Goal: Task Accomplishment & Management: Manage account settings

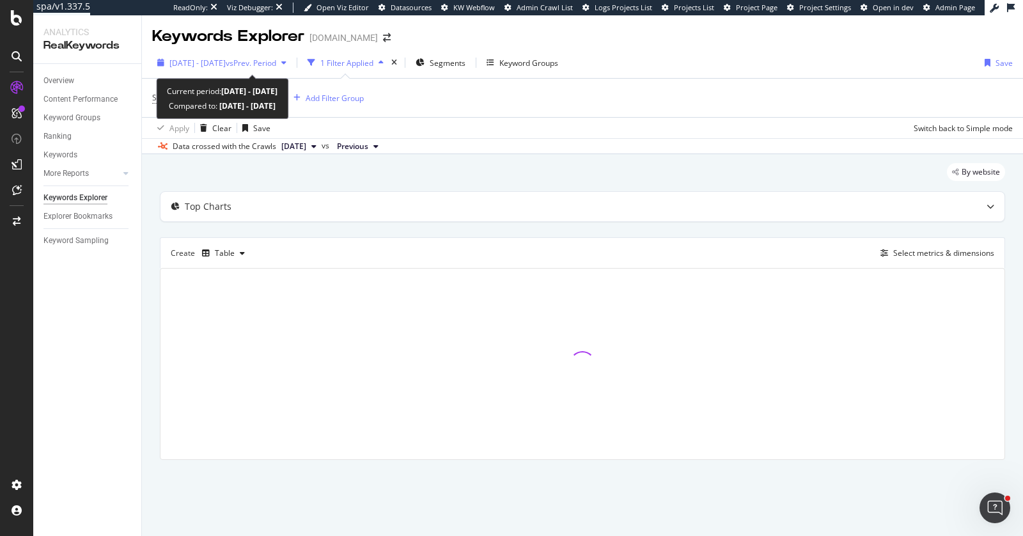
click at [226, 66] on span "[DATE] - [DATE]" at bounding box center [197, 63] width 56 height 11
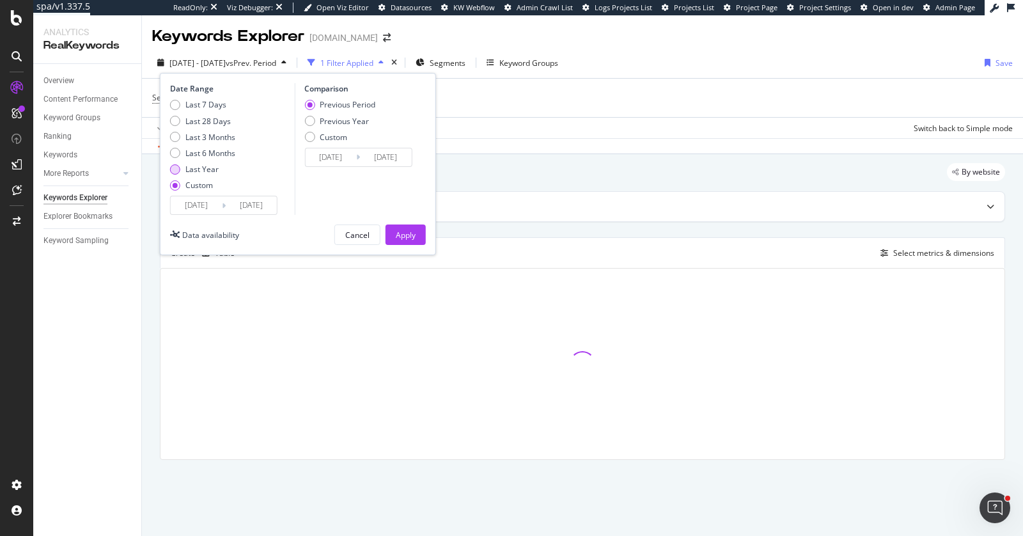
click at [194, 171] on div "Last Year" at bounding box center [201, 169] width 33 height 11
type input "[DATE]"
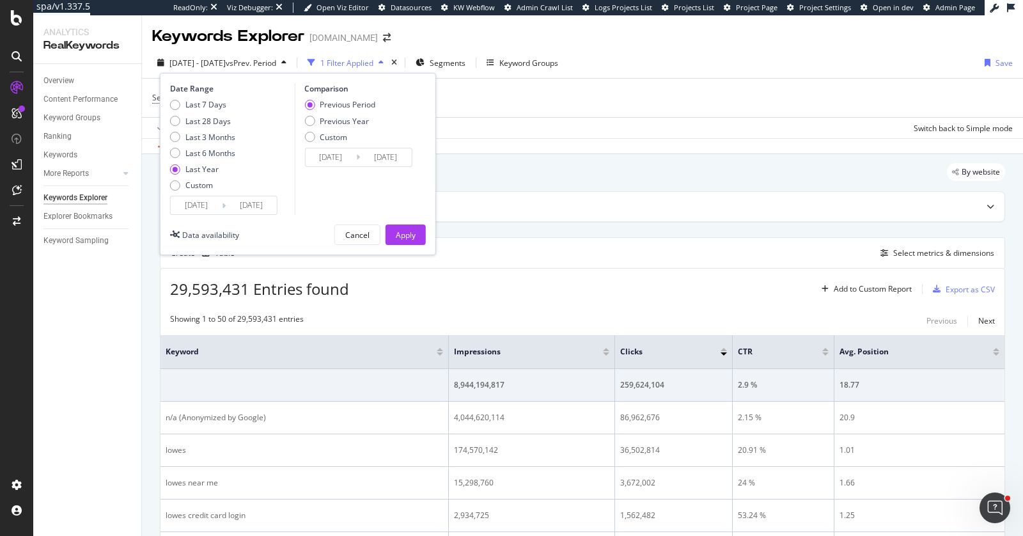
click at [213, 205] on input "2024/08/27" at bounding box center [196, 205] width 51 height 18
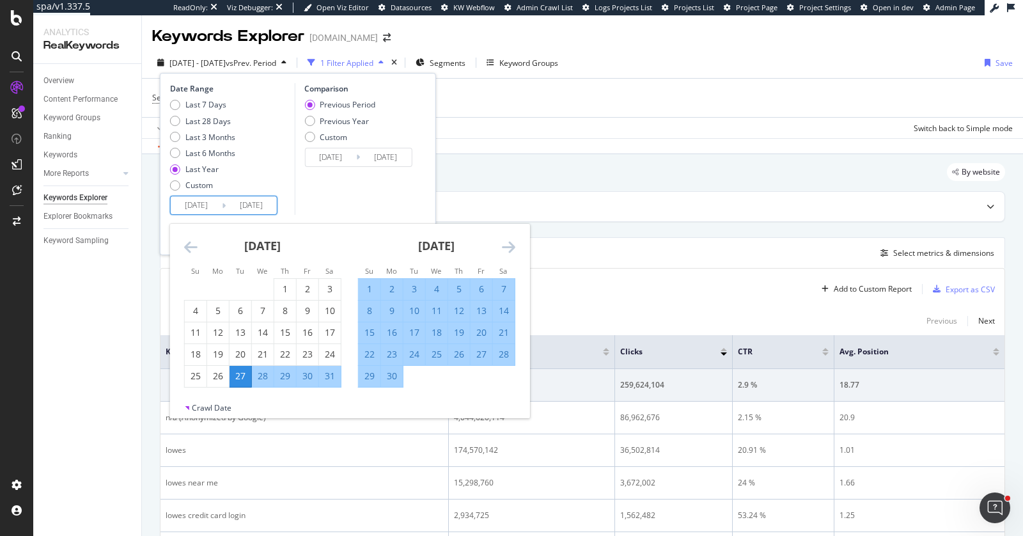
click at [314, 187] on div "Comparison Previous Period Previous Year Custom 2023/08/28 Navigate forward to …" at bounding box center [354, 149] width 121 height 132
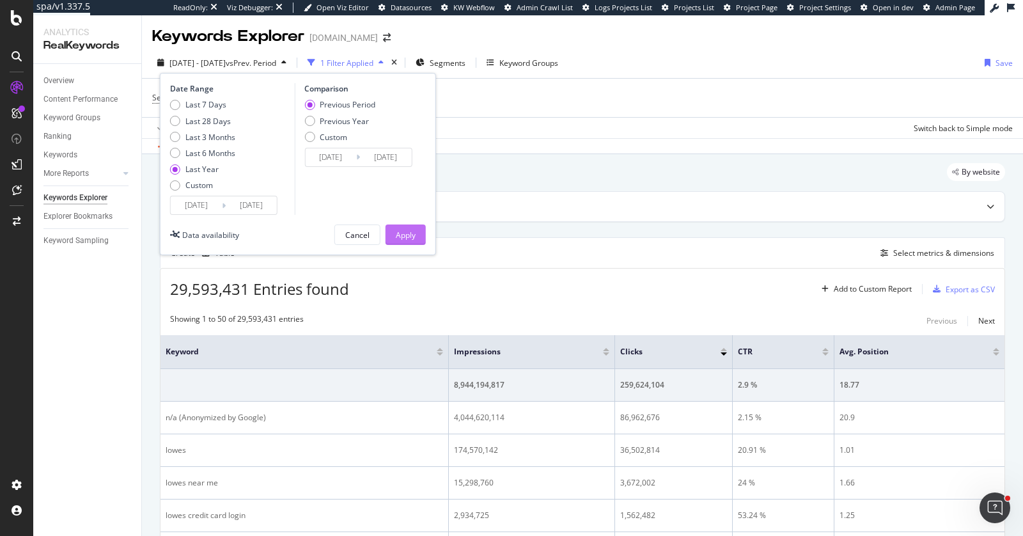
click at [400, 234] on div "Apply" at bounding box center [406, 234] width 20 height 11
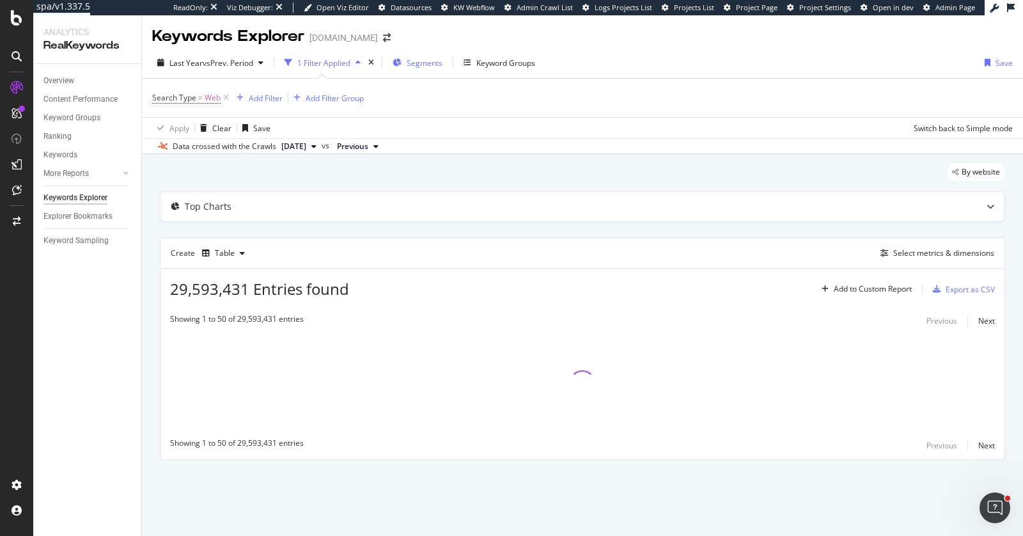
click at [412, 67] on span "Segments" at bounding box center [424, 63] width 36 height 11
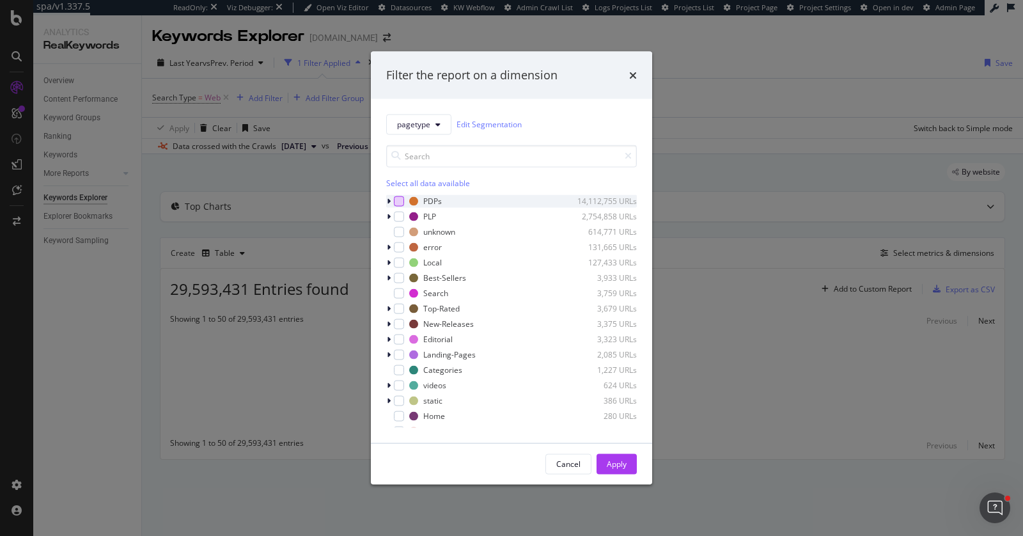
click at [399, 199] on div "modal" at bounding box center [399, 201] width 10 height 10
click at [622, 467] on div "Apply" at bounding box center [616, 463] width 20 height 11
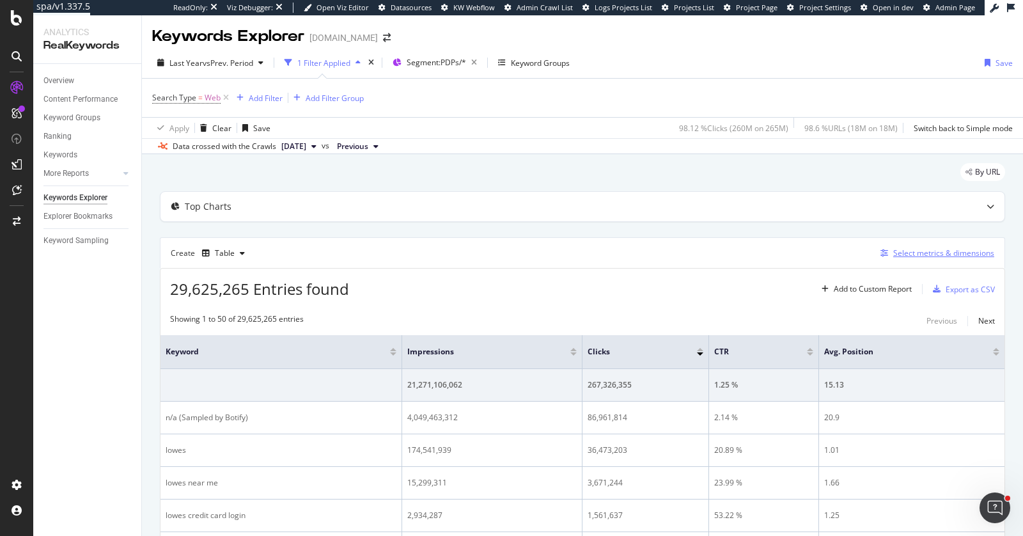
click at [926, 252] on div "Select metrics & dimensions" at bounding box center [943, 252] width 101 height 11
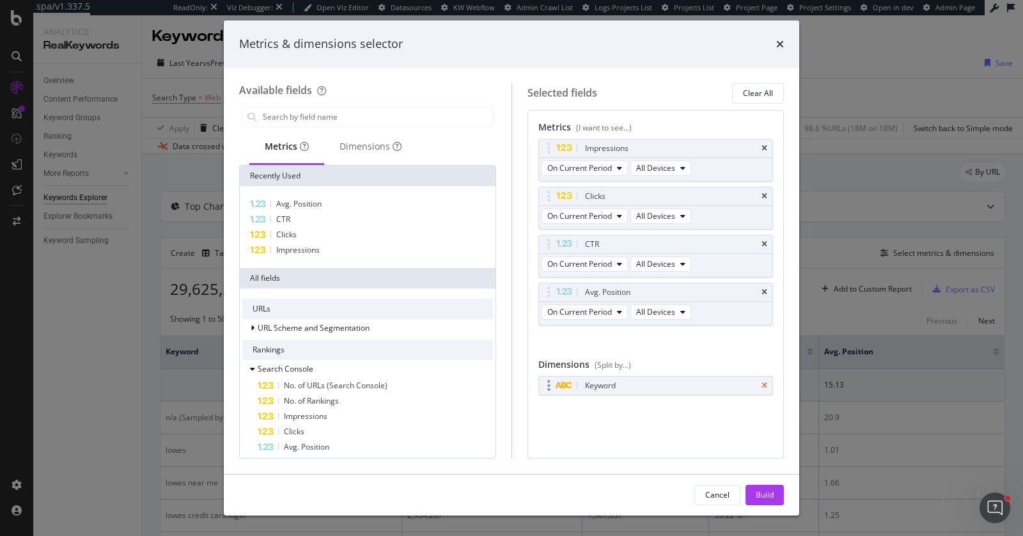
click at [766, 382] on icon "times" at bounding box center [764, 386] width 6 height 8
click at [319, 111] on input "modal" at bounding box center [376, 116] width 231 height 19
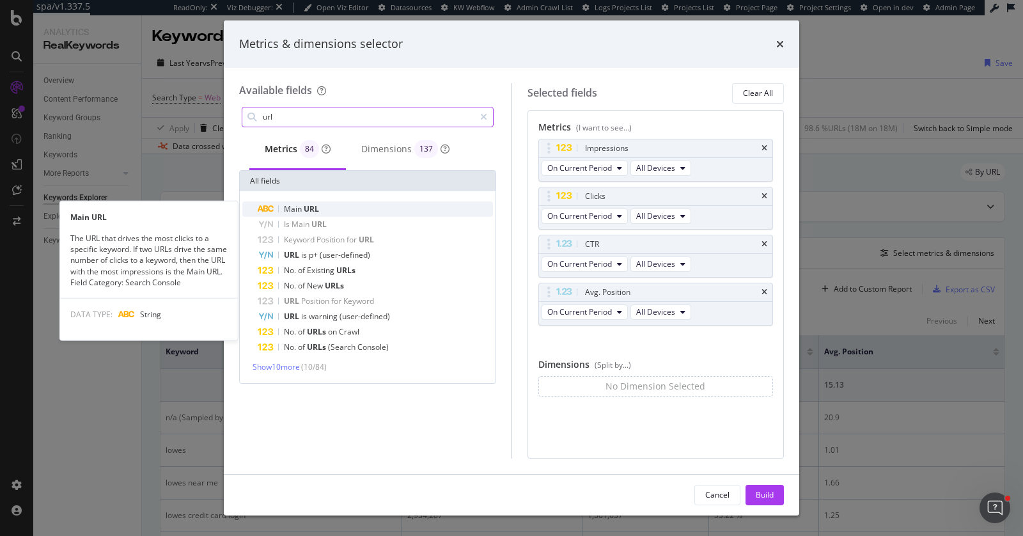
type input "url"
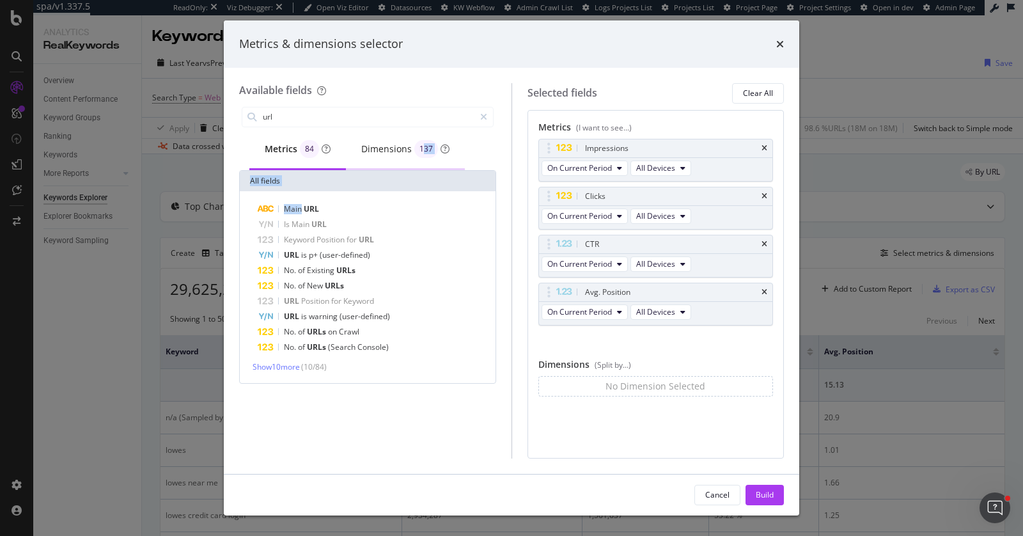
drag, startPoint x: 302, startPoint y: 208, endPoint x: 420, endPoint y: 150, distance: 131.8
click at [421, 150] on div "url Metrics 84 Dimensions 137 All fields Main URL Is Main URL Keyword Position …" at bounding box center [367, 243] width 257 height 279
click at [389, 150] on div "Dimensions 137" at bounding box center [405, 149] width 88 height 18
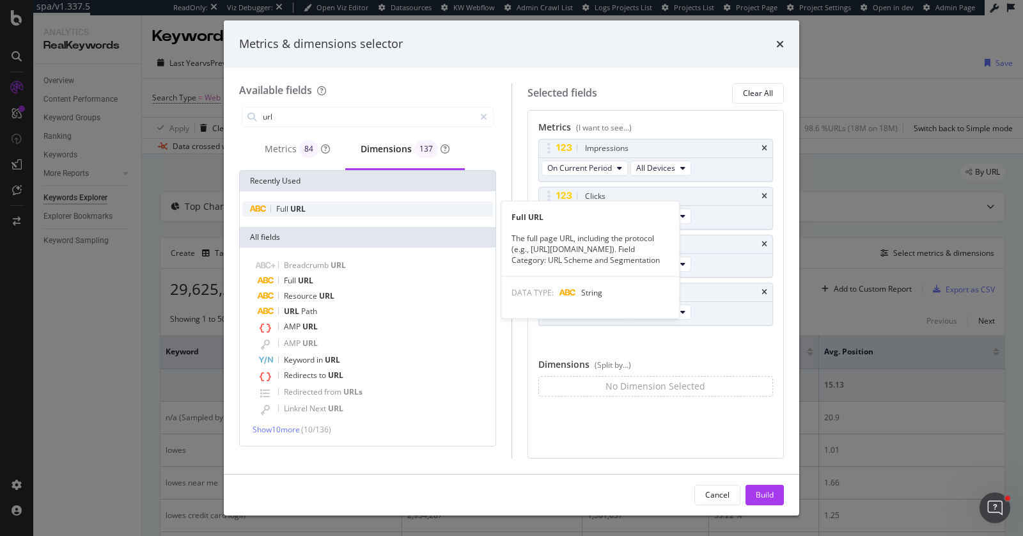
click at [336, 213] on div "Full URL" at bounding box center [367, 208] width 251 height 15
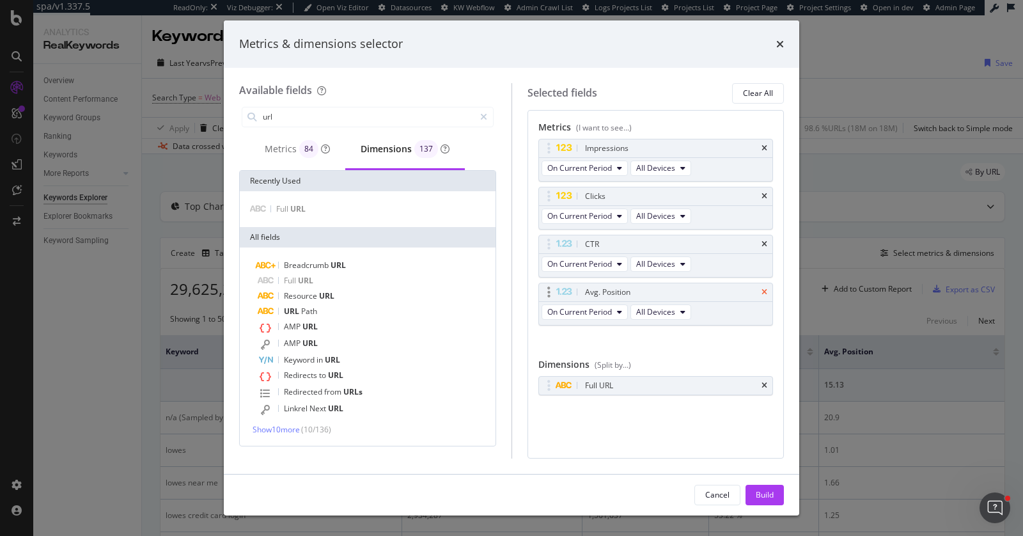
click at [762, 290] on icon "times" at bounding box center [764, 292] width 6 height 8
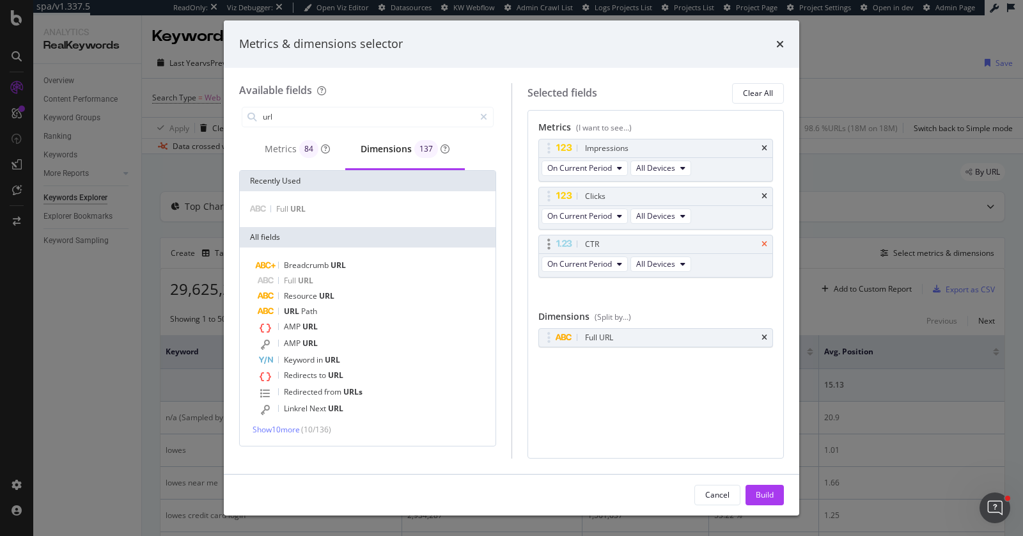
click at [766, 243] on icon "times" at bounding box center [764, 244] width 6 height 8
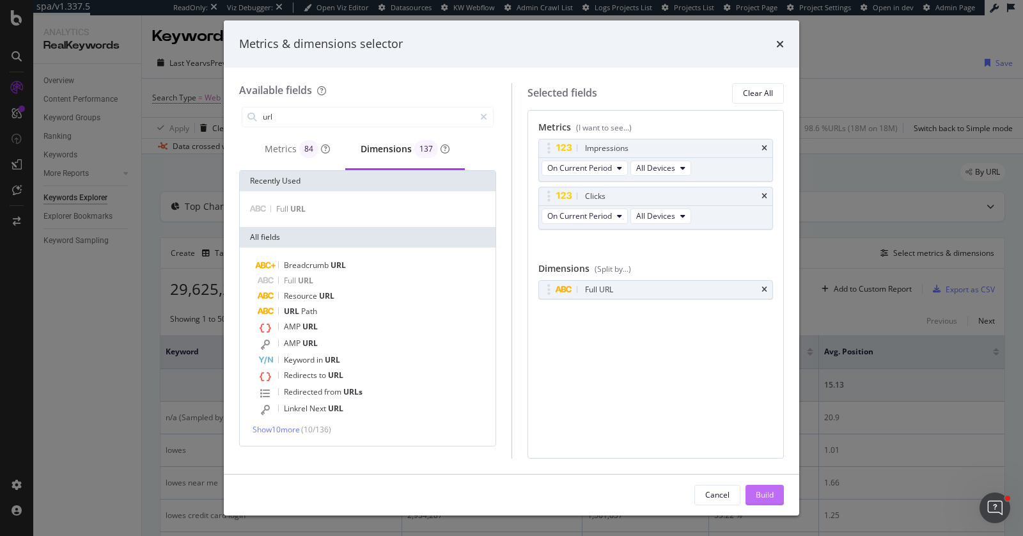
click at [759, 495] on div "Build" at bounding box center [764, 494] width 18 height 11
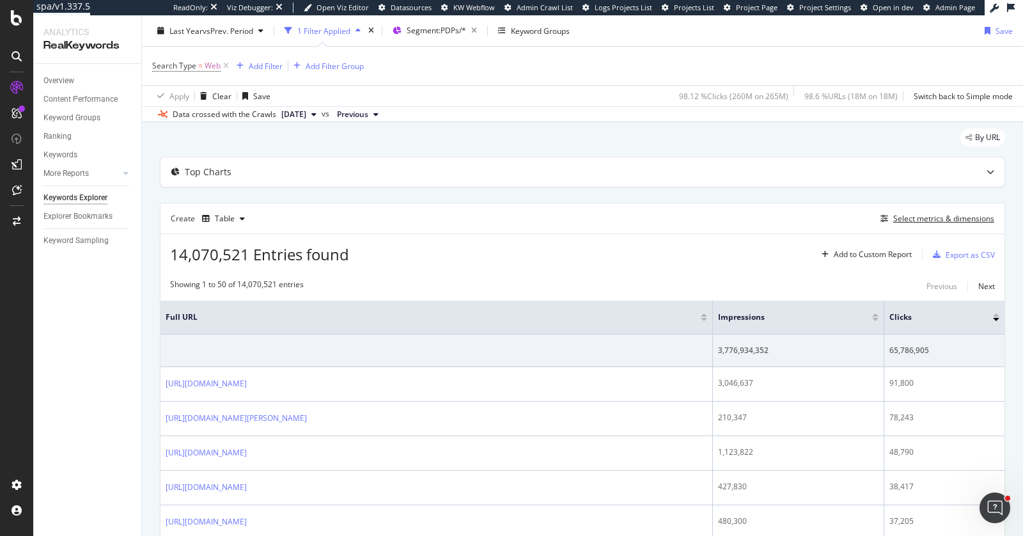
scroll to position [34, 0]
drag, startPoint x: 483, startPoint y: 383, endPoint x: 157, endPoint y: 374, distance: 326.0
click at [383, 323] on th "Full URL" at bounding box center [436, 318] width 552 height 34
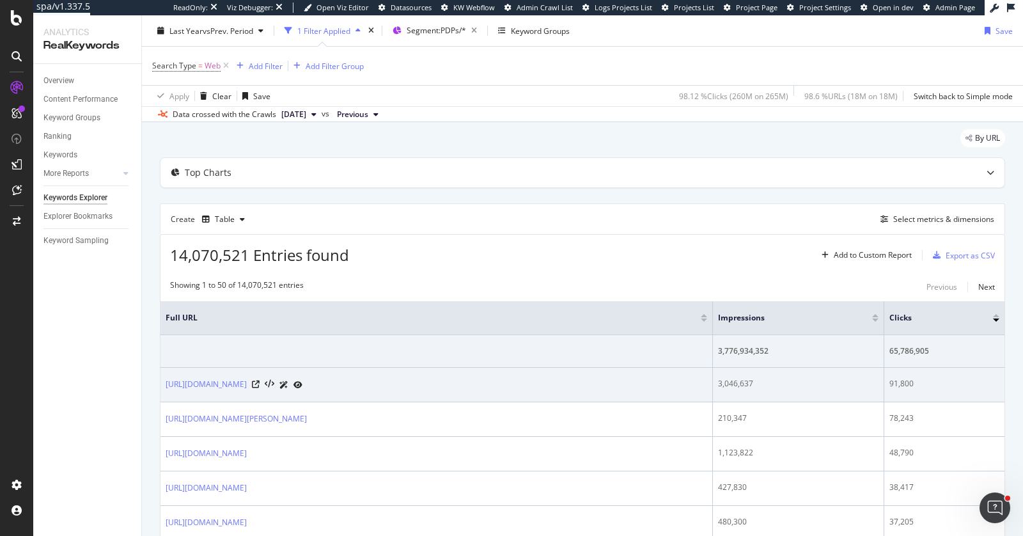
drag, startPoint x: 482, startPoint y: 383, endPoint x: 176, endPoint y: 374, distance: 306.2
click at [176, 374] on td "[URL][DOMAIN_NAME]" at bounding box center [436, 384] width 552 height 35
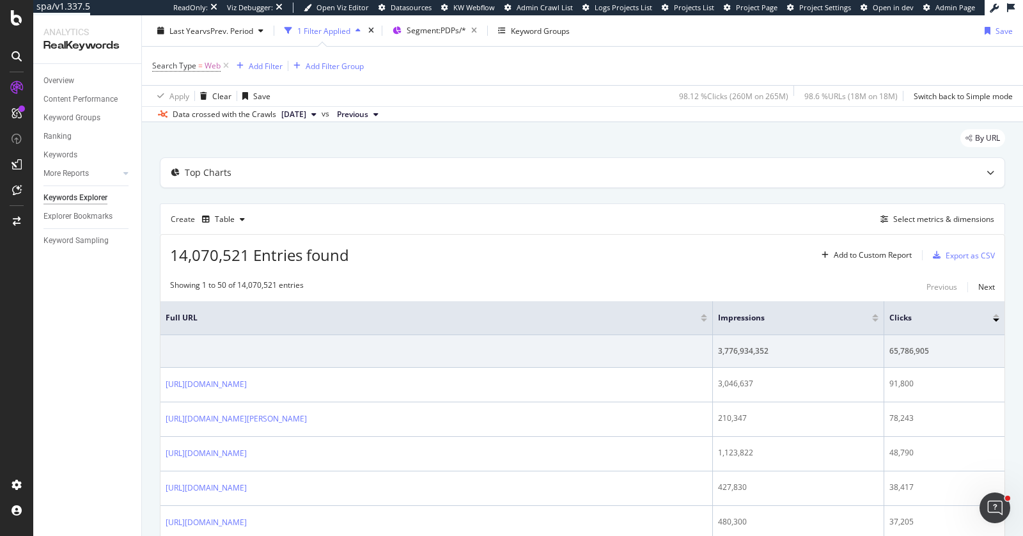
copy link "[URL][DOMAIN_NAME]"
click at [252, 68] on div "Add Filter" at bounding box center [266, 65] width 34 height 11
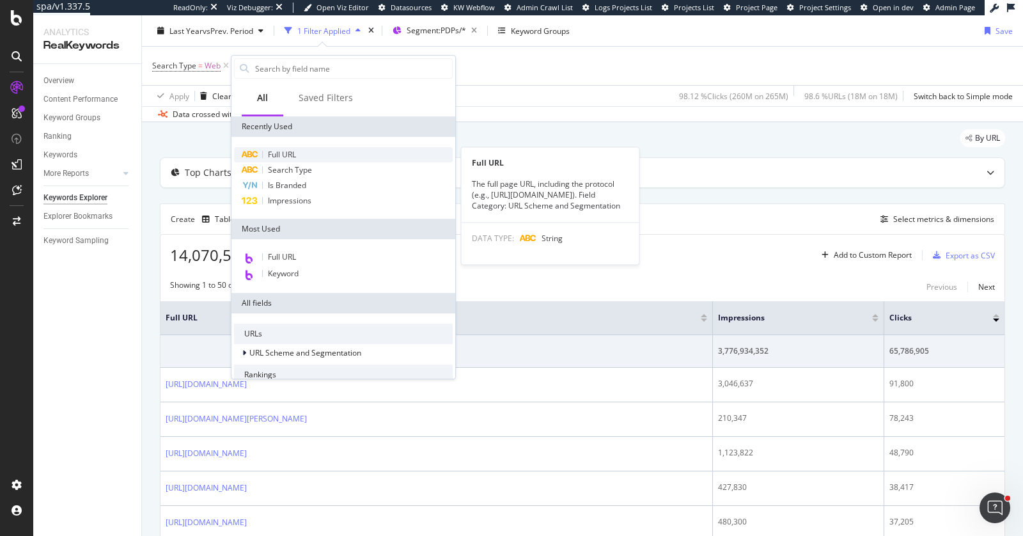
click at [285, 155] on span "Full URL" at bounding box center [282, 154] width 28 height 11
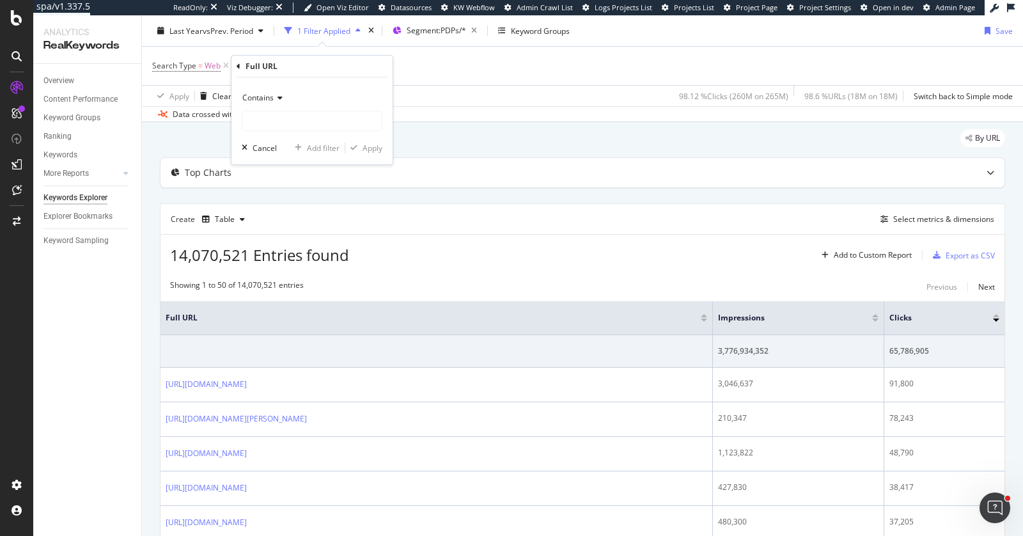
click at [286, 93] on div "Contains" at bounding box center [312, 98] width 141 height 20
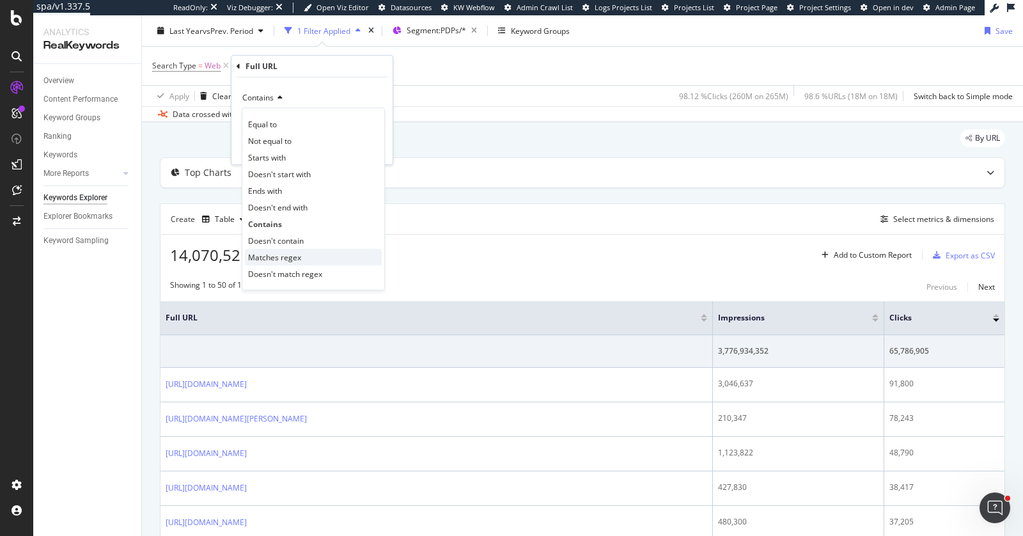
click at [276, 254] on span "Matches regex" at bounding box center [274, 257] width 53 height 11
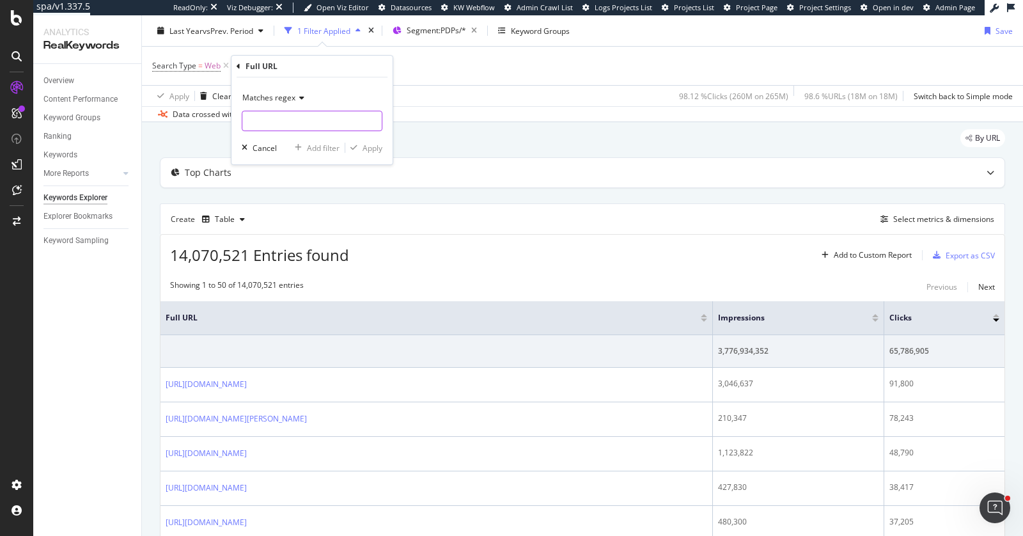
click at [292, 123] on input "text" at bounding box center [311, 121] width 139 height 20
paste input "https?:\/\/(?:www\.)?[^\/]+\/.*\/\d+$"
type input "https?:\/\/(?:www\.)?[^\/]+\/.*\/\d+$"
click at [369, 147] on div "Apply" at bounding box center [372, 148] width 20 height 11
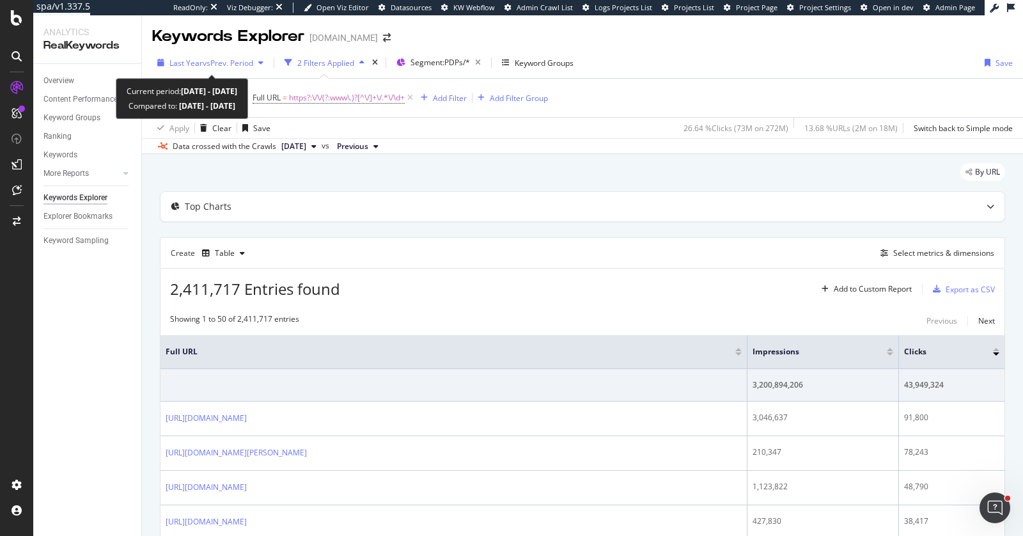
click at [197, 65] on span "Last Year" at bounding box center [185, 63] width 33 height 11
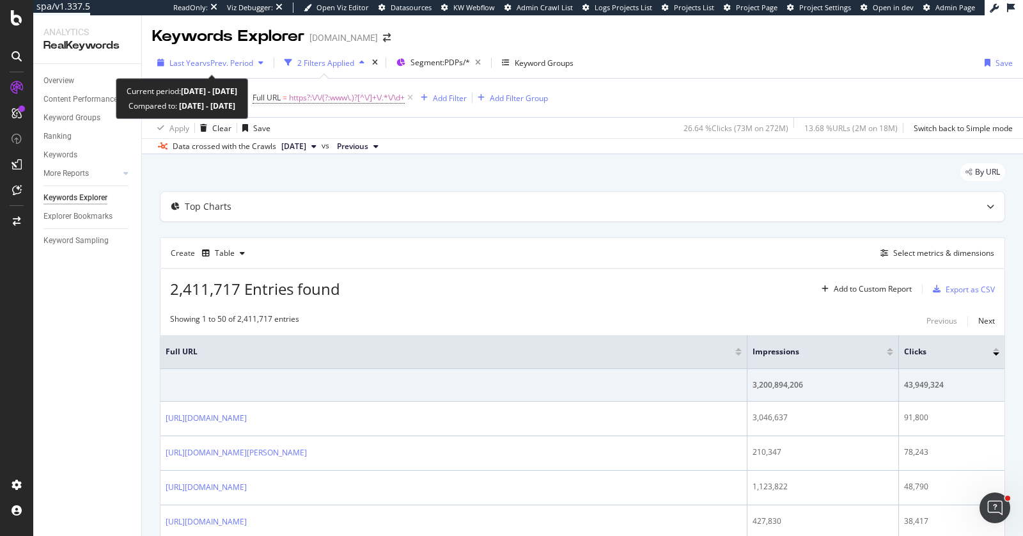
click at [222, 63] on span "vs Prev. Period" at bounding box center [228, 63] width 50 height 11
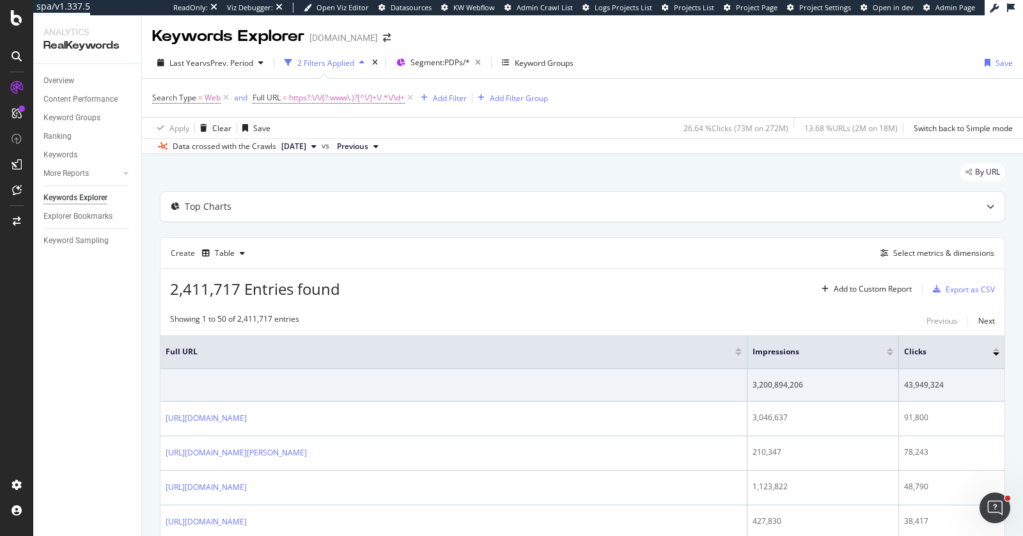
click at [313, 98] on span "https?:\/\/(?:www\.)?[^\/]+\/.*\/\d+" at bounding box center [347, 98] width 116 height 18
click at [309, 155] on input "https?:\/\/(?:www\.)?[^\/]+\/.*\/\d+$" at bounding box center [323, 150] width 121 height 20
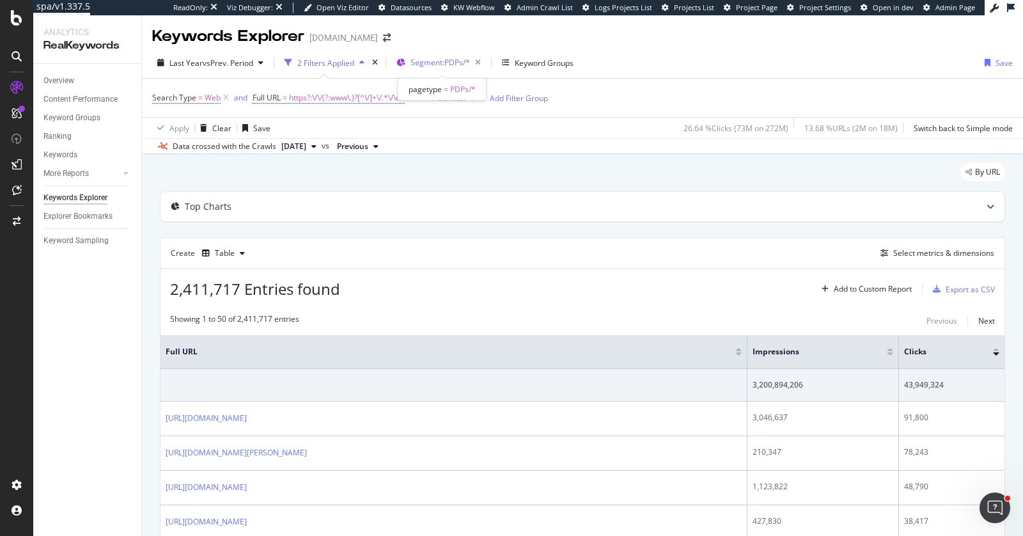
click at [407, 61] on div "Segment: PDPs/*" at bounding box center [440, 62] width 89 height 19
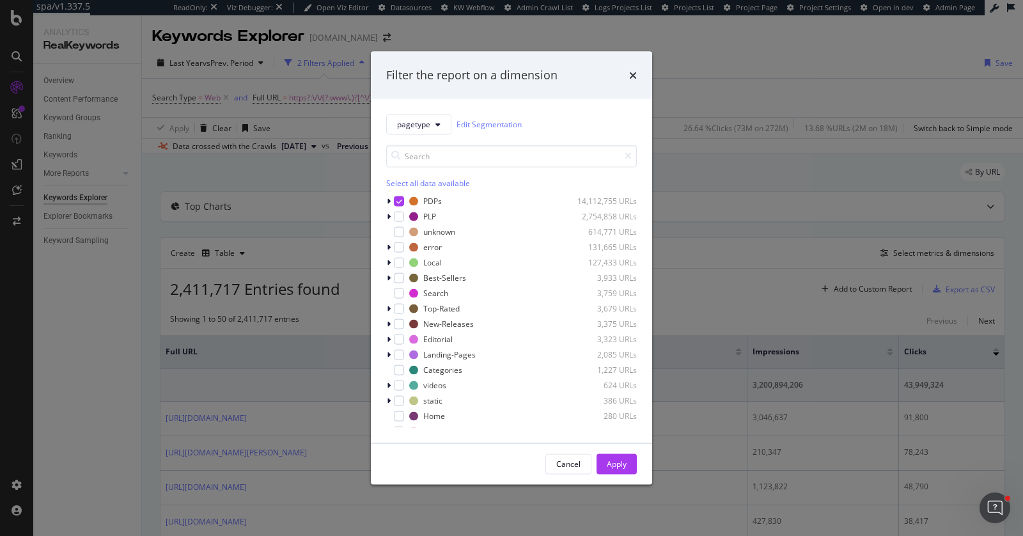
click at [539, 40] on div "Filter the report on a dimension pagetype Edit Segmentation Select all data ava…" at bounding box center [511, 268] width 1023 height 536
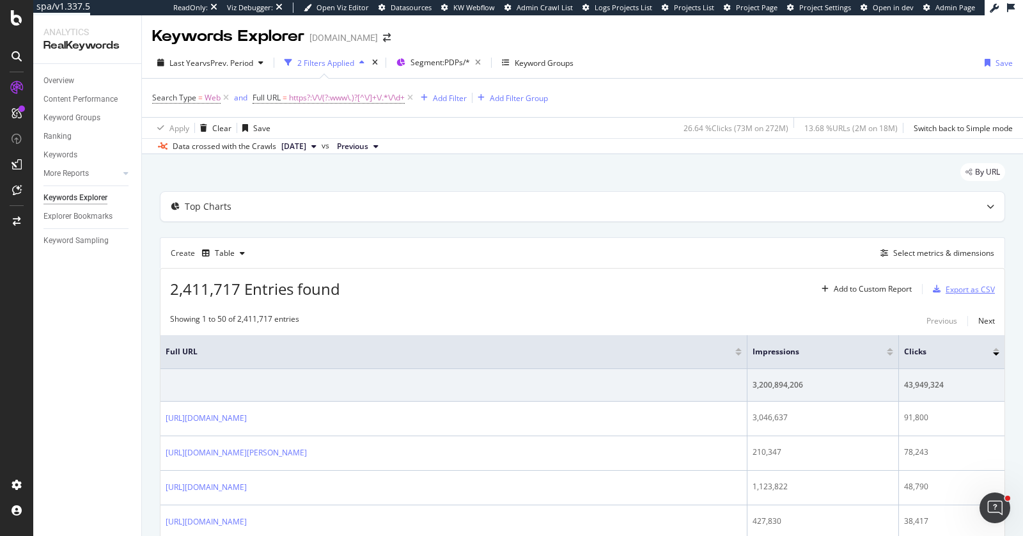
click at [951, 284] on div "Export as CSV" at bounding box center [969, 289] width 49 height 11
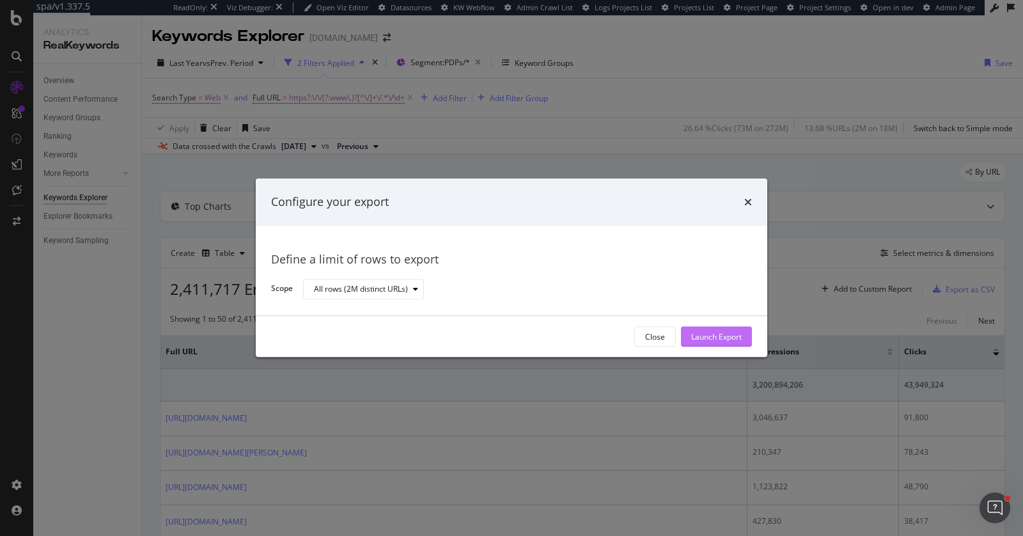
click at [693, 330] on div "Launch Export" at bounding box center [716, 336] width 50 height 19
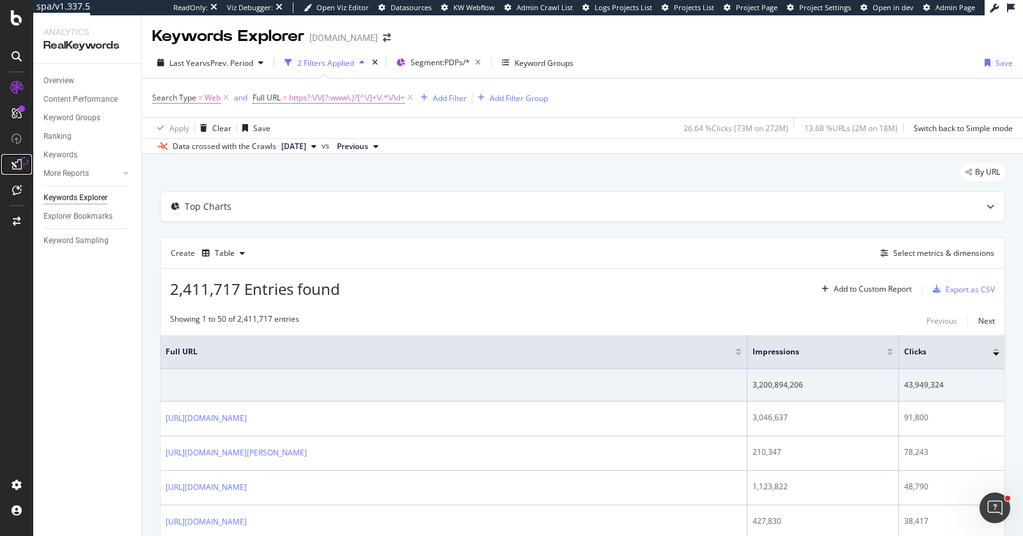
click at [17, 162] on icon at bounding box center [17, 164] width 10 height 10
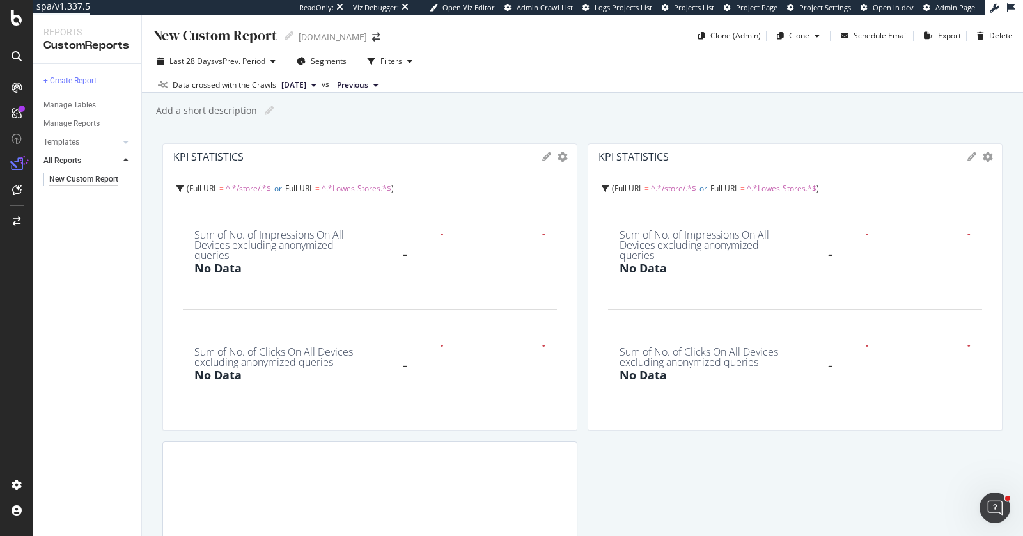
drag, startPoint x: 72, startPoint y: 235, endPoint x: 72, endPoint y: 223, distance: 11.5
click at [72, 232] on div "+ Create Report Manage Tables Manage Reports Templates AI Bots in Search Busine…" at bounding box center [87, 300] width 108 height 472
click at [21, 165] on link at bounding box center [16, 164] width 31 height 20
click at [66, 219] on div "DataExports" at bounding box center [72, 220] width 50 height 13
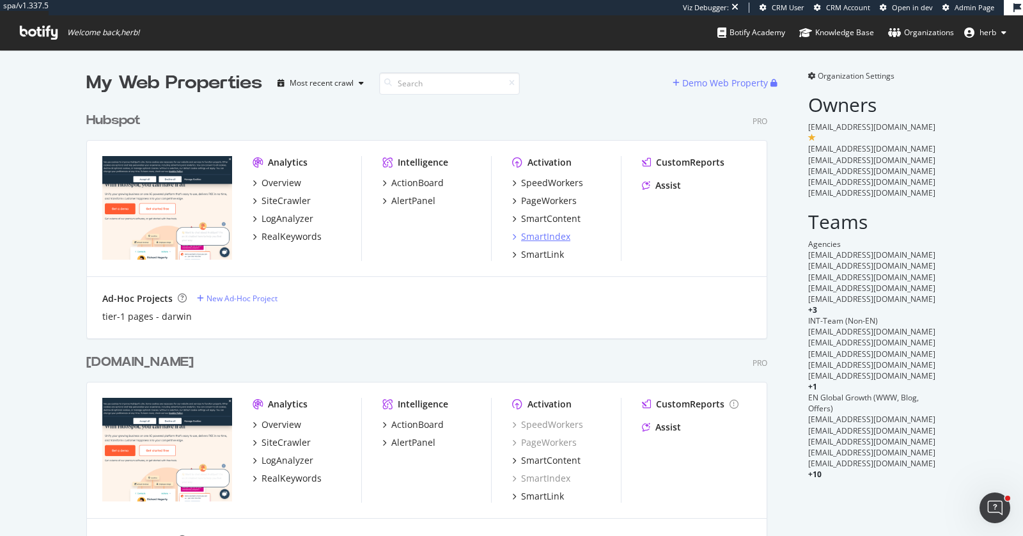
click at [527, 237] on div "SmartIndex" at bounding box center [545, 236] width 49 height 13
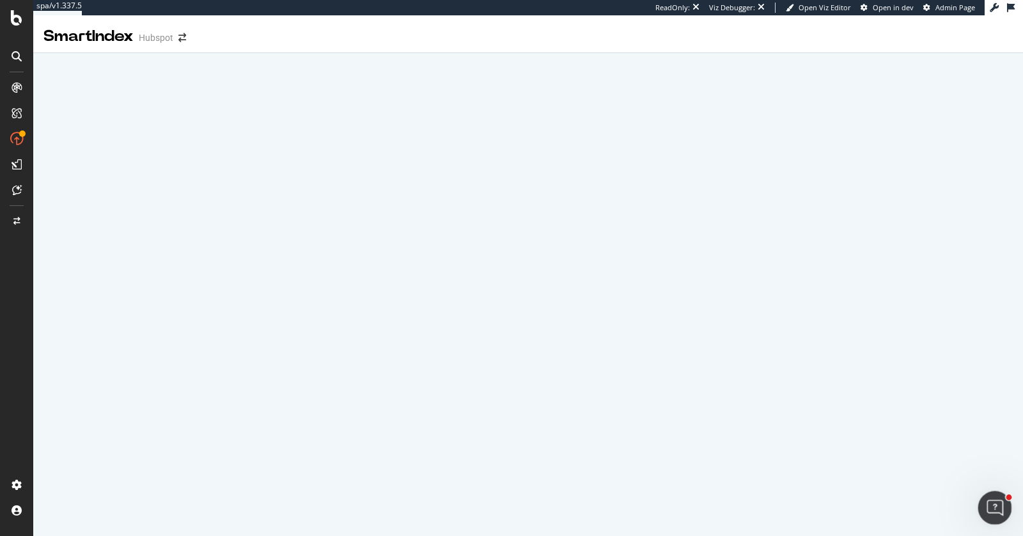
click at [920, 481] on div "Open Intercom Messenger" at bounding box center [992, 505] width 42 height 42
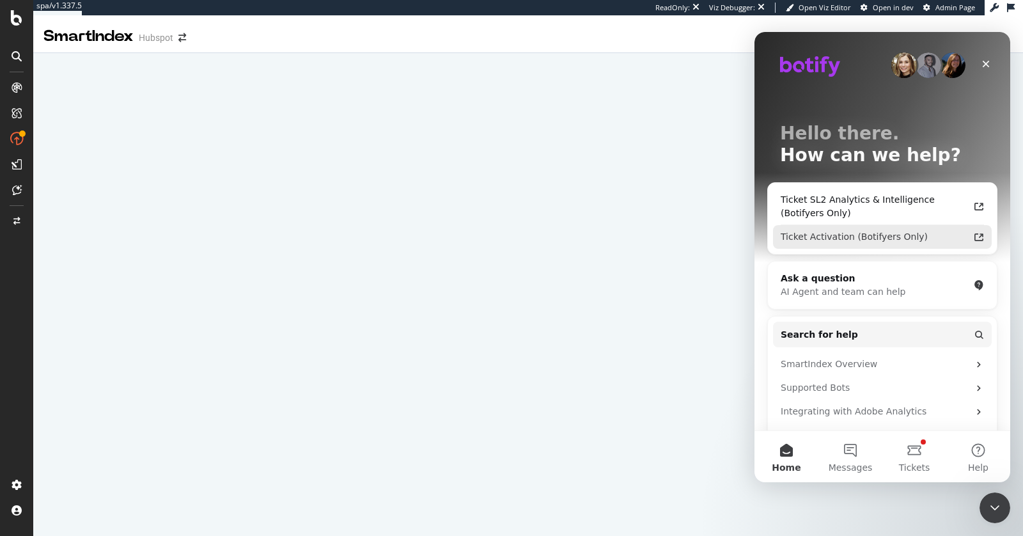
click at [845, 233] on div "Ticket Activation (Botifyers Only)" at bounding box center [874, 236] width 188 height 13
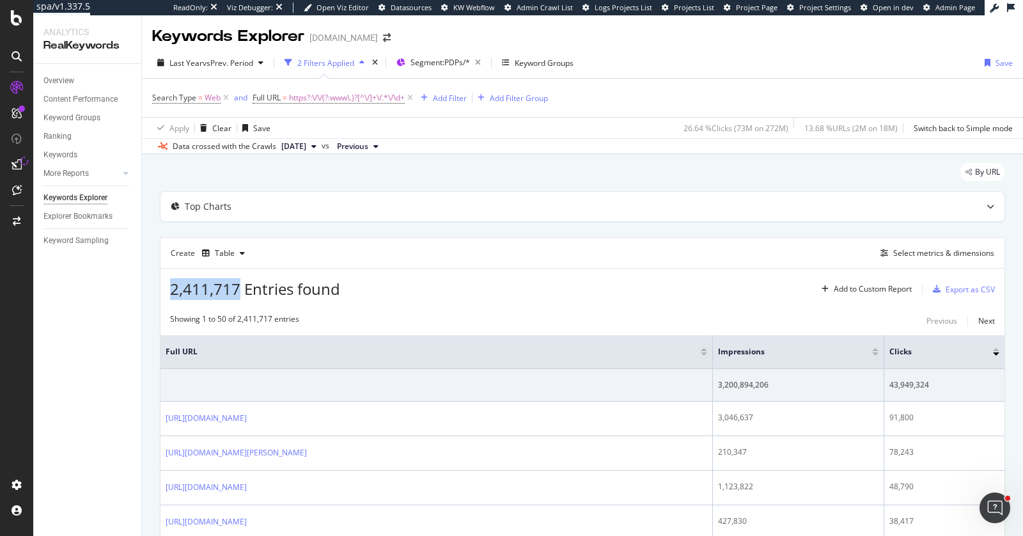
drag, startPoint x: 172, startPoint y: 289, endPoint x: 240, endPoint y: 289, distance: 68.4
click at [241, 289] on span "2,411,717 Entries found" at bounding box center [255, 288] width 170 height 21
copy span "2,411,717"
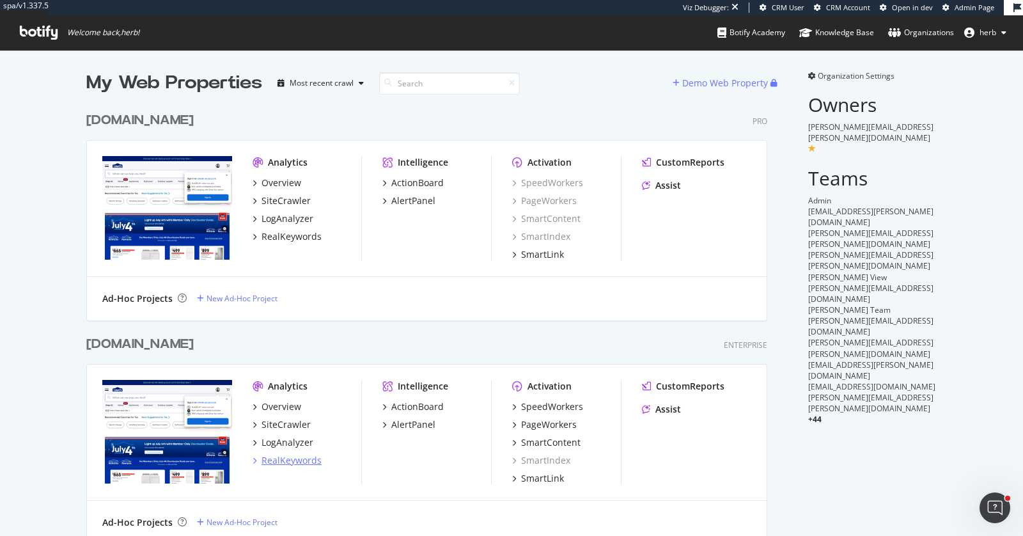
click at [263, 461] on div "RealKeywords" at bounding box center [291, 460] width 60 height 13
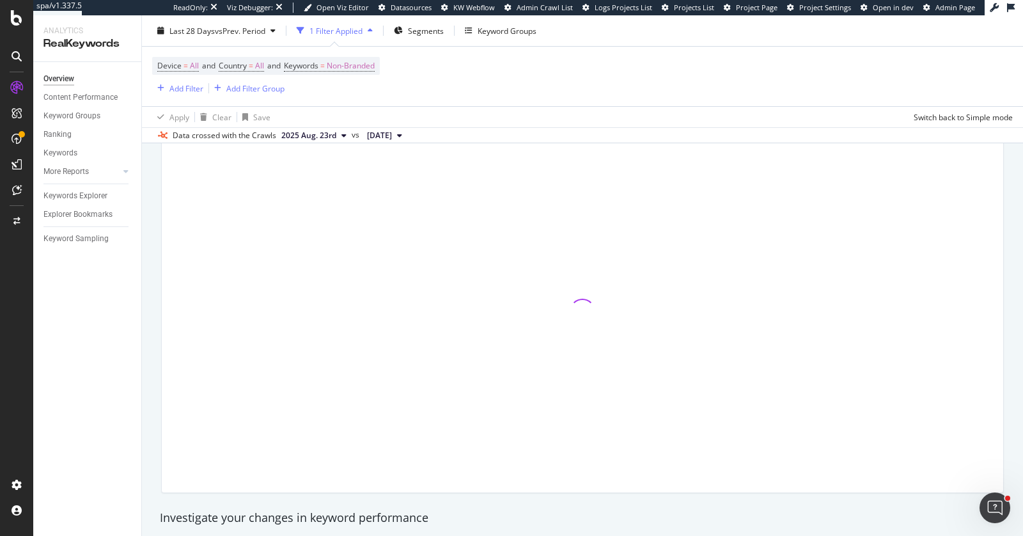
scroll to position [93, 0]
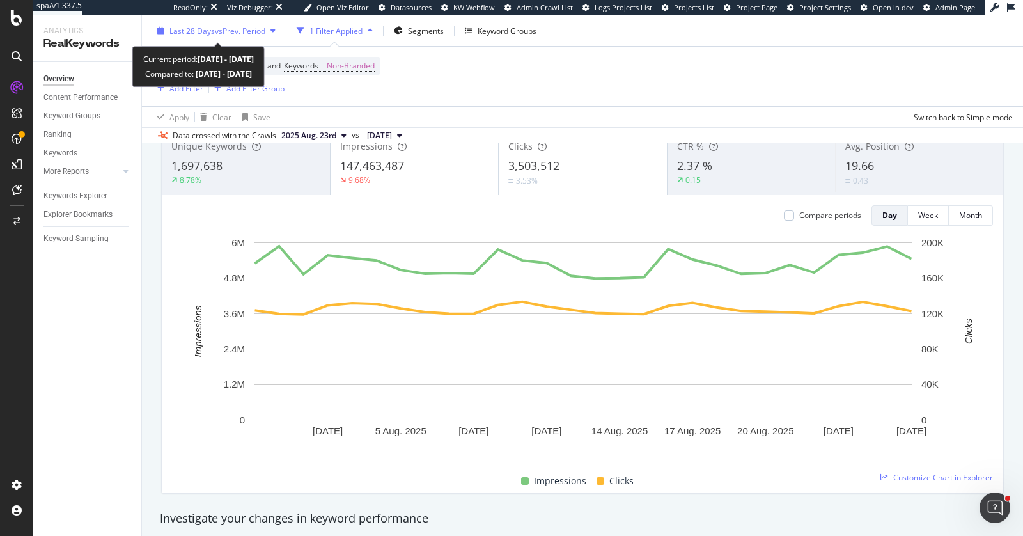
click at [203, 28] on span "Last 28 Days" at bounding box center [191, 30] width 45 height 11
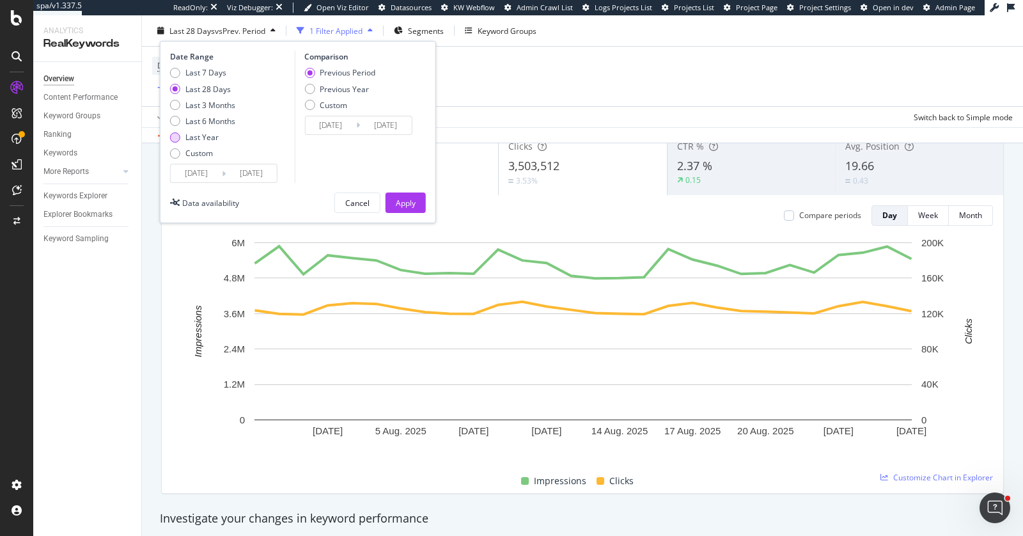
click at [201, 139] on div "Last Year" at bounding box center [201, 137] width 33 height 11
type input "2024/08/27"
type input "2023/08/28"
type input "2024/08/26"
click at [402, 197] on div "Apply" at bounding box center [406, 202] width 20 height 11
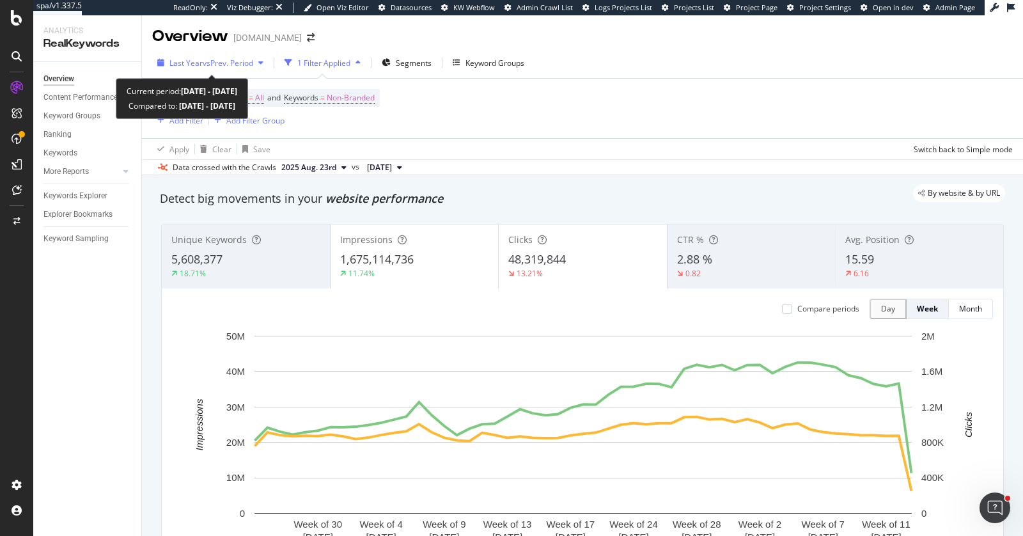
click at [228, 59] on span "vs Prev. Period" at bounding box center [228, 63] width 50 height 11
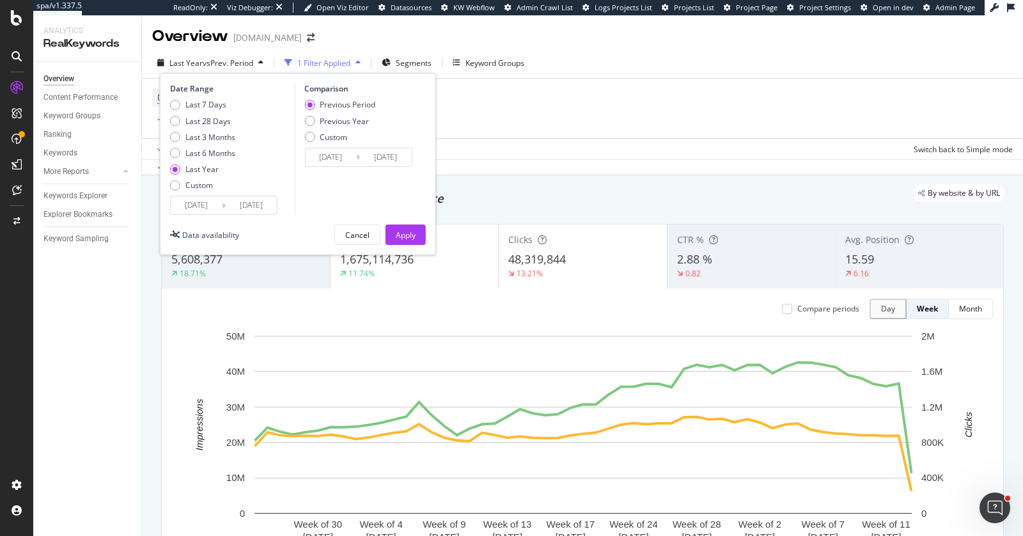
click at [199, 204] on input "2024/08/27" at bounding box center [196, 205] width 51 height 18
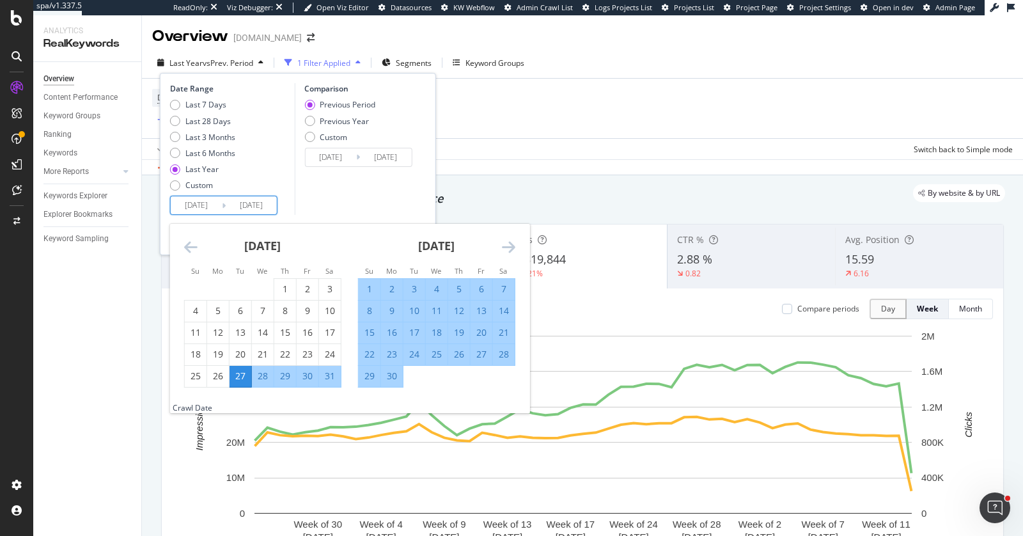
click at [194, 246] on icon "Move backward to switch to the previous month." at bounding box center [190, 246] width 13 height 15
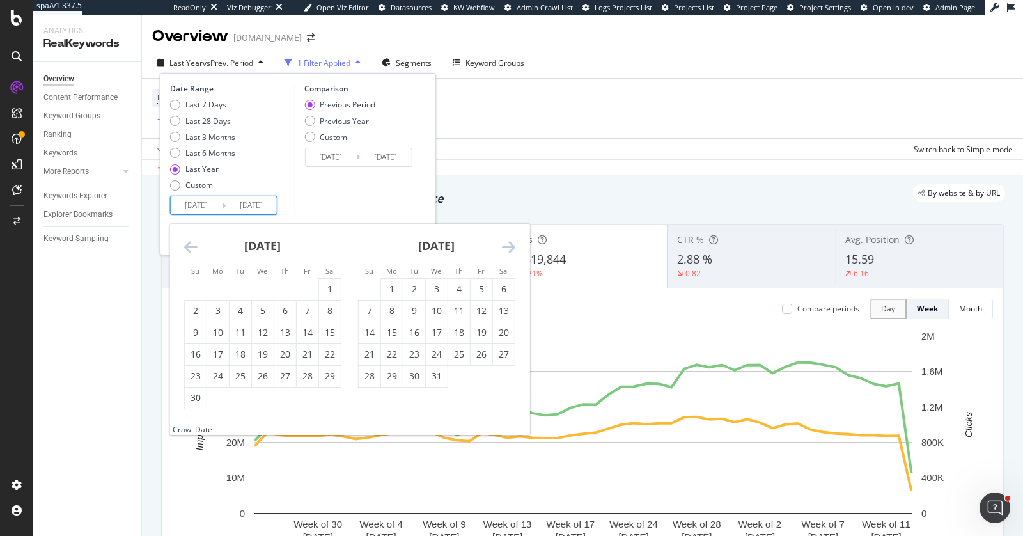
click at [194, 246] on icon "Move backward to switch to the previous month." at bounding box center [190, 246] width 13 height 15
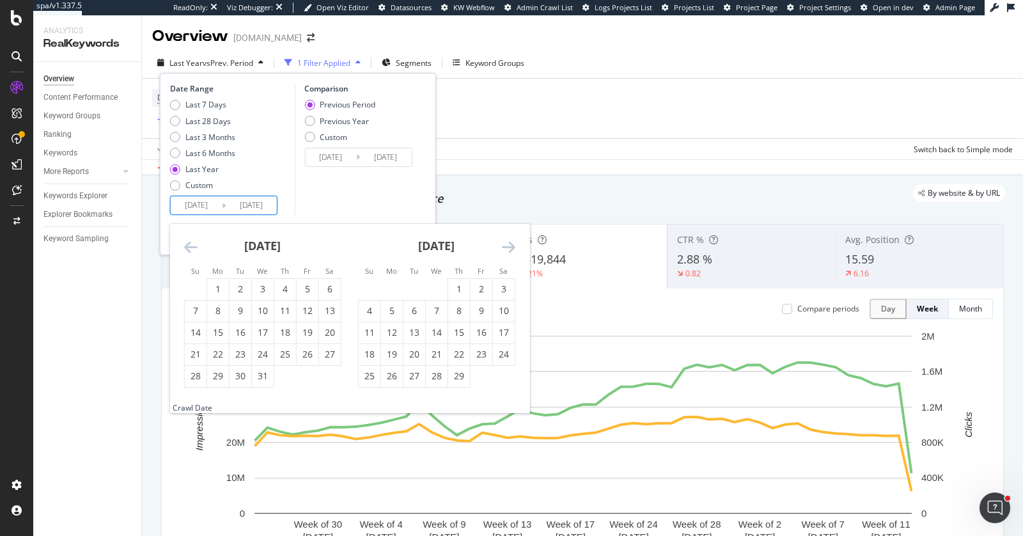
click at [194, 246] on icon "Move backward to switch to the previous month." at bounding box center [190, 246] width 13 height 15
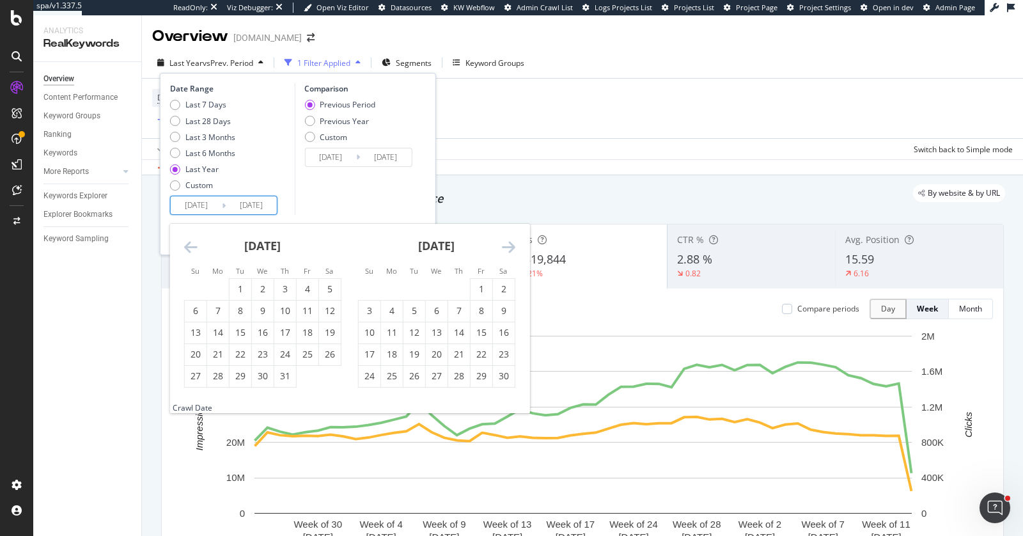
click at [509, 245] on icon "Move forward to switch to the next month." at bounding box center [508, 246] width 13 height 15
click at [304, 287] on div "1" at bounding box center [308, 288] width 22 height 13
type input "2023/09/01"
type input "2021/09/05"
type input "2023/08/31"
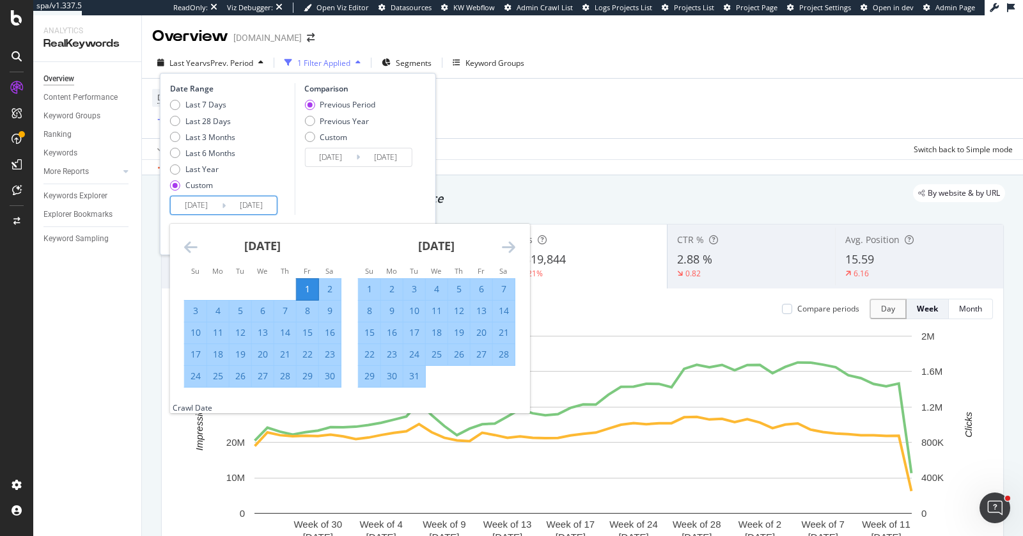
click at [334, 382] on div "30" at bounding box center [330, 375] width 22 height 13
type input "2023/09/30"
type input "2023/08/02"
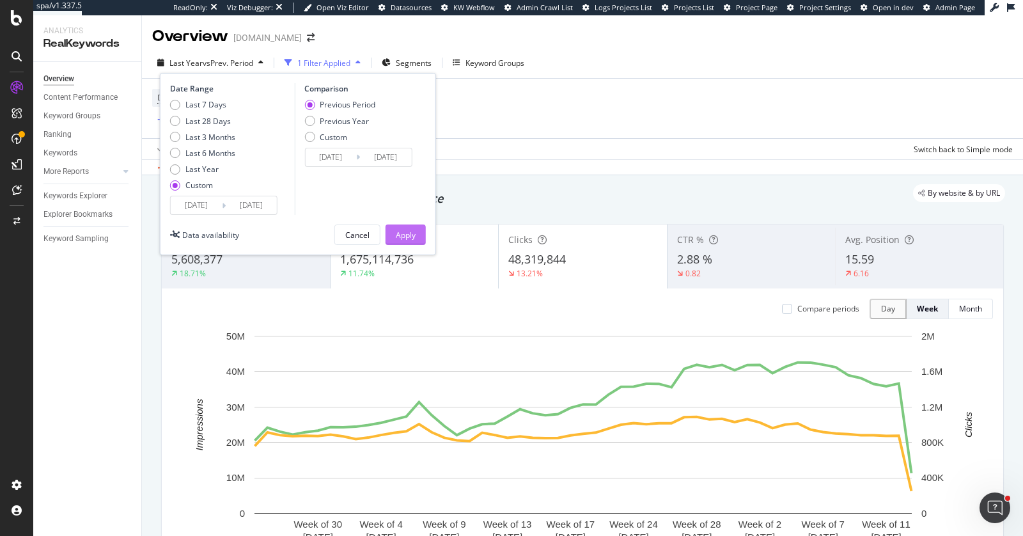
click at [410, 233] on div "Apply" at bounding box center [406, 234] width 20 height 11
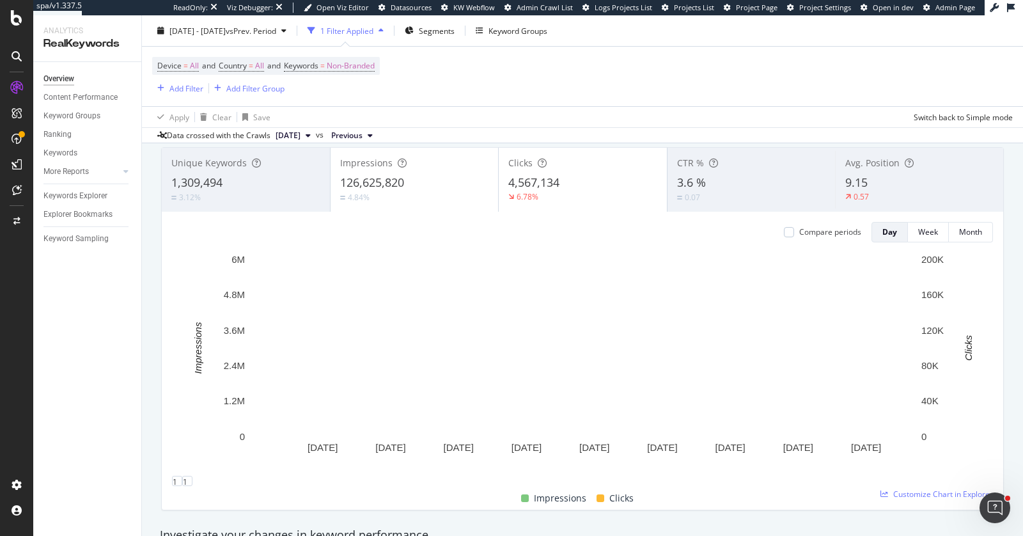
scroll to position [79, 0]
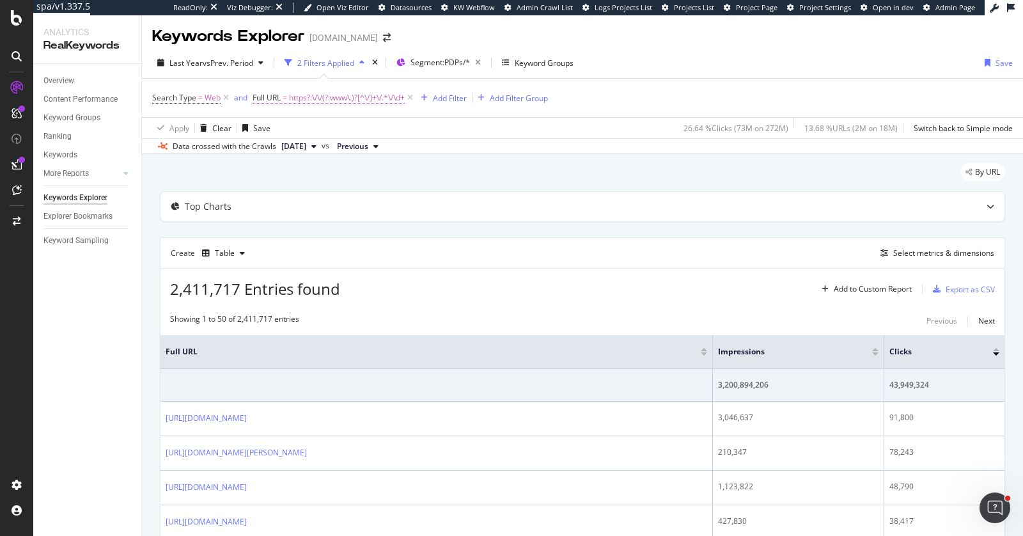
click at [365, 98] on span "https?:\/\/(?:www\.)?[^\/]+\/.*\/\d+" at bounding box center [347, 98] width 116 height 18
click at [282, 148] on input "https?:\/\/(?:www\.)?[^\/]+\/.*\/\d+$" at bounding box center [323, 150] width 121 height 20
click at [627, 34] on div "Keywords Explorer www.lowessecondary.com" at bounding box center [582, 31] width 881 height 32
click at [312, 95] on span "https?:\/\/(?:www\.)?[^\/]+\/.*\/\d+" at bounding box center [347, 98] width 116 height 18
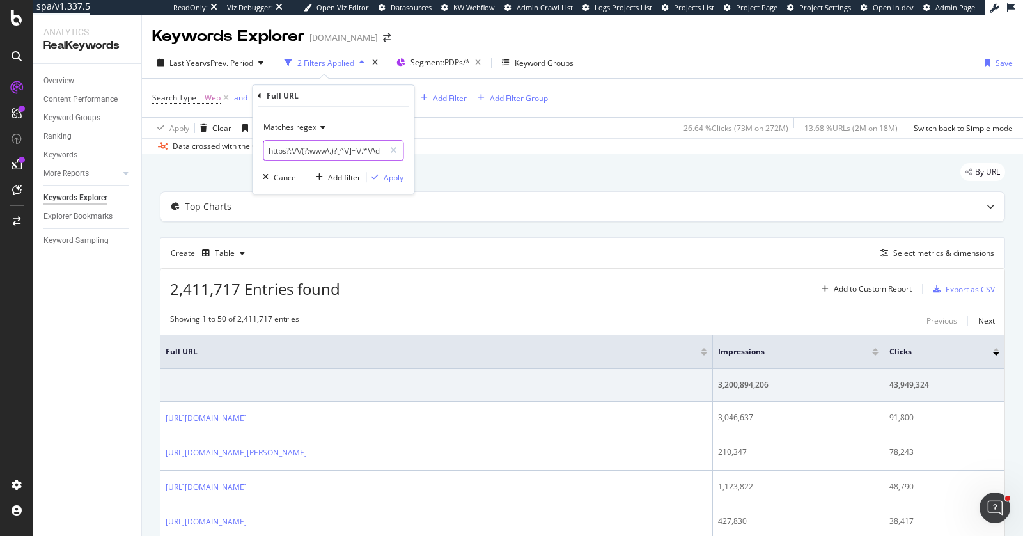
click at [303, 152] on input "https?:\/\/(?:www\.)?[^\/]+\/.*\/\d+$" at bounding box center [323, 150] width 121 height 20
paste input "(?:\?.*)?"
type input "https?:\/\/(?:www\.)?[^\/]+\/.*\/\d+(?:\?.*)?$"
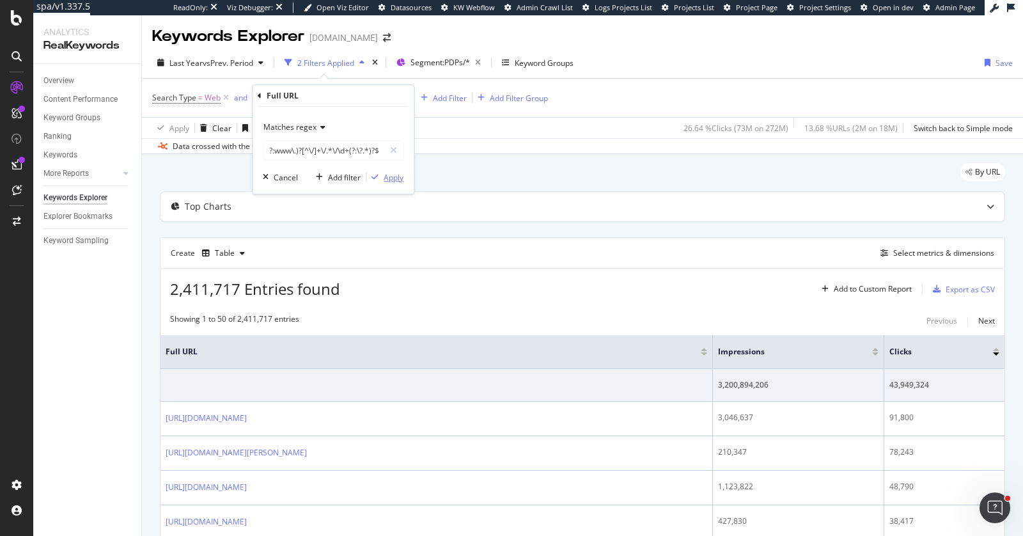
scroll to position [0, 0]
click at [388, 177] on div "Apply" at bounding box center [393, 177] width 20 height 11
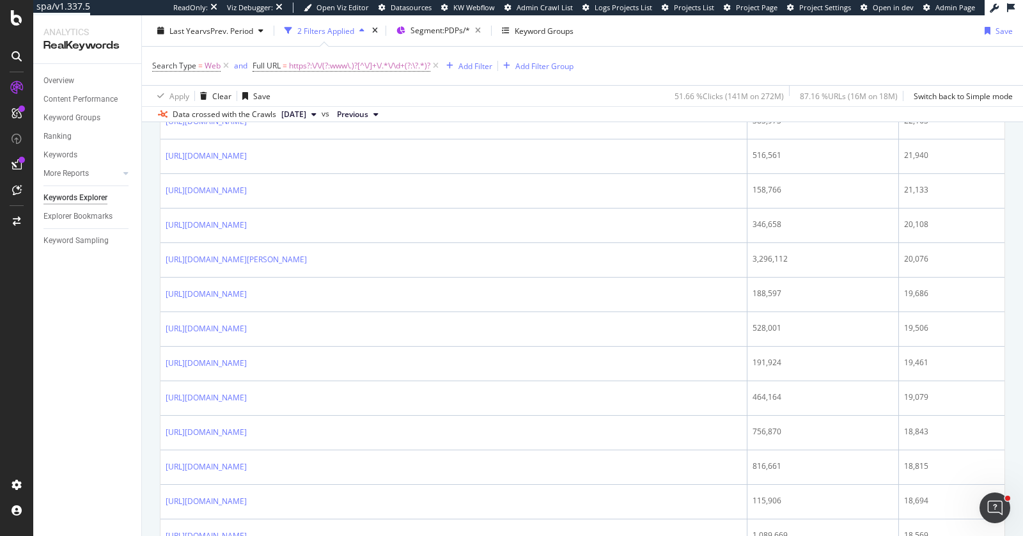
scroll to position [1575, 0]
click at [340, 69] on span "https?:\/\/(?:www\.)?[^\/]+\/.*\/\d+(?:\?.*)?" at bounding box center [359, 66] width 141 height 18
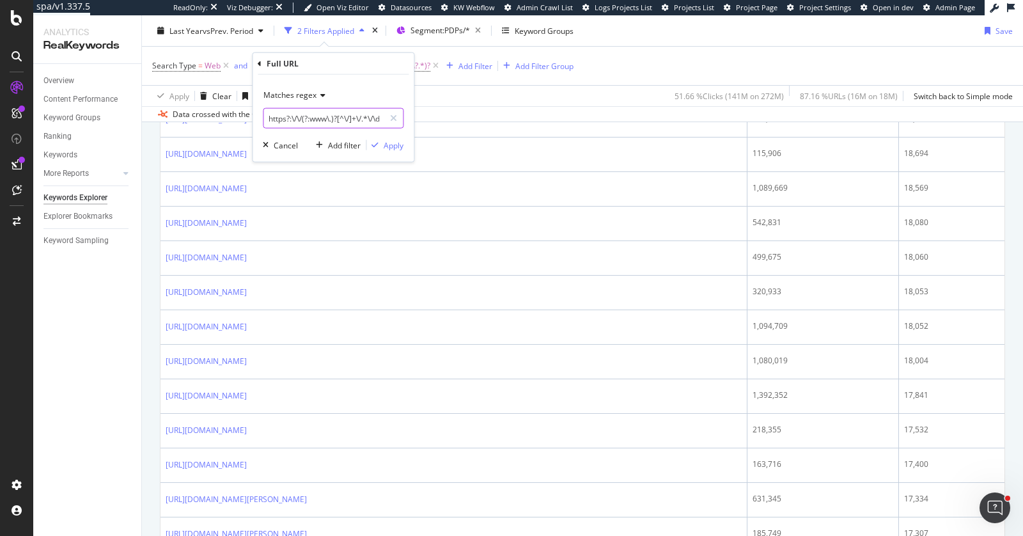
click at [316, 116] on input "https?:\/\/(?:www\.)?[^\/]+\/.*\/\d+(?:\?.*)?$" at bounding box center [323, 118] width 121 height 20
click at [456, 94] on div "Apply Clear Save 51.66 % Clicks ( 141M on 272M ) 87.16 % URLs ( 16M on 18M ) Sw…" at bounding box center [582, 95] width 881 height 21
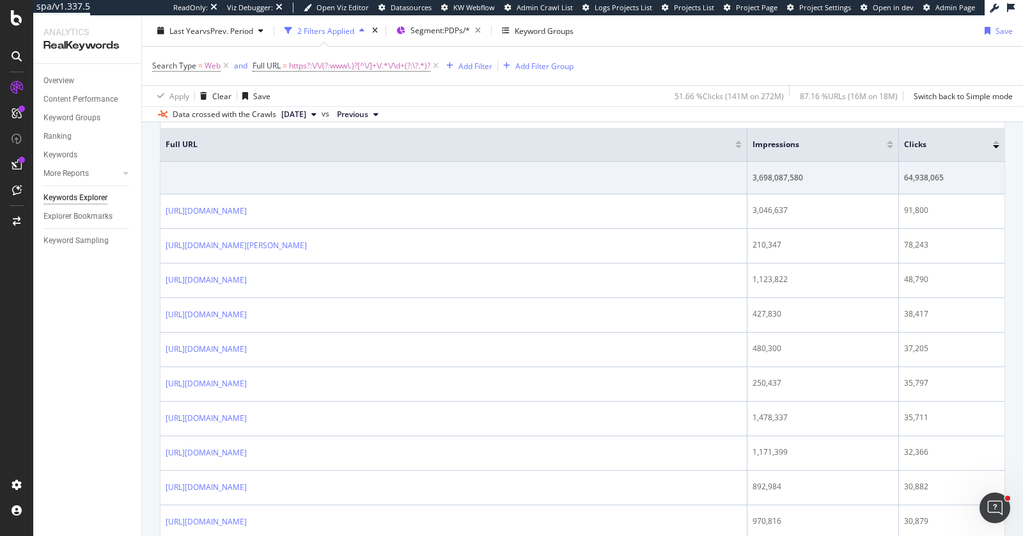
scroll to position [0, 0]
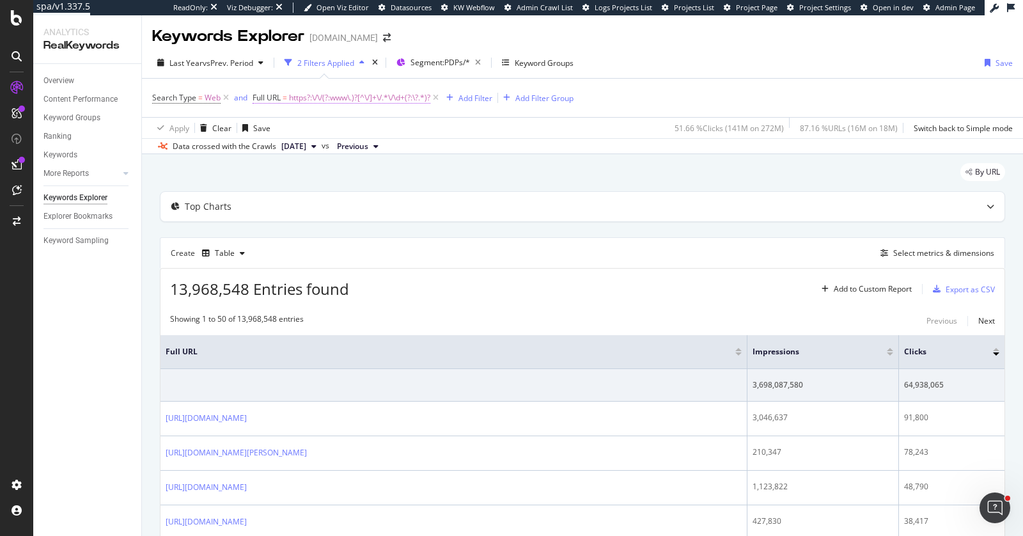
click at [392, 96] on span "https?:\/\/(?:www\.)?[^\/]+\/.*\/\d+(?:\?.*)?" at bounding box center [359, 98] width 141 height 18
click at [318, 143] on input "https?:\/\/(?:www\.)?[^\/]+\/.*\/\d+(?:\?.*)?$" at bounding box center [323, 150] width 121 height 20
click at [318, 145] on input "https?:\/\/(?:www\.)?[^\/]+\/.*\/\d+(?:\?.*)?$" at bounding box center [323, 150] width 121 height 20
click at [318, 153] on input "https?:\/\/(?:www\.)?[^\/]+\/.*\/\d+(?:\?.*)?$" at bounding box center [323, 150] width 121 height 20
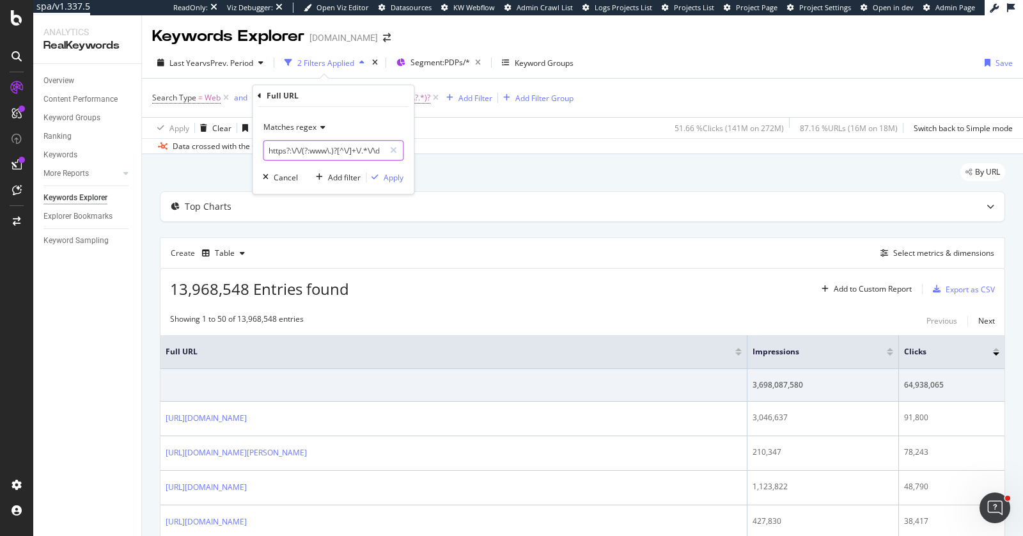
click at [318, 153] on input "https?:\/\/(?:www\.)?[^\/]+\/.*\/\d+(?:\?.*)?$" at bounding box center [323, 150] width 121 height 20
paste input "https?:\/\/(?:www\.)?[^\/]+\/.*\/\d+(?:[?#].*)?$"
type input "https?:\/\/(?:www\.)?[^\/]+\/.*\/\d+(?:[?#].*)?$"
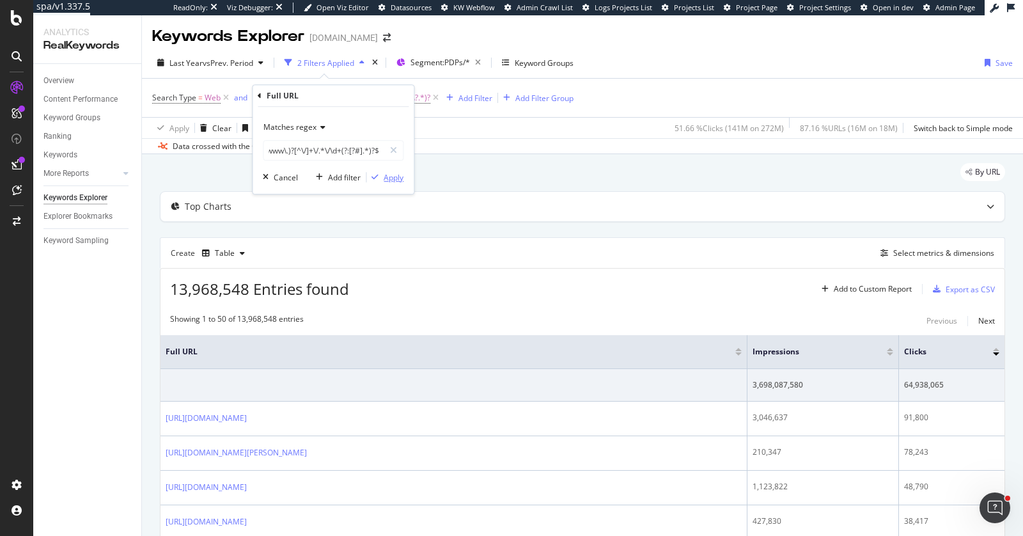
scroll to position [0, 0]
click at [389, 175] on div "Apply" at bounding box center [393, 177] width 20 height 11
click at [322, 93] on span "https?:\/\/(?:www\.)?[^\/]+\/.*\/\d+(?:[?#].*)?" at bounding box center [363, 98] width 149 height 18
click at [316, 153] on input "https?:\/\/(?:www\.)?[^\/]+\/.*\/\d+(?:[?#].*)?$" at bounding box center [323, 150] width 121 height 20
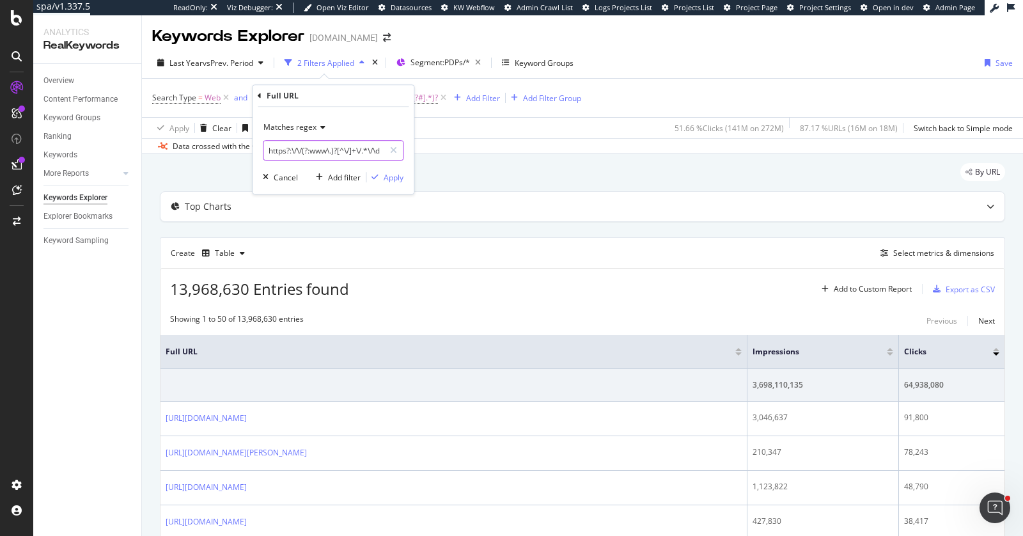
click at [316, 153] on input "https?:\/\/(?:www\.)?[^\/]+\/.*\/\d+(?:[?#].*)?$" at bounding box center [323, 150] width 121 height 20
paste input "https?:\/\/(?:www\.)?[^\/]+\/.*\/\d+(?:[\/?#].*)?$"
type input "https?:\/\/(?:www\.)?[^\/]+\/.*\/\d+(?:[\/?#].*)?$"
click at [393, 177] on div "Apply" at bounding box center [393, 177] width 20 height 11
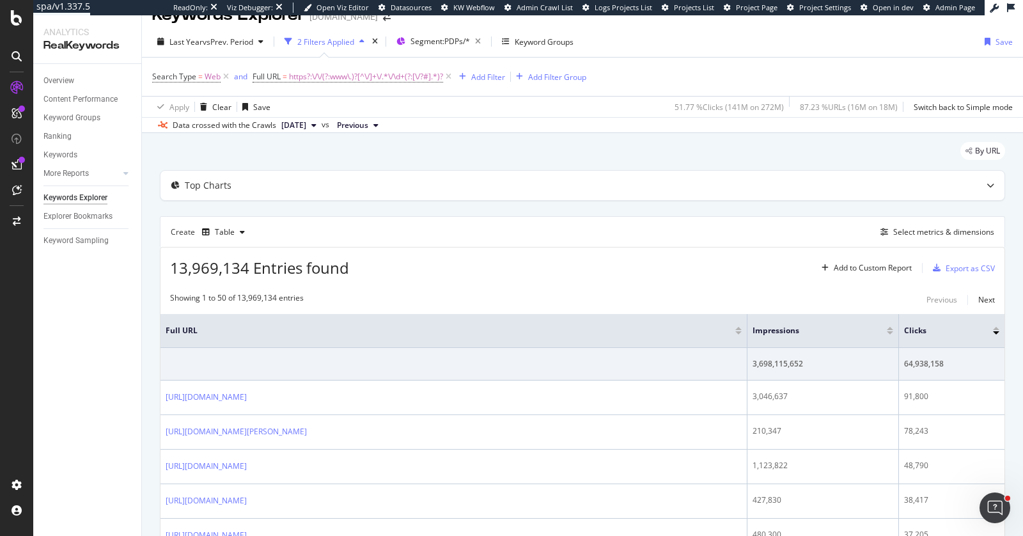
scroll to position [27, 0]
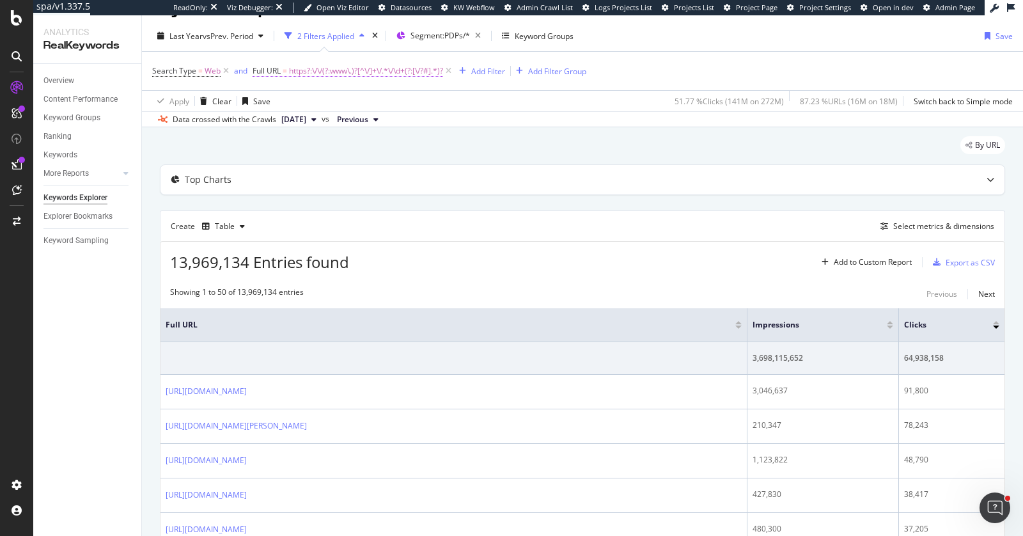
click at [317, 68] on span "https?:\/\/(?:www\.)?[^\/]+\/.*\/\d+(?:[\/?#].*)?" at bounding box center [366, 71] width 154 height 18
click at [307, 123] on input "https?:\/\/(?:www\.)?[^\/]+\/.*\/\d+(?:[\/?#].*)?$" at bounding box center [323, 123] width 121 height 20
click at [459, 159] on div "By URL" at bounding box center [582, 150] width 845 height 28
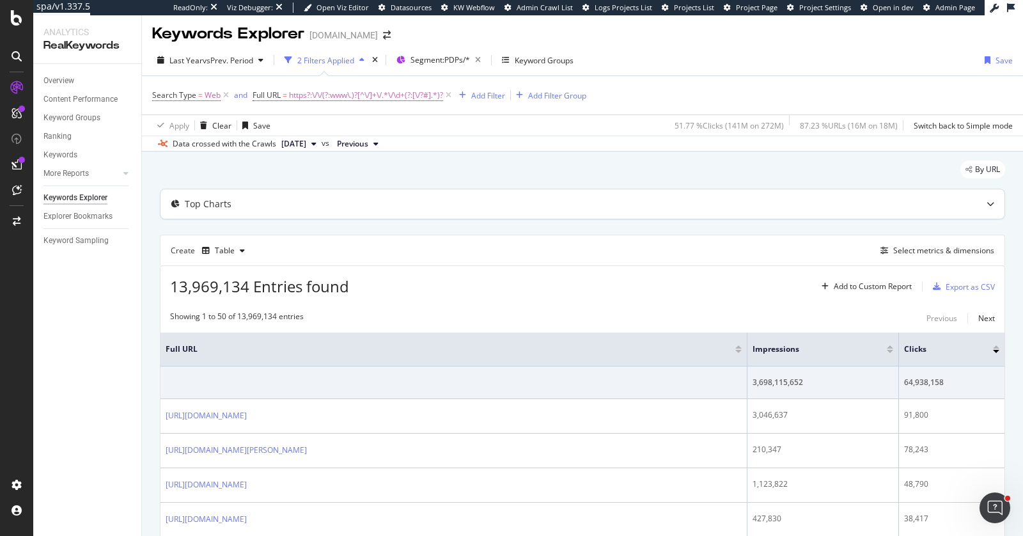
scroll to position [0, 0]
click at [943, 287] on div "button" at bounding box center [936, 289] width 18 height 8
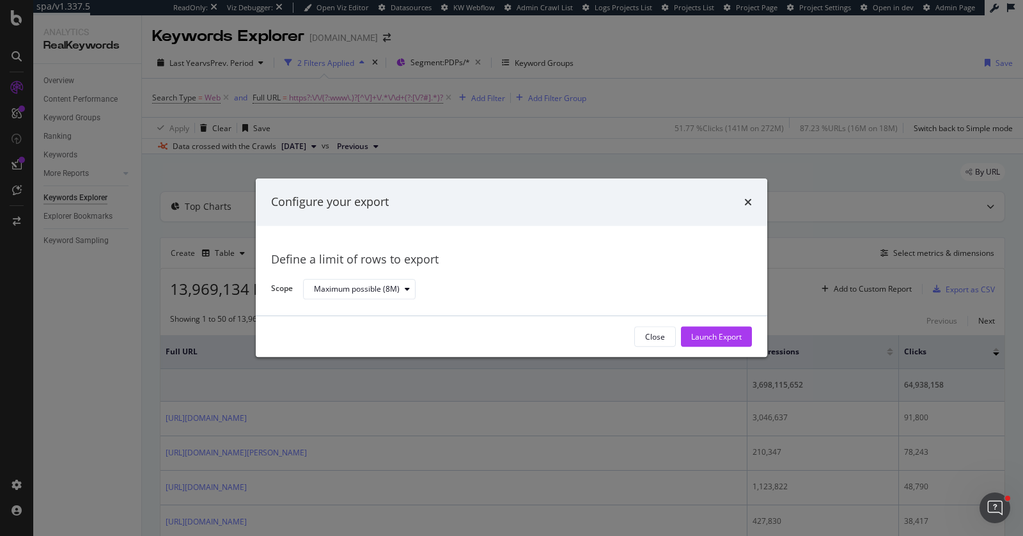
click at [741, 203] on div "Configure your export" at bounding box center [511, 202] width 481 height 17
click at [749, 203] on icon "times" at bounding box center [748, 202] width 8 height 10
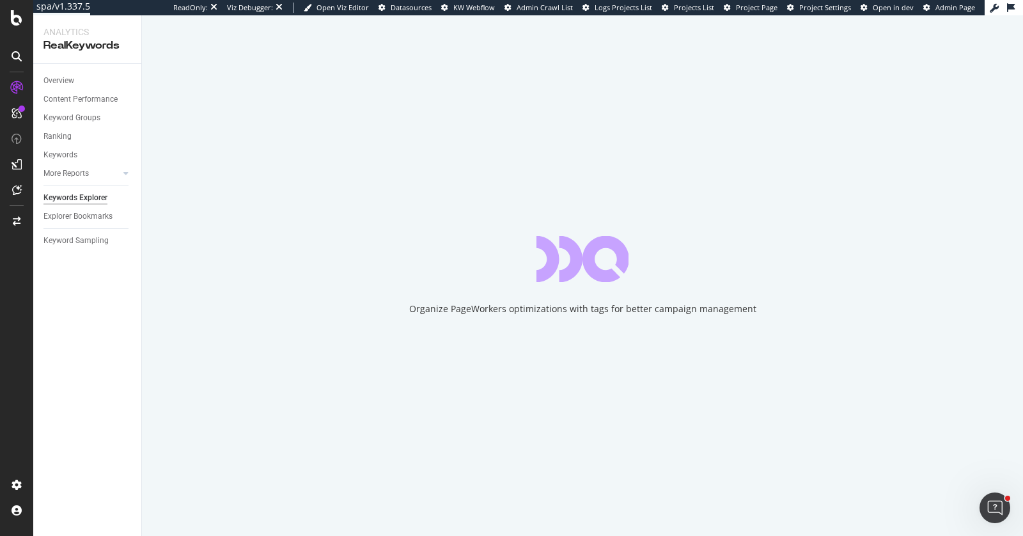
click at [115, 303] on div "Overview Content Performance Keyword Groups Ranking Keywords More Reports Count…" at bounding box center [87, 300] width 108 height 472
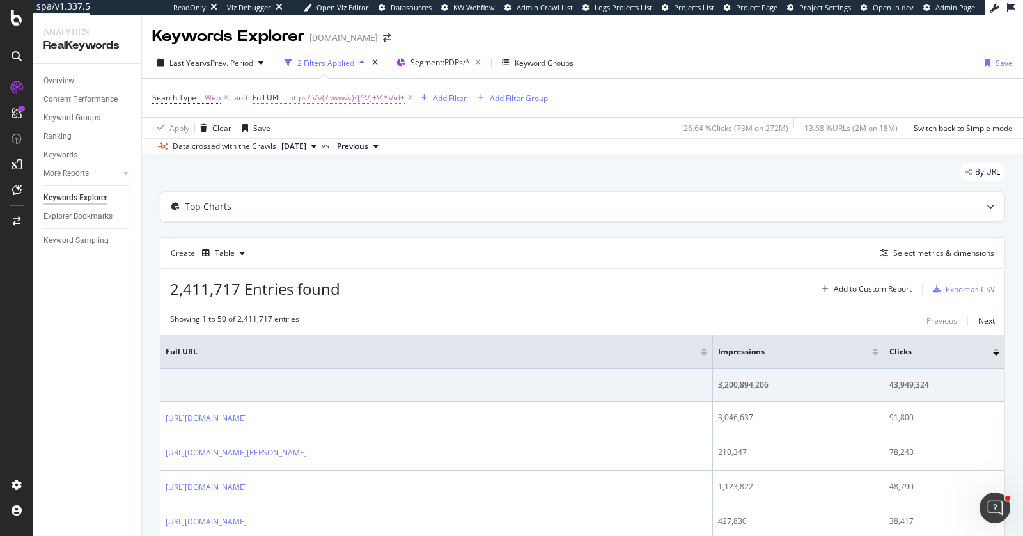
click at [309, 97] on span "https?:\/\/(?:www\.)?[^\/]+\/.*\/\d+" at bounding box center [347, 98] width 116 height 18
click at [288, 121] on span "Matches regex" at bounding box center [289, 126] width 53 height 11
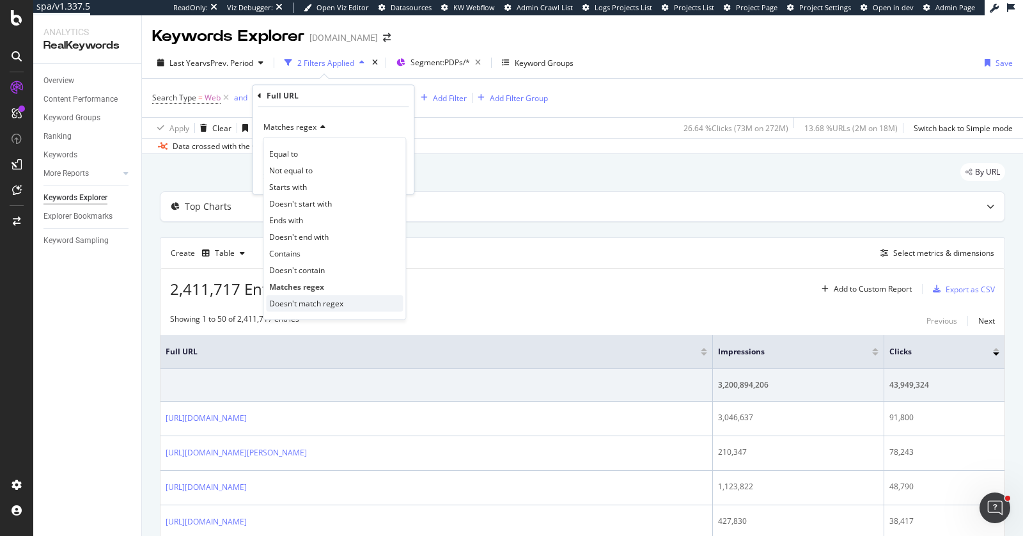
click at [304, 300] on span "Doesn't match regex" at bounding box center [306, 303] width 74 height 11
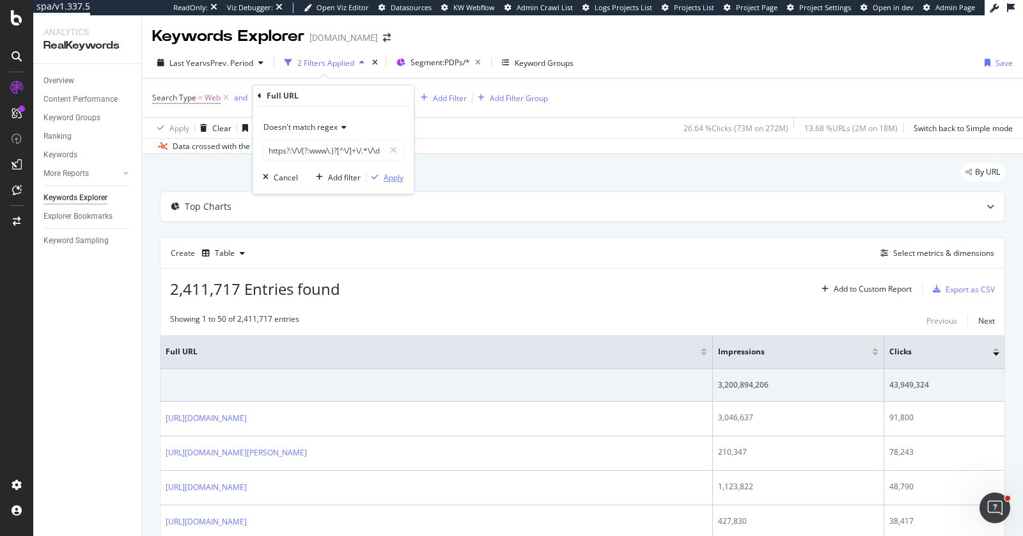
click at [398, 178] on div "Apply" at bounding box center [393, 177] width 20 height 11
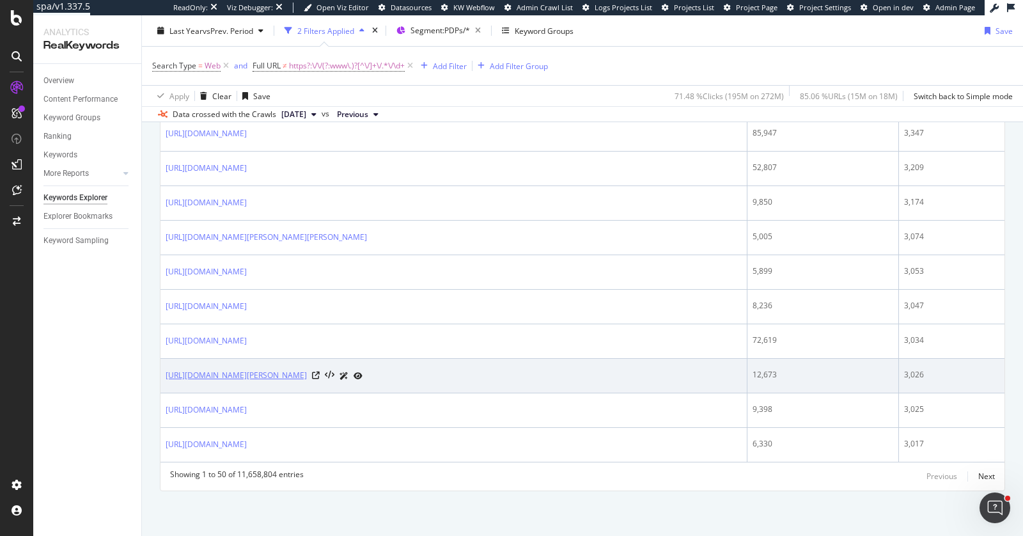
scroll to position [1834, 0]
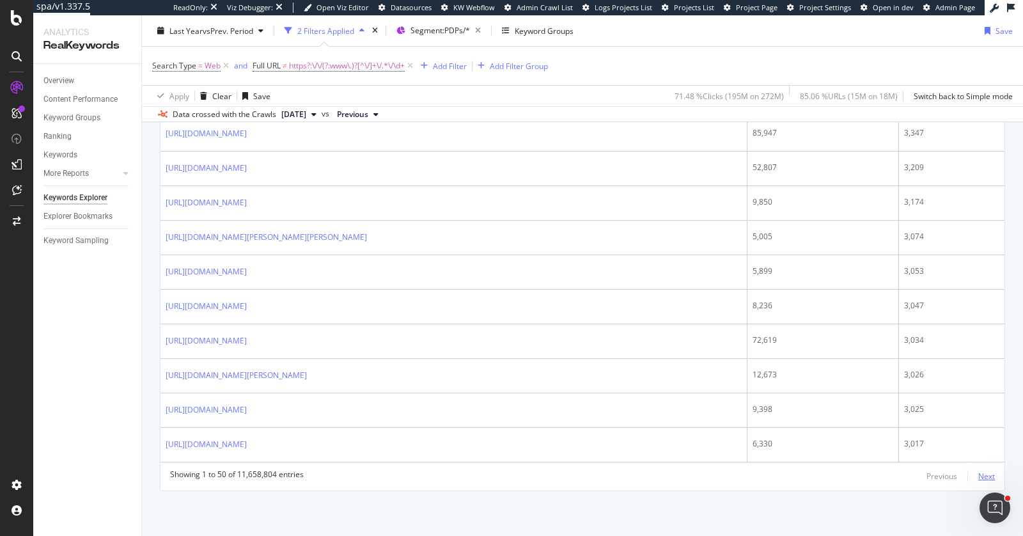
click at [980, 481] on div "Next" at bounding box center [986, 475] width 17 height 11
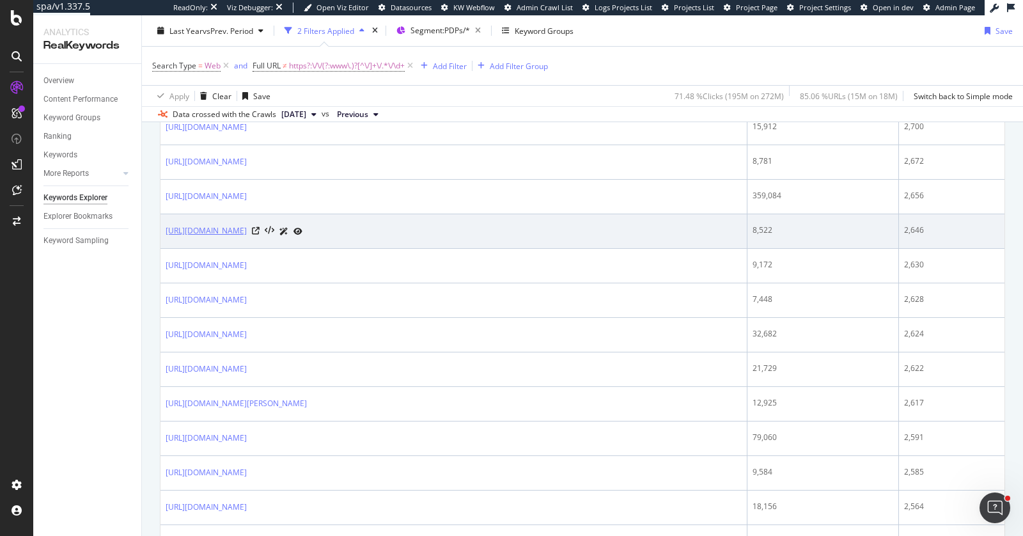
scroll to position [537, 0]
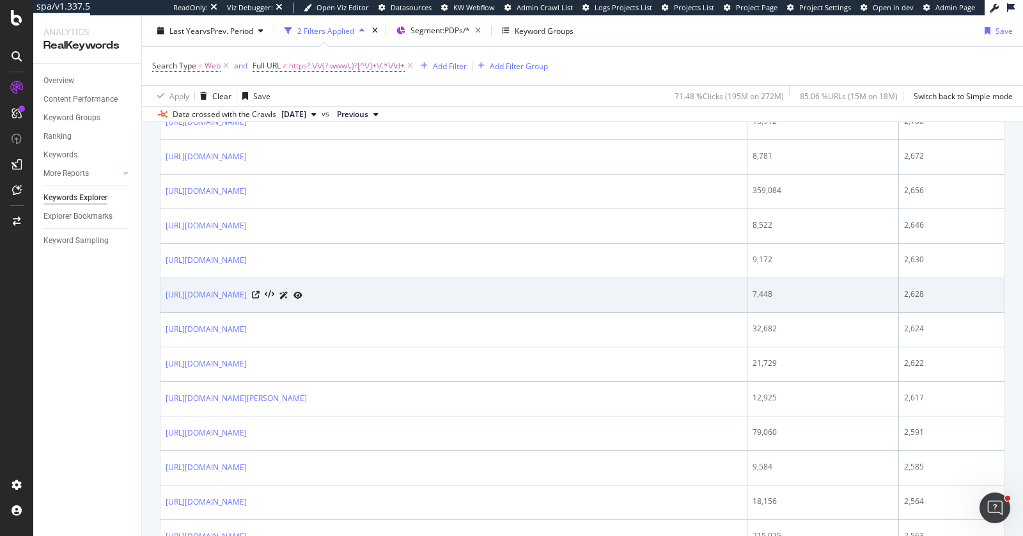
click at [525, 313] on td "[URL][DOMAIN_NAME]" at bounding box center [453, 295] width 587 height 35
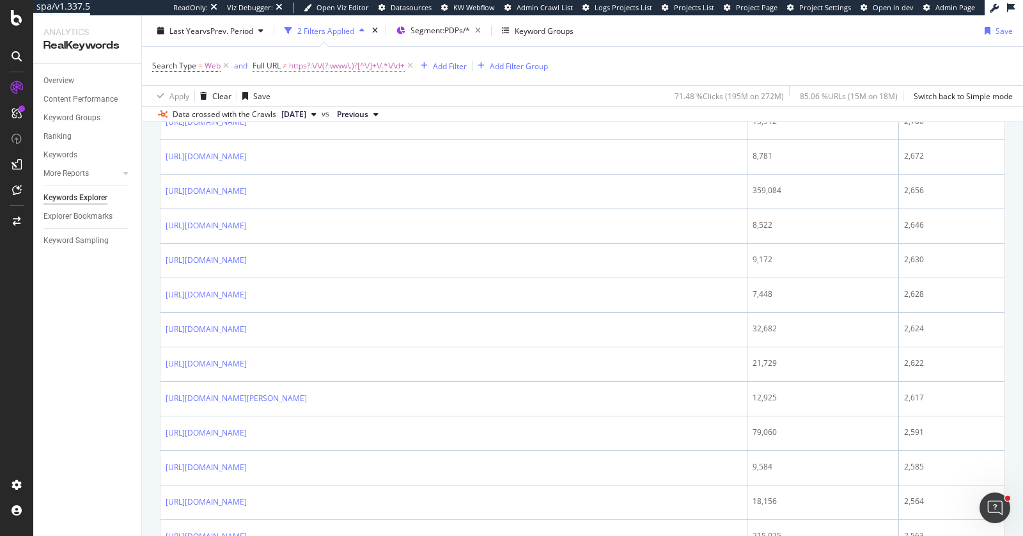
click at [318, 59] on span "https?:\/\/(?:www\.)?[^\/]+\/.*\/\d+" at bounding box center [347, 66] width 116 height 18
click at [311, 113] on input "https?:\/\/(?:www\.)?[^\/]+\/.*\/\d+$" at bounding box center [323, 118] width 121 height 20
paste input "https?:\/\/(?:www\.)?[^\/]+\/.*\/\d+(?:\?.*)?$"
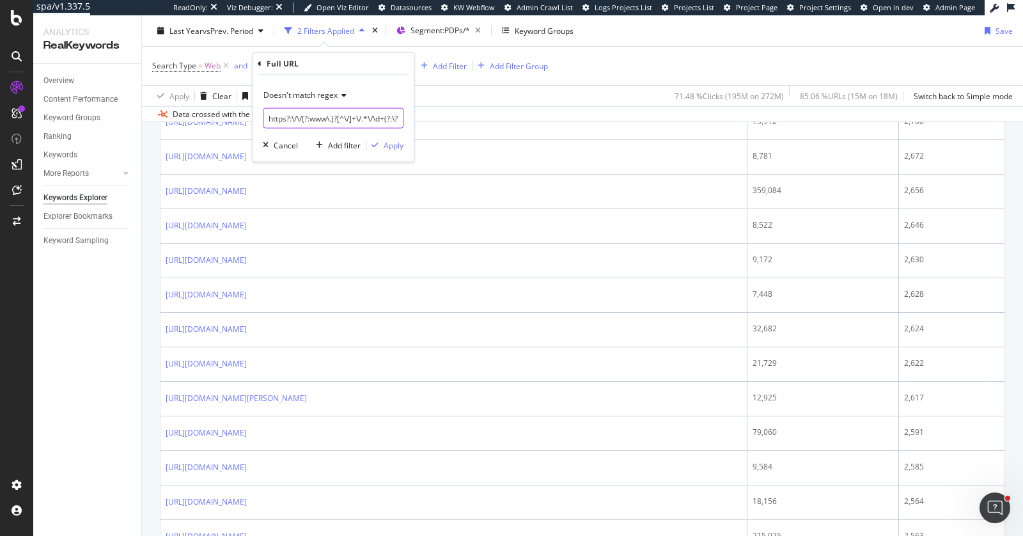
scroll to position [0, 37]
type input "https?:\/\/(?:www\.)?[^\/]+\/.*\/\d+(?:\?.*)?$"
click at [378, 139] on div "Apply" at bounding box center [384, 145] width 37 height 12
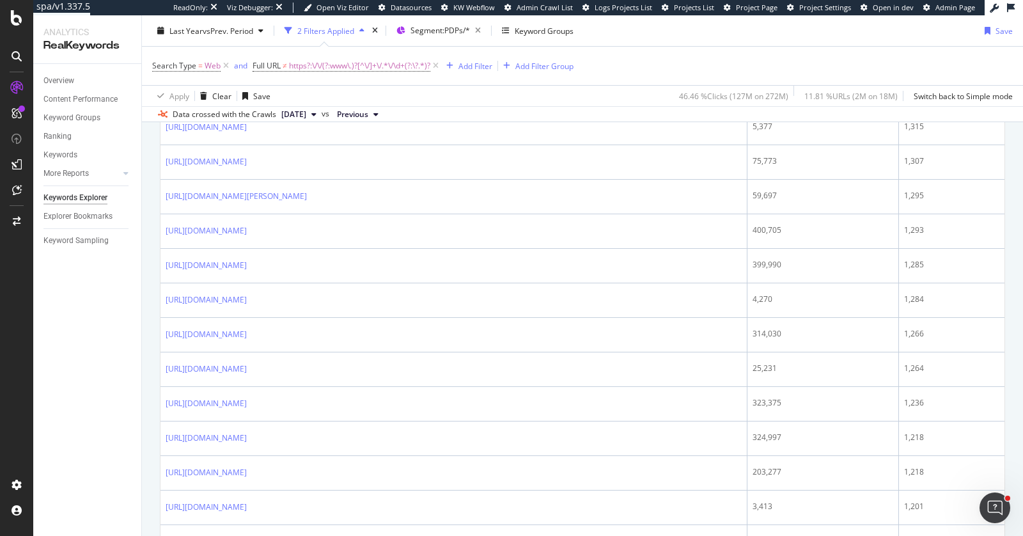
scroll to position [1745, 0]
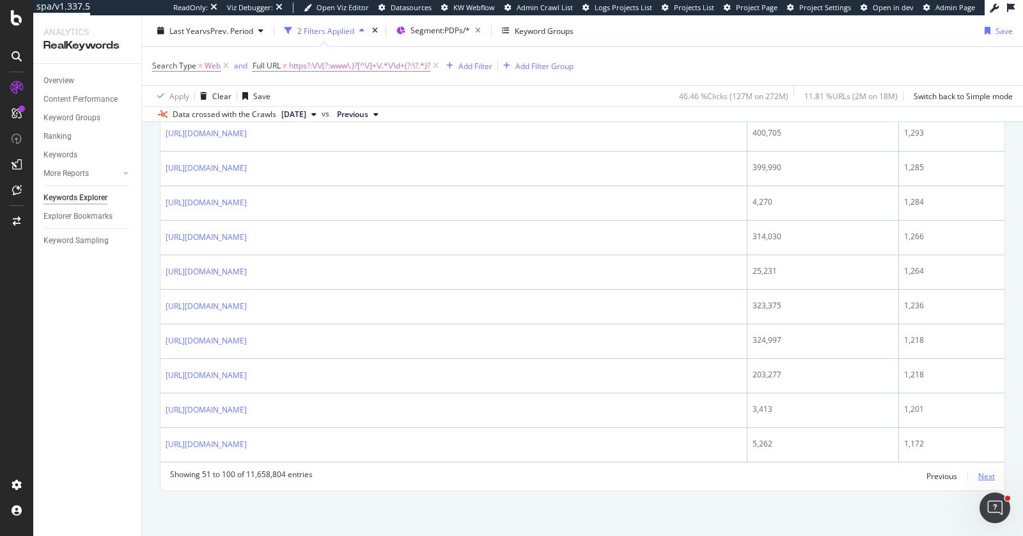
click at [983, 473] on div "Next" at bounding box center [986, 475] width 17 height 11
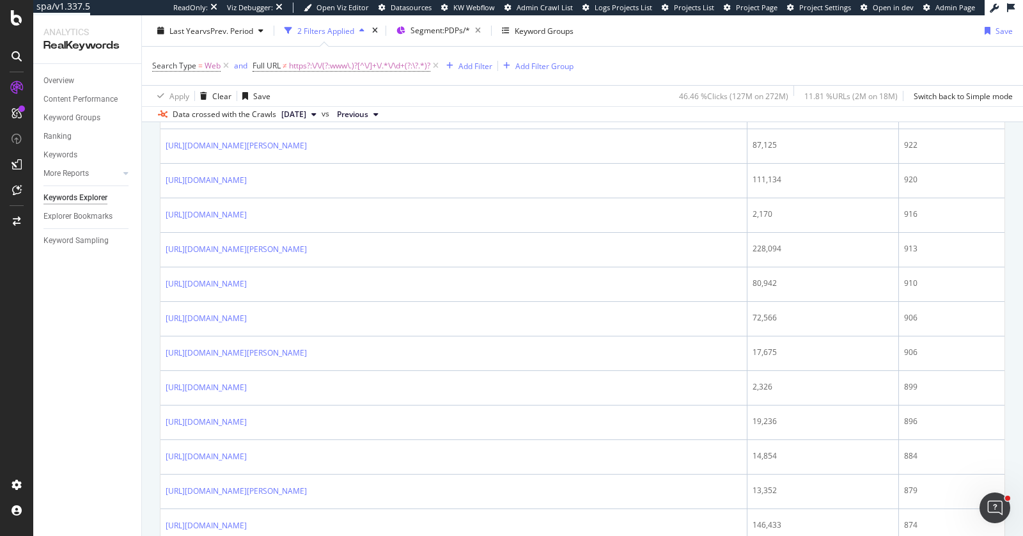
scroll to position [1733, 0]
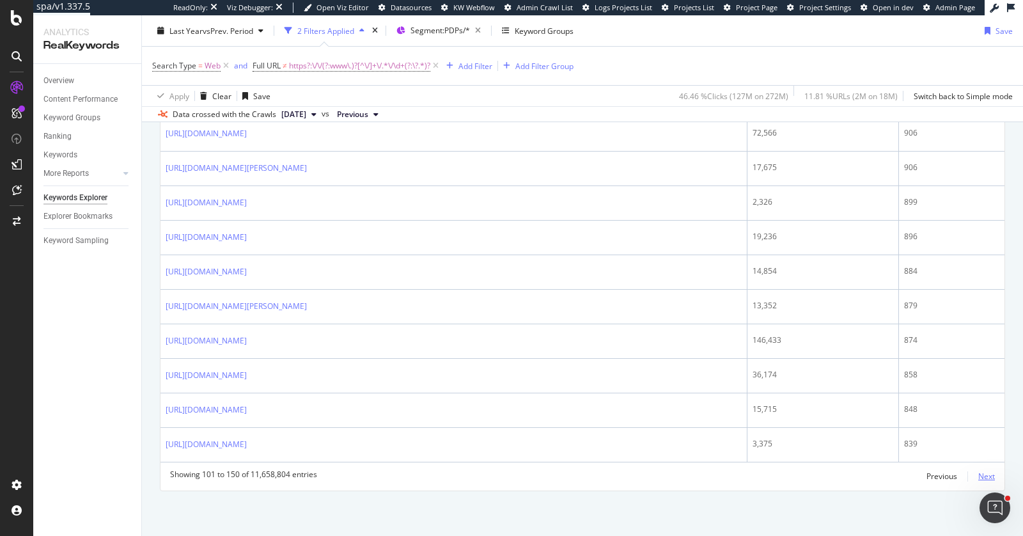
click at [982, 475] on div "Next" at bounding box center [986, 475] width 17 height 11
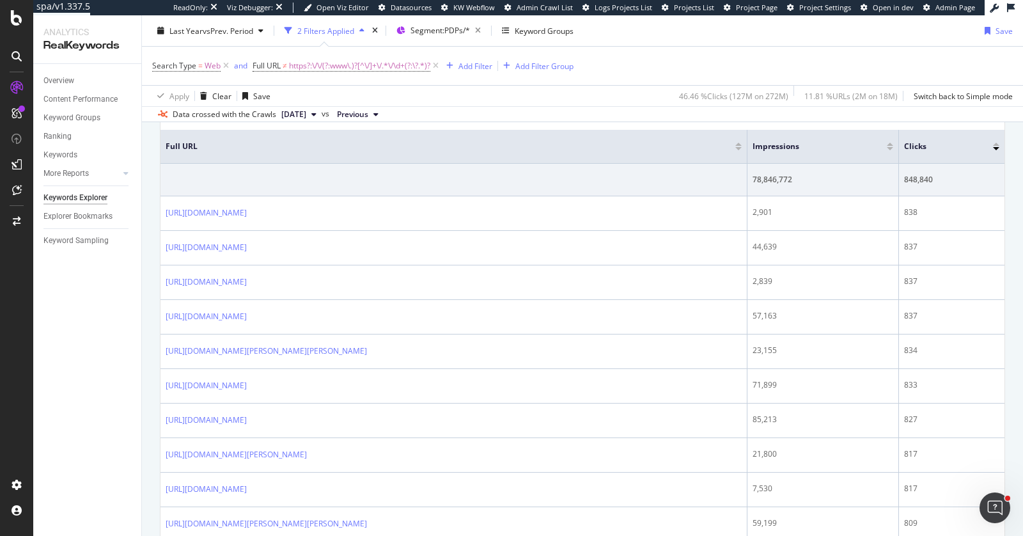
scroll to position [386, 0]
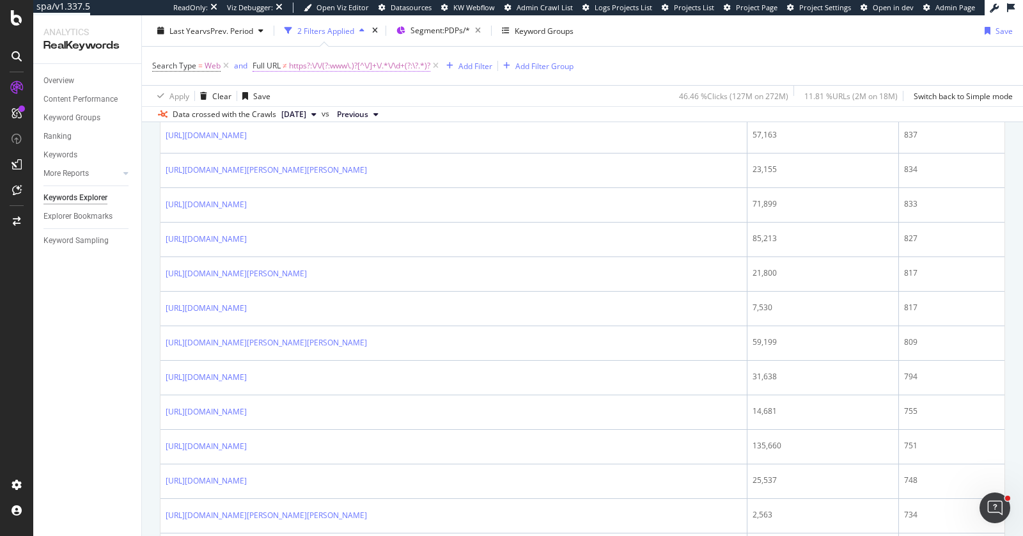
click at [325, 66] on span "https?:\/\/(?:www\.)?[^\/]+\/.*\/\d+(?:\?.*)?" at bounding box center [359, 66] width 141 height 18
click at [116, 313] on div "Overview Content Performance Keyword Groups Ranking Keywords More Reports Count…" at bounding box center [87, 300] width 108 height 472
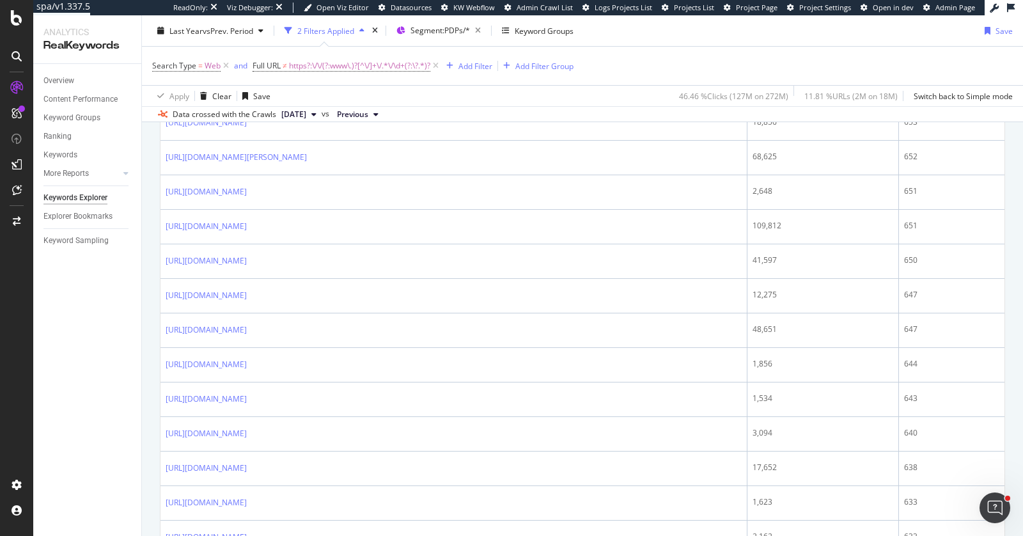
scroll to position [1756, 0]
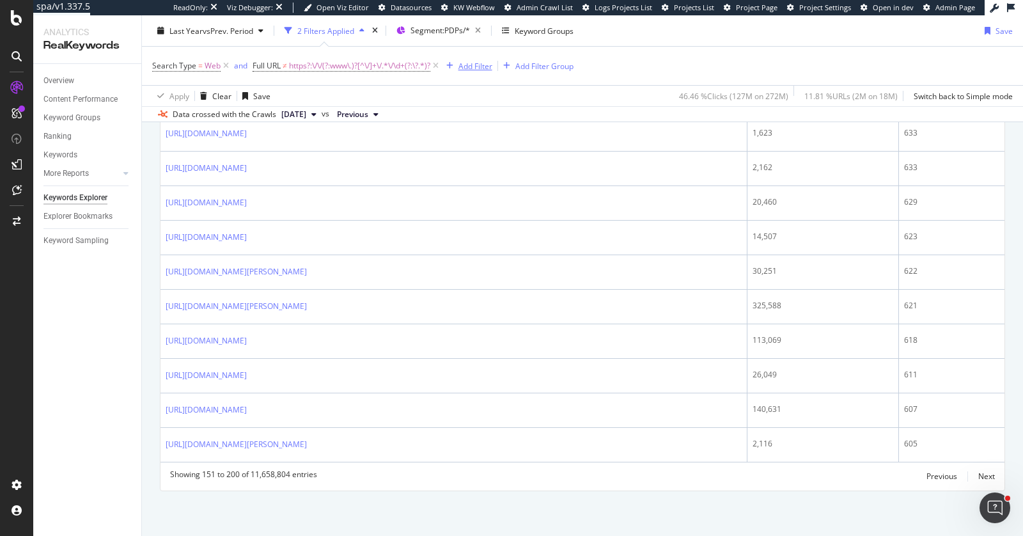
click at [475, 66] on div "Add Filter" at bounding box center [475, 65] width 34 height 11
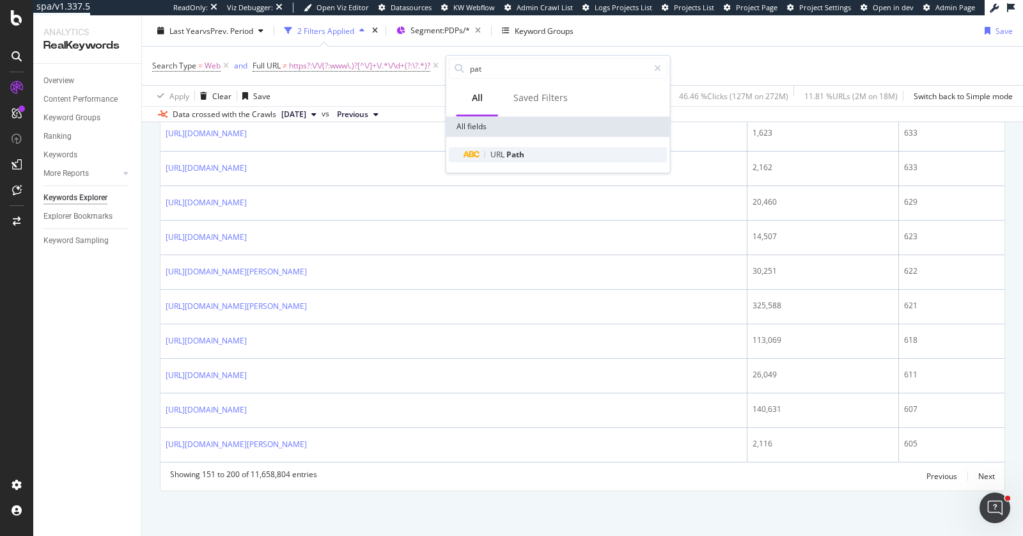
type input "pat"
click at [508, 154] on span "Path" at bounding box center [515, 154] width 18 height 11
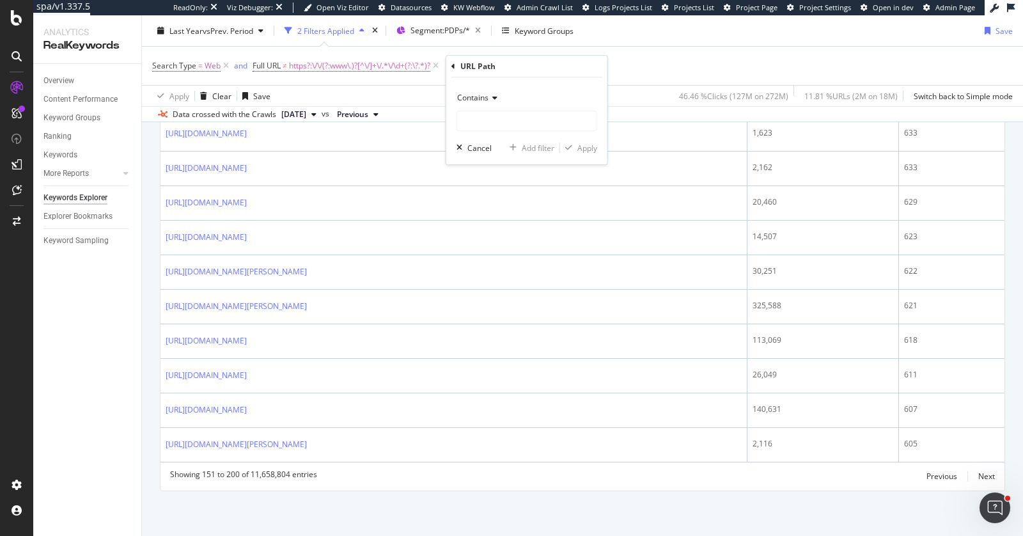
click at [465, 88] on div "Contains" at bounding box center [526, 98] width 141 height 20
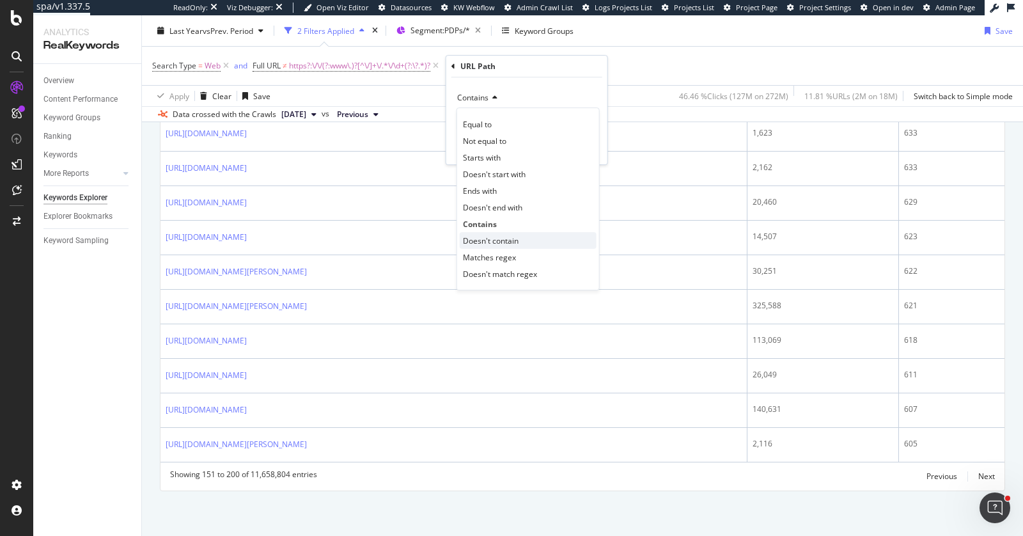
click at [496, 240] on span "Doesn't contain" at bounding box center [491, 240] width 56 height 11
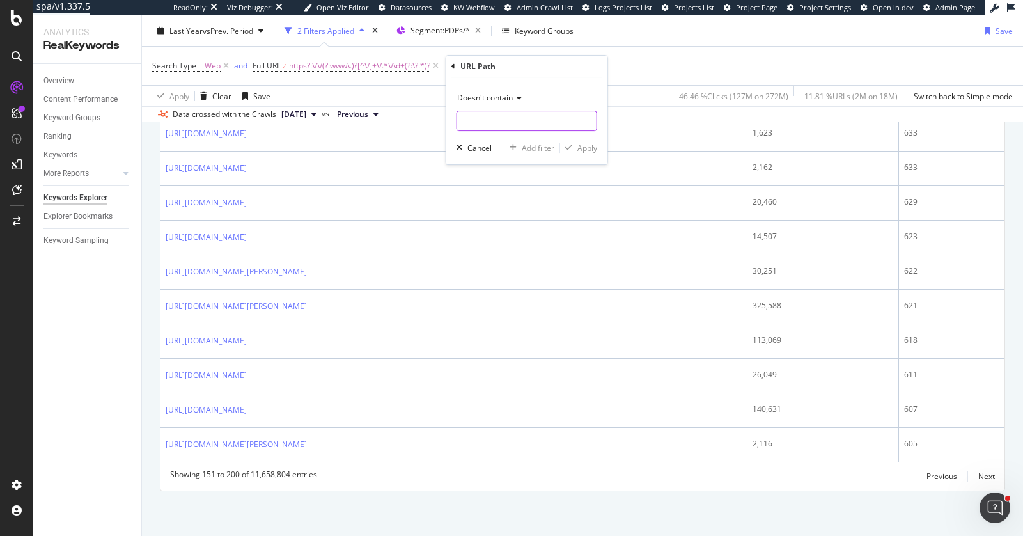
click at [519, 111] on input "text" at bounding box center [526, 121] width 139 height 20
type input "/GR_"
click at [583, 144] on div "Apply" at bounding box center [587, 148] width 20 height 11
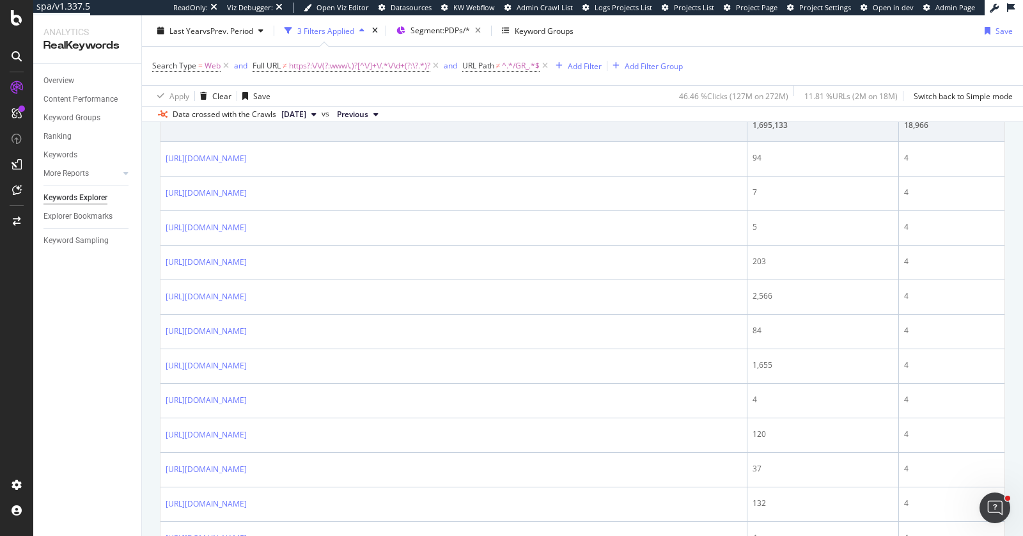
scroll to position [307, 0]
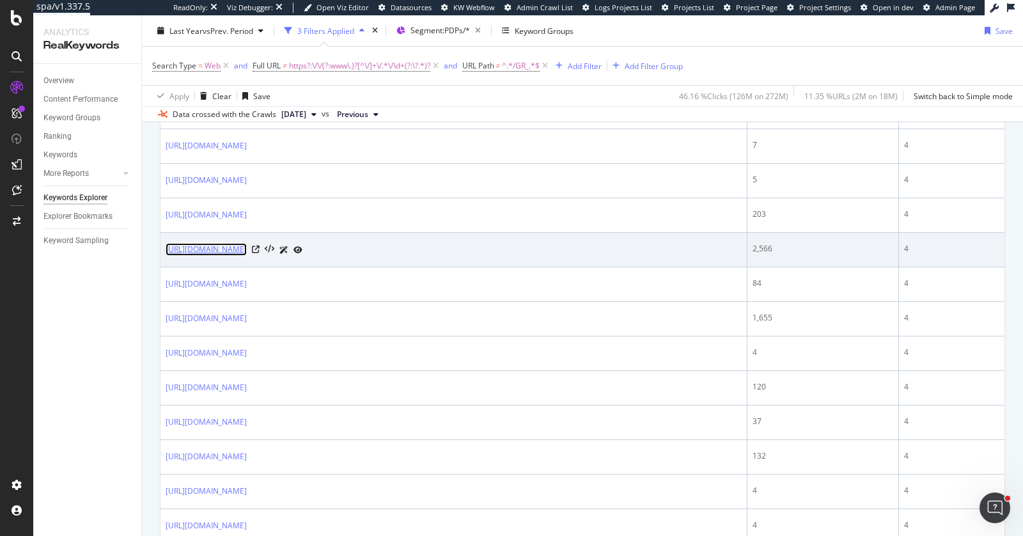
click at [247, 256] on link "https://www.lowes.com/pd/IMPERIAL-4-in-x-10-in-Pop-Up-Tan-Floor-Register-5-Pack…" at bounding box center [206, 249] width 81 height 13
click at [259, 253] on icon at bounding box center [256, 249] width 8 height 8
click at [247, 256] on link "https://www.lowes.com/pd/IMPERIAL-4-in-x-10-in-Pop-Up-Tan-Floor-Register-5-Pack…" at bounding box center [206, 249] width 81 height 13
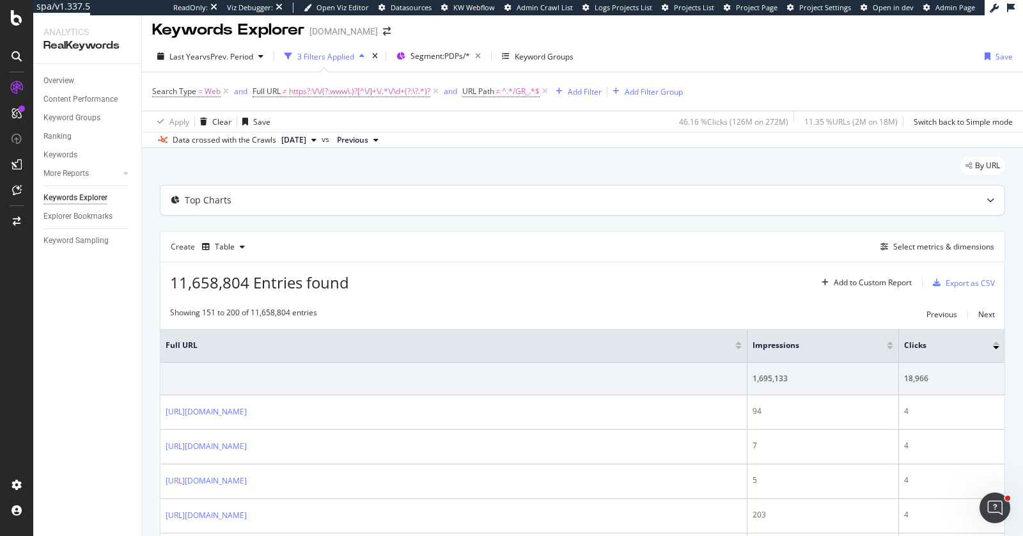
scroll to position [7, 0]
click at [376, 89] on span "https?:\/\/(?:www\.)?[^\/]+\/.*\/\d+(?:\?.*)?" at bounding box center [359, 91] width 141 height 18
click at [323, 138] on input "https?:\/\/(?:www\.)?[^\/]+\/.*\/\d+(?:\?.*)?$" at bounding box center [323, 143] width 121 height 20
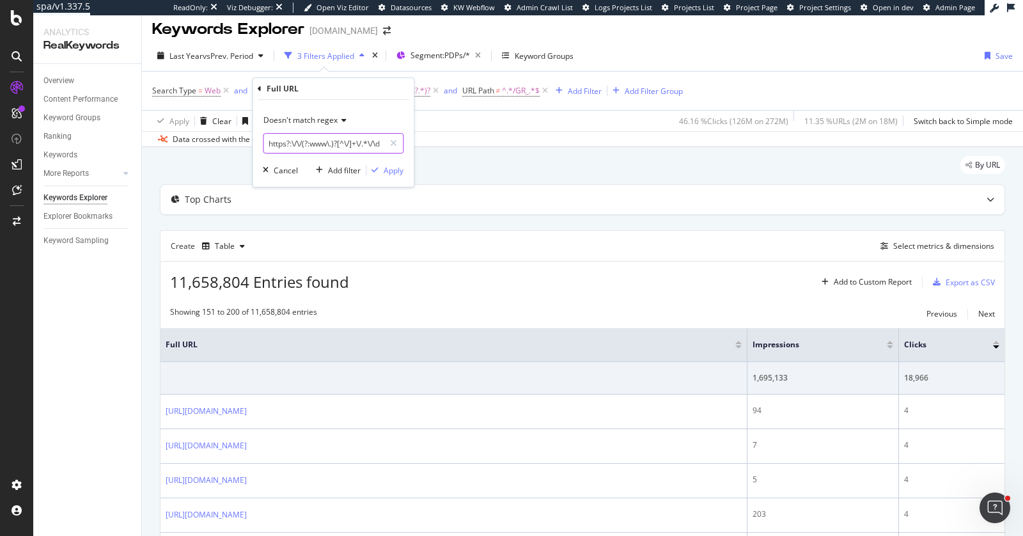
click at [323, 138] on input "https?:\/\/(?:www\.)?[^\/]+\/.*\/\d+(?:\?.*)?$" at bounding box center [323, 143] width 121 height 20
paste input "https?:\/\/(?:www\.)?[^\/]+\/.*\/\d+(?:[?#].*)?$"
type input "https?:\/\/(?:www\.)?[^\/]+\/.*\/\d+(?:[?#].*)?$"
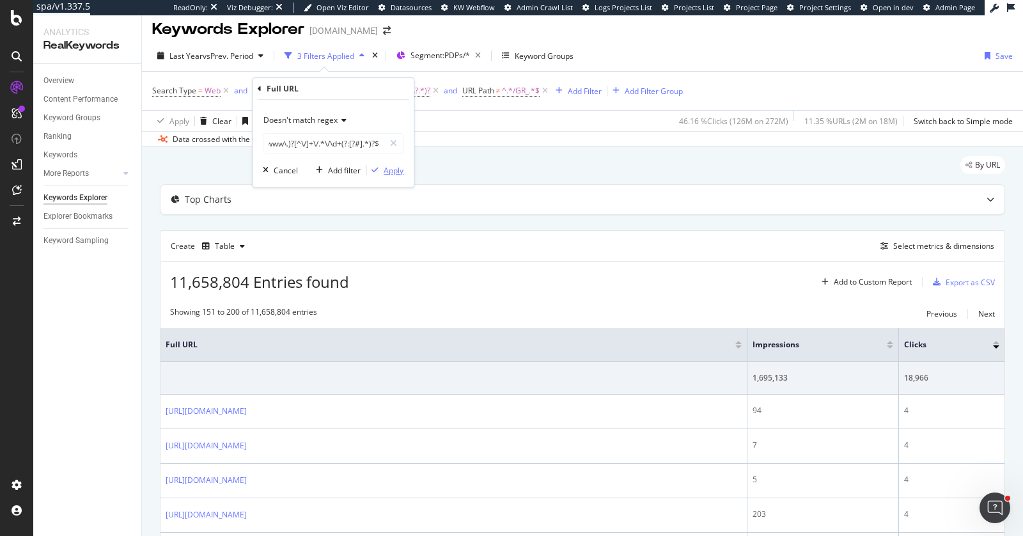
scroll to position [0, 0]
click at [397, 173] on div "Apply" at bounding box center [393, 170] width 20 height 11
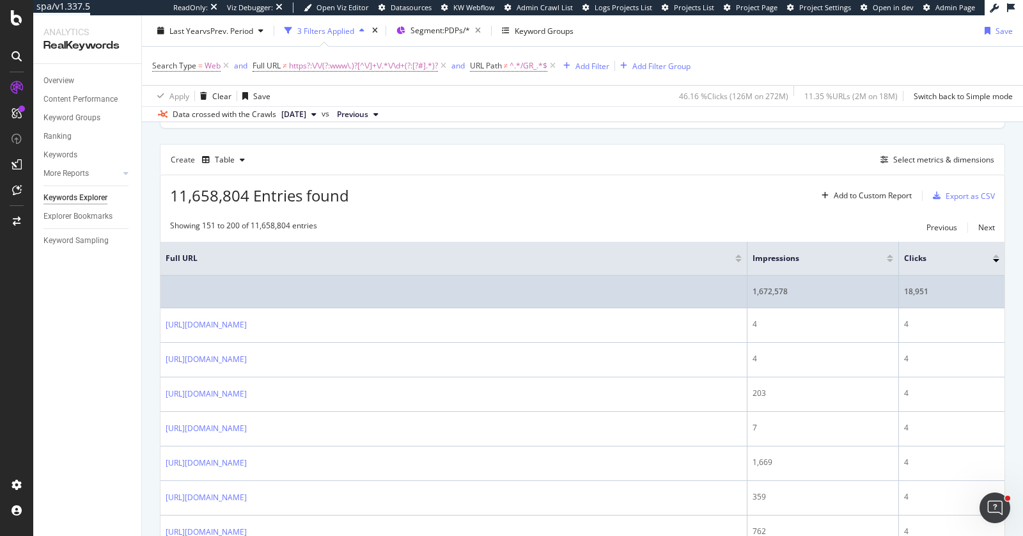
scroll to position [56, 0]
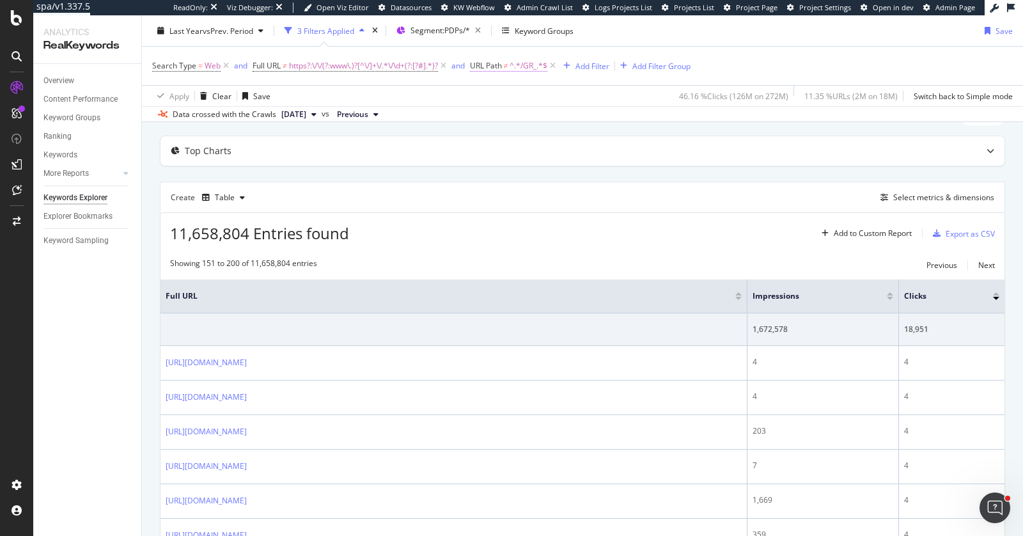
click at [523, 62] on span "^.*/GR_.*$" at bounding box center [528, 66] width 38 height 18
click at [505, 118] on input "/GR_" at bounding box center [545, 118] width 121 height 20
type input "/configure"
click at [510, 94] on span "Doesn't contain" at bounding box center [513, 94] width 56 height 11
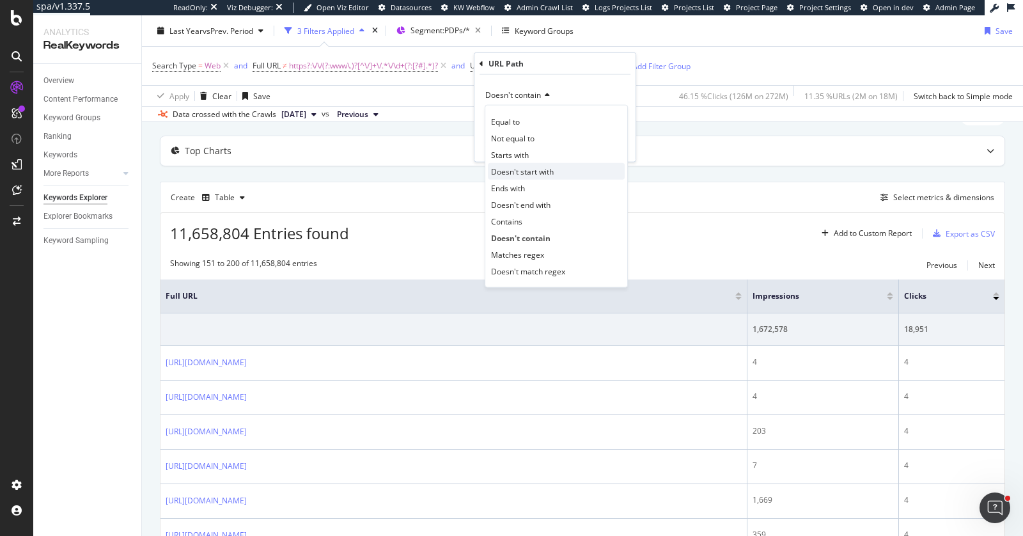
click at [514, 166] on span "Doesn't start with" at bounding box center [522, 171] width 63 height 11
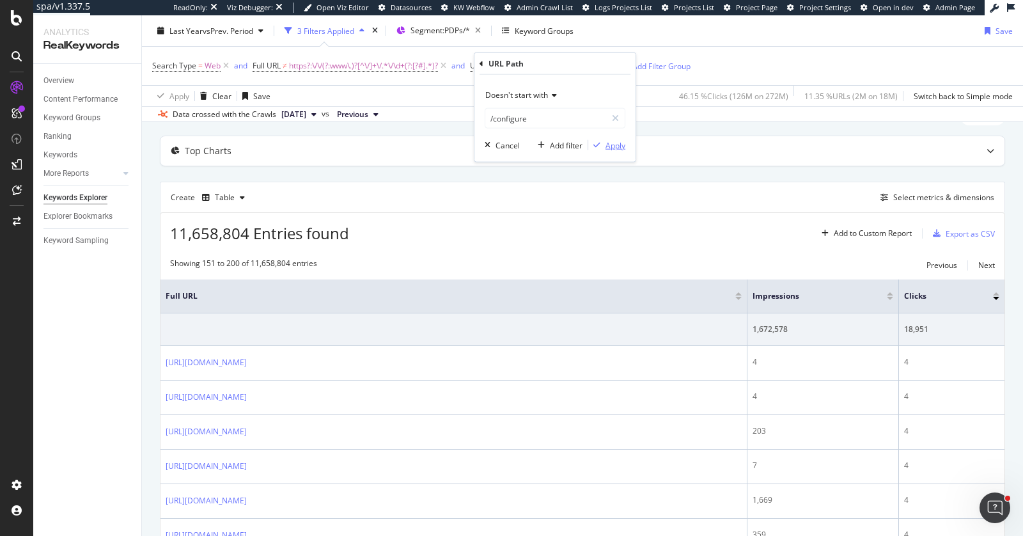
click at [608, 145] on div "Apply" at bounding box center [615, 144] width 20 height 11
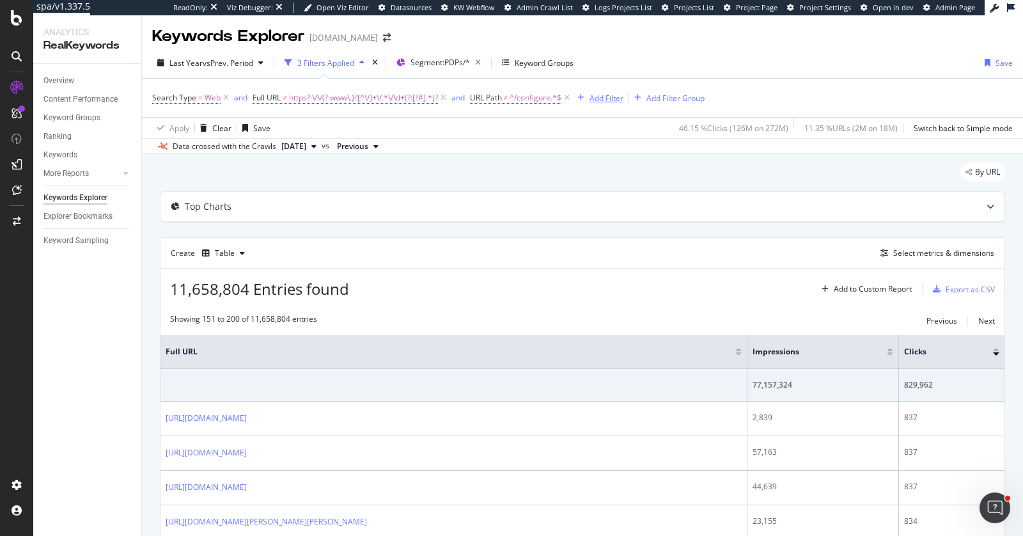
click at [599, 102] on div "Add Filter" at bounding box center [606, 98] width 34 height 11
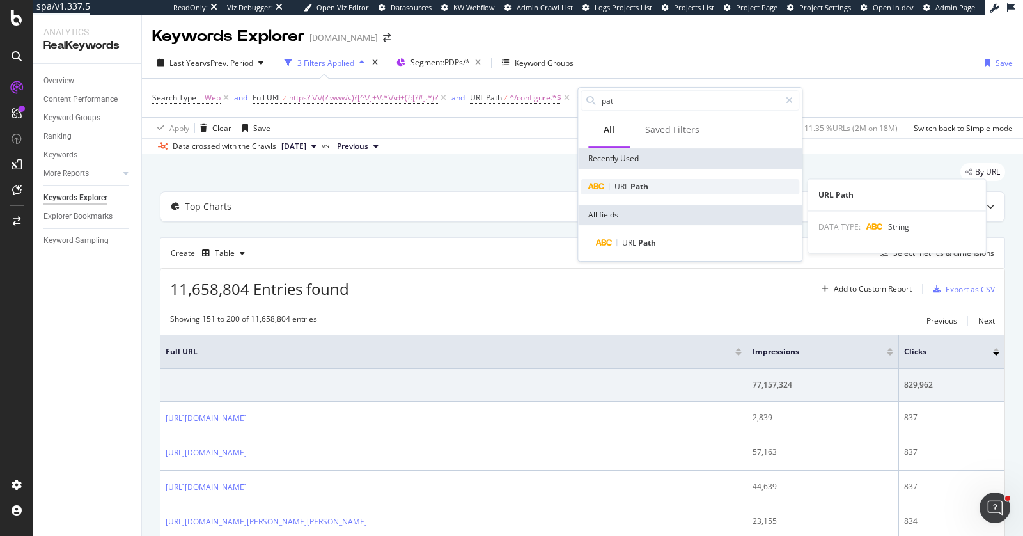
click at [640, 187] on span "Path" at bounding box center [639, 186] width 18 height 11
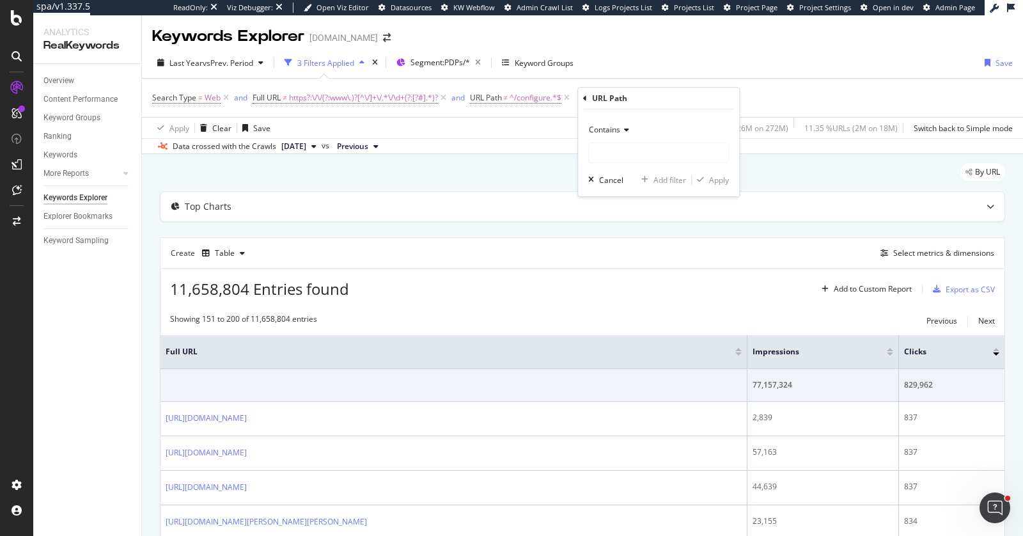
click at [615, 132] on span "Contains" at bounding box center [604, 129] width 31 height 11
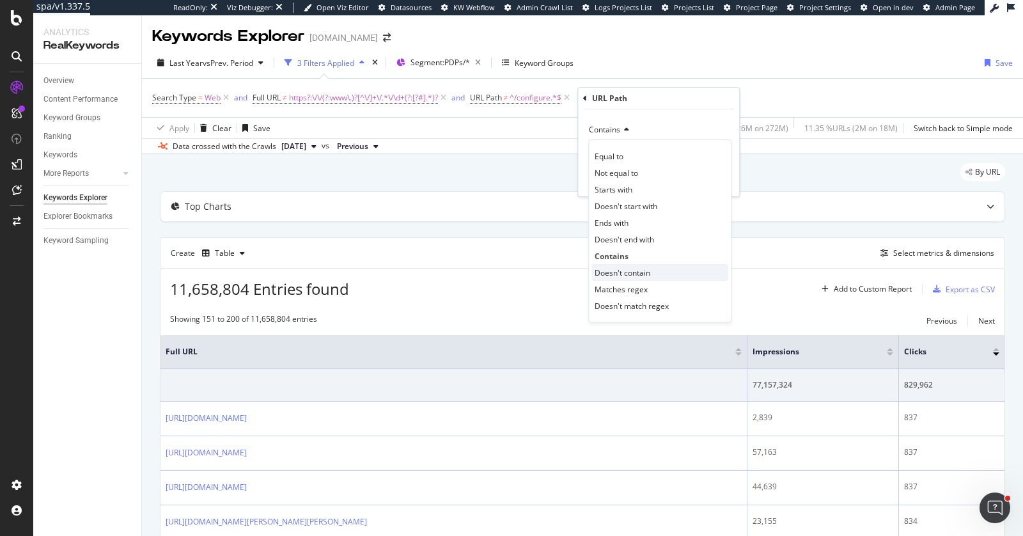
click at [625, 267] on span "Doesn't contain" at bounding box center [622, 272] width 56 height 11
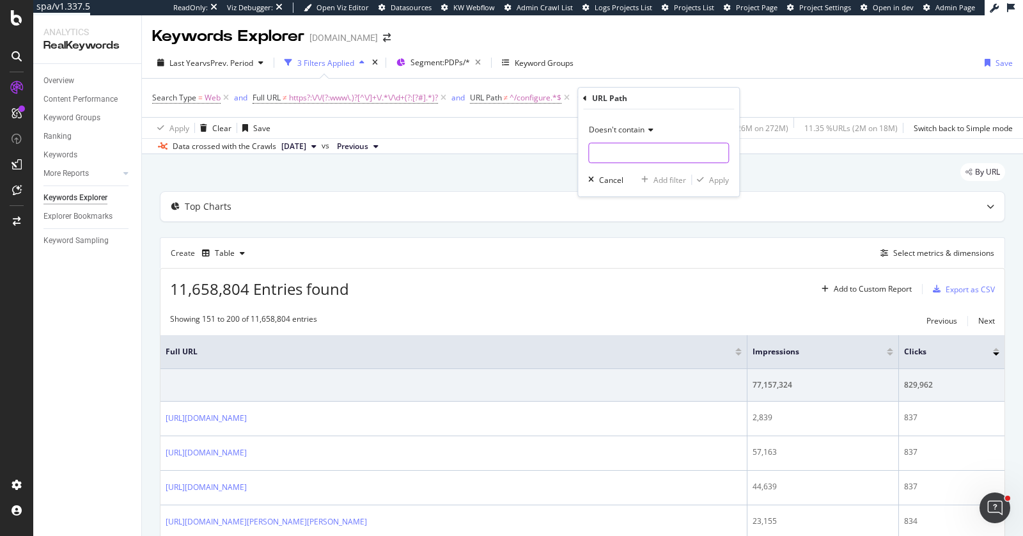
click at [613, 149] on input "text" at bounding box center [658, 153] width 139 height 20
type input "/GR_"
click at [714, 174] on div "Apply" at bounding box center [719, 179] width 20 height 11
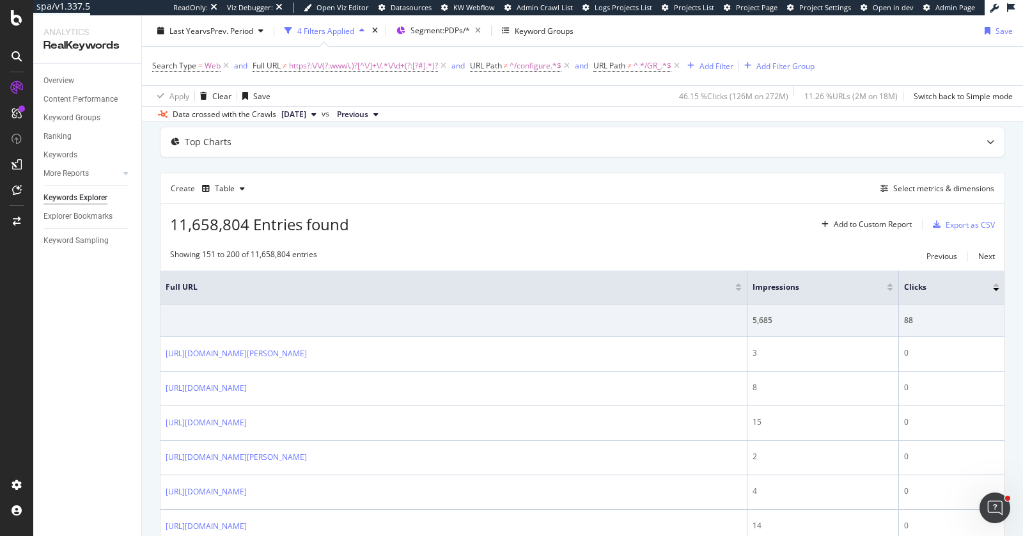
scroll to position [62, 0]
click at [359, 65] on span "https?:\/\/(?:www\.)?[^\/]+\/.*\/\d+(?:[?#].*)?" at bounding box center [363, 66] width 149 height 18
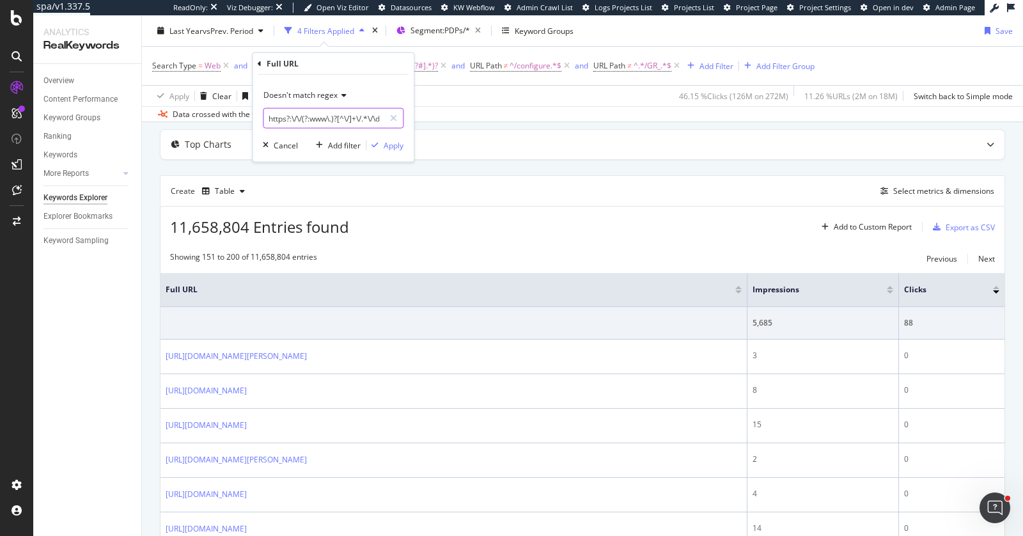
click at [320, 114] on input "https?:\/\/(?:www\.)?[^\/]+\/.*\/\d+(?:[?#].*)?$" at bounding box center [323, 118] width 121 height 20
paste input "https?:\/\/(?:www\.)?[^\/]+\/.*\/\d+(?:[\/?#].*)?$"
type input "https?:\/\/(?:www\.)?[^\/]+\/.*\/\d+(?:[\/?#].*)?$"
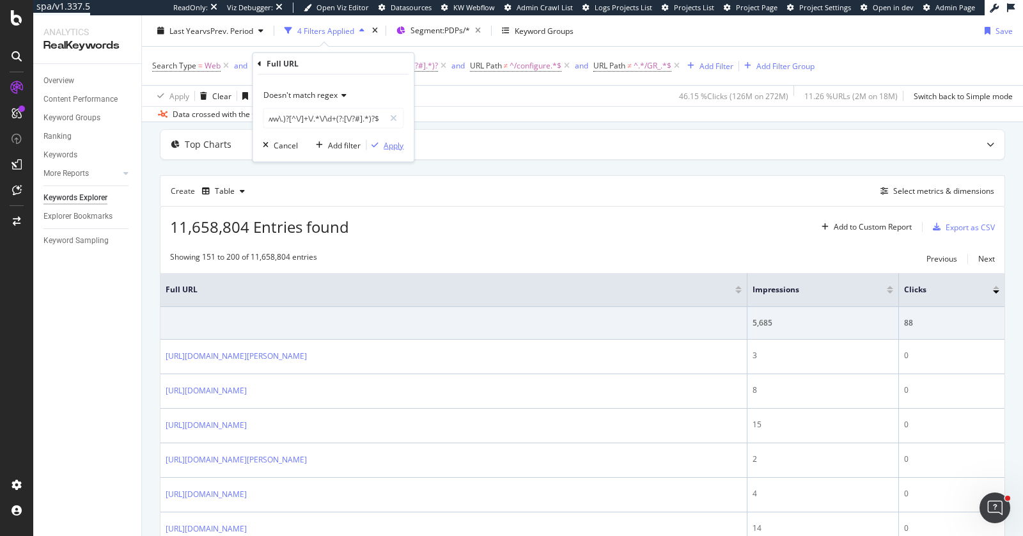
scroll to position [0, 0]
click at [389, 146] on div "Apply" at bounding box center [393, 144] width 20 height 11
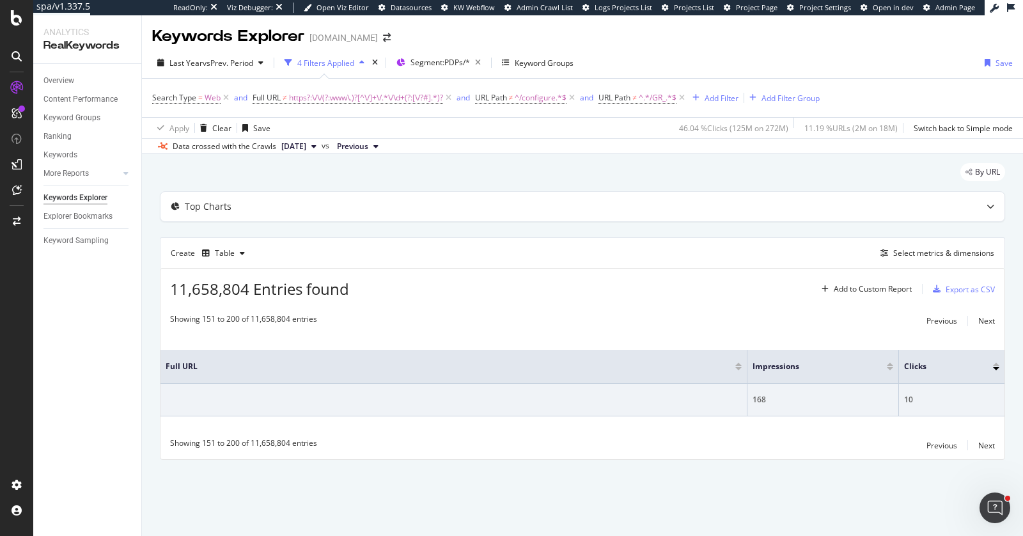
click at [268, 320] on div "Showing 151 to 200 of 11,658,804 entries" at bounding box center [243, 320] width 147 height 15
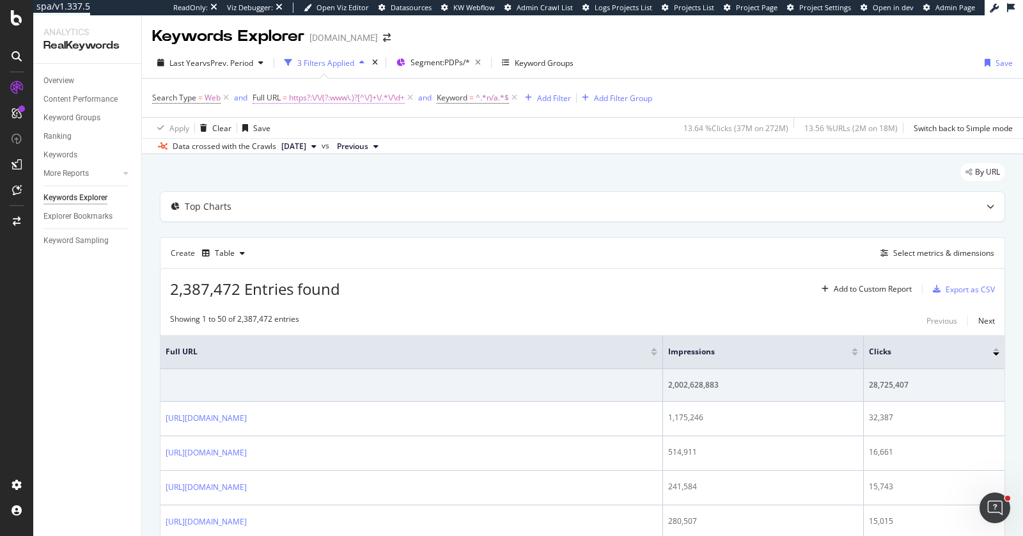
click at [297, 93] on span "https?:\/\/(?:www\.)?[^\/]+\/.*\/\d+" at bounding box center [347, 98] width 116 height 18
click at [312, 158] on input "https?:\/\/(?:www\.)?[^\/]+\/.*\/\d+$" at bounding box center [323, 150] width 121 height 20
click at [474, 132] on div "Apply Clear Save 13.64 % Clicks ( 37M on 272M ) 13.56 % URLs ( 2M on 18M ) Swit…" at bounding box center [582, 127] width 881 height 21
click at [326, 98] on span "https?:\/\/(?:www\.)?[^\/]+\/.*\/\d+" at bounding box center [347, 98] width 116 height 18
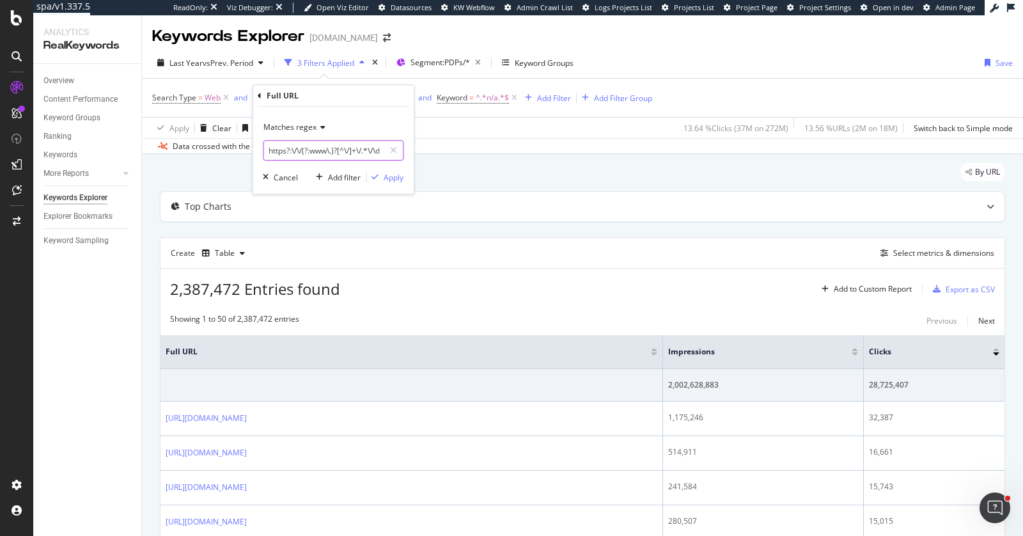
click at [313, 150] on input "https?:\/\/(?:www\.)?[^\/]+\/.*\/\d+$" at bounding box center [323, 150] width 121 height 20
paste input "(?:[\/?#].*)?"
type input "https?:\/\/(?:www\.)?[^\/]+\/.*\/\d+(?:[\/?#].*)?$"
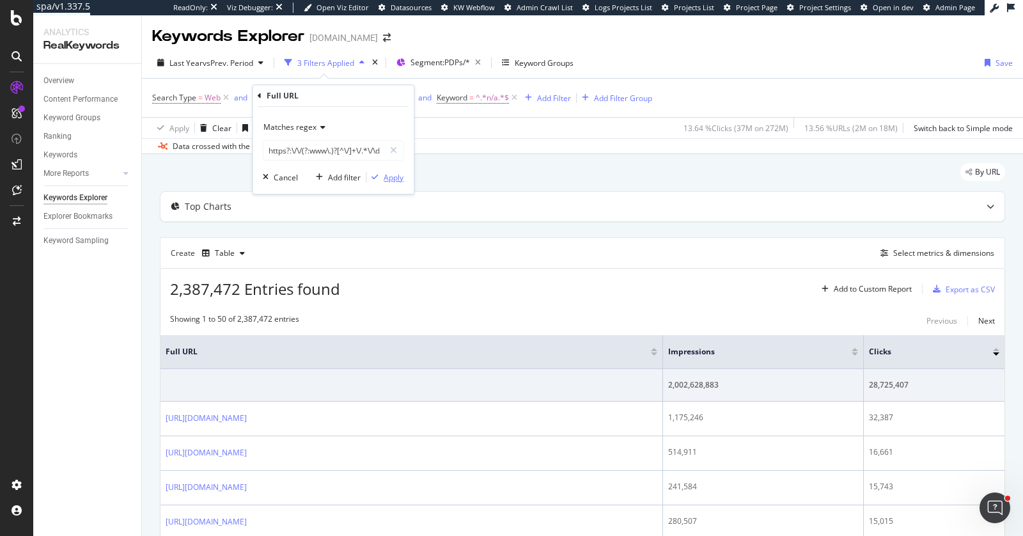
click at [388, 174] on div "Apply" at bounding box center [393, 177] width 20 height 11
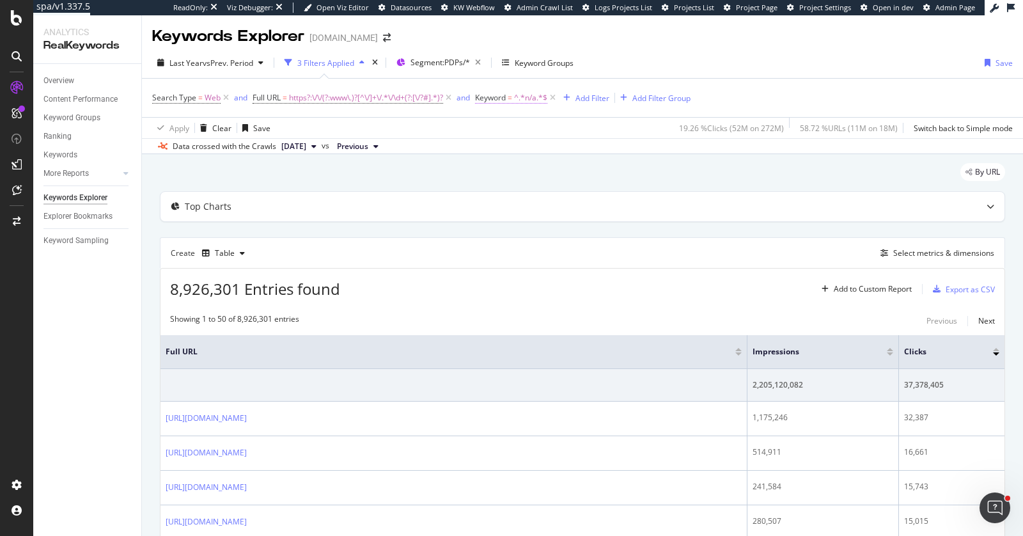
click at [512, 98] on span "=" at bounding box center [509, 97] width 4 height 11
click at [428, 178] on div "By URL" at bounding box center [582, 177] width 845 height 28
click at [973, 287] on div "Export as CSV" at bounding box center [969, 289] width 49 height 11
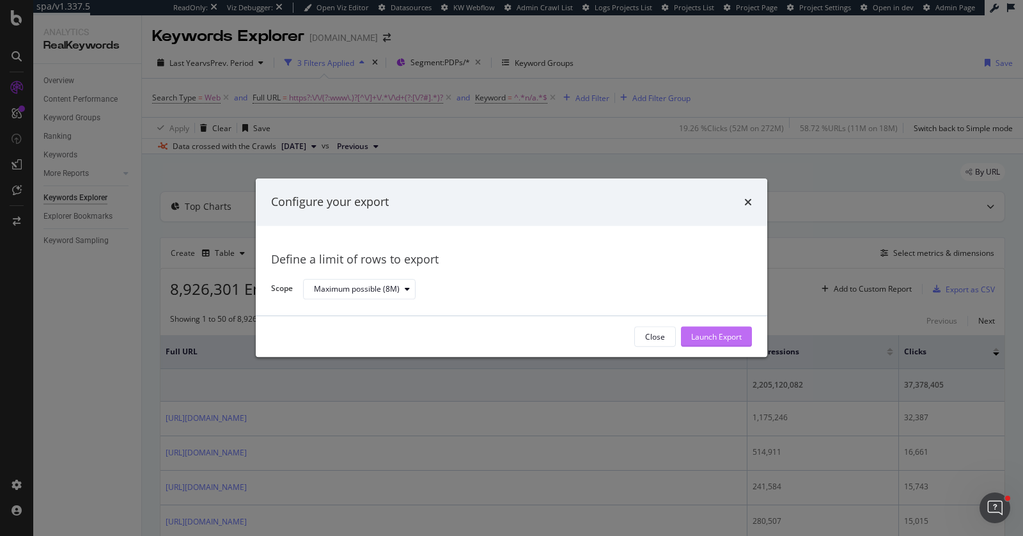
click at [706, 342] on div "Launch Export" at bounding box center [716, 336] width 50 height 11
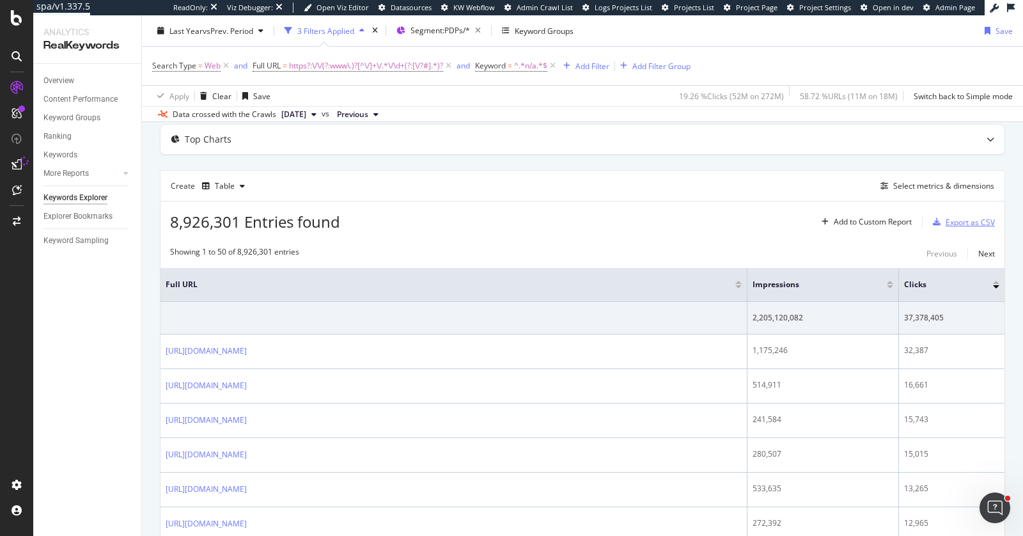
scroll to position [70, 0]
click at [346, 63] on span "https?:\/\/(?:www\.)?[^\/]+\/.*\/\d+(?:[\/?#].*)?" at bounding box center [366, 66] width 154 height 18
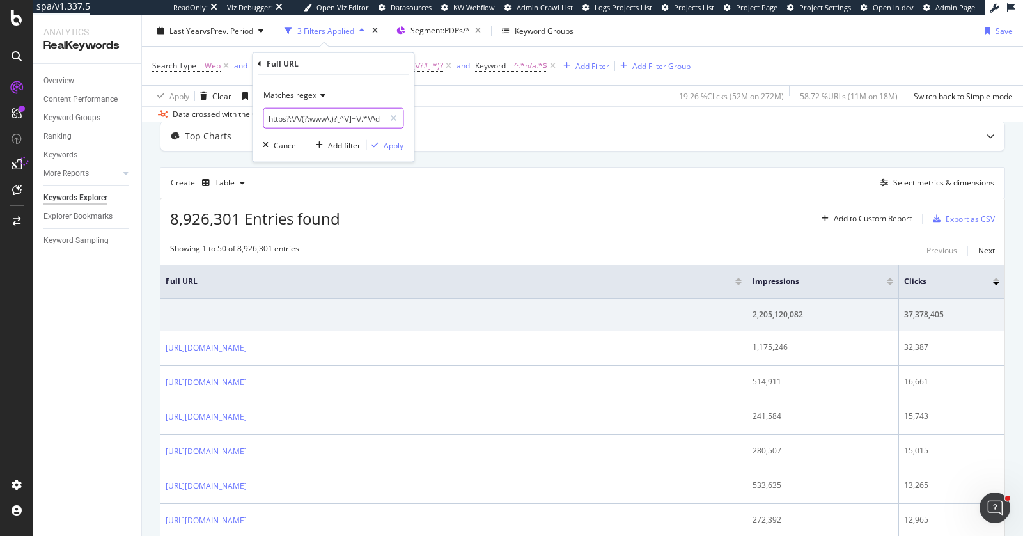
click at [334, 118] on input "https?:\/\/(?:www\.)?[^\/]+\/.*\/\d+(?:[\/?#].*)?$" at bounding box center [323, 118] width 121 height 20
click at [491, 142] on div "Top Charts" at bounding box center [582, 135] width 844 height 29
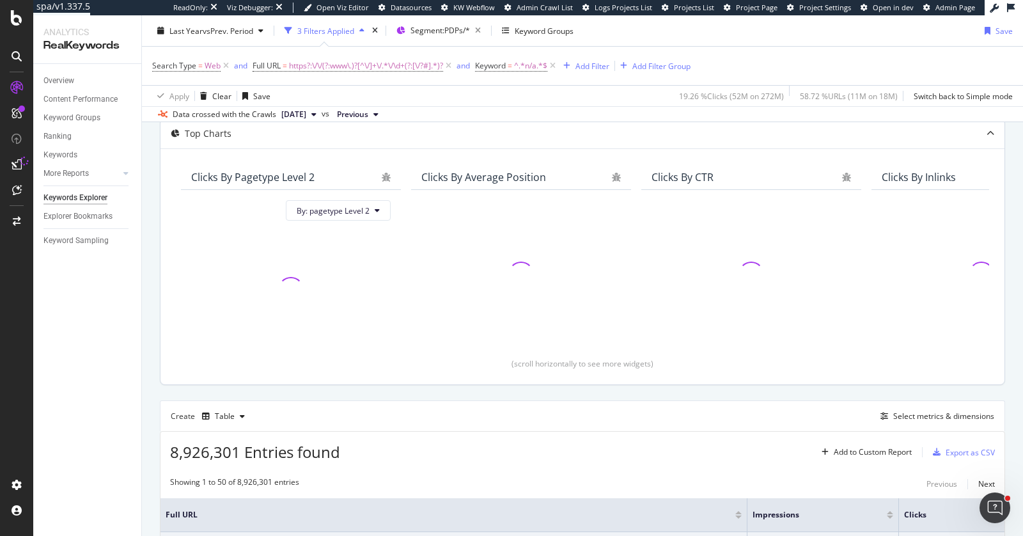
scroll to position [0, 0]
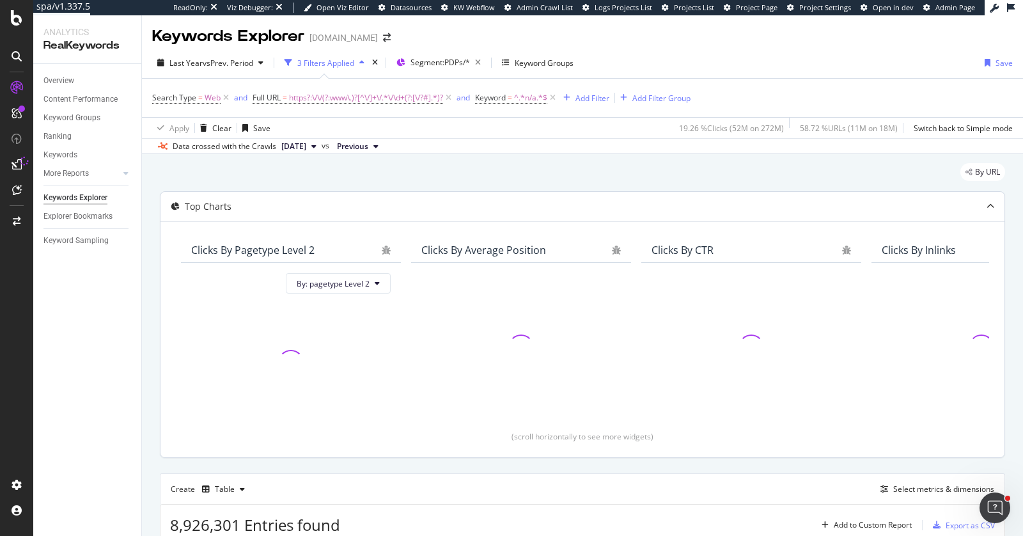
click at [990, 206] on icon at bounding box center [990, 207] width 8 height 8
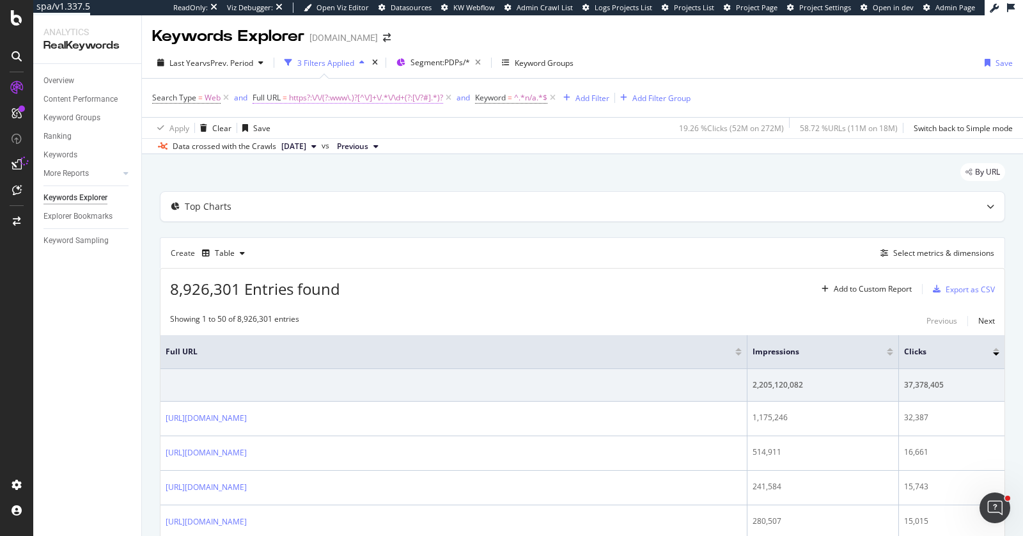
click at [356, 104] on span "https?:\/\/(?:www\.)?[^\/]+\/.*\/\d+(?:[\/?#].*)?" at bounding box center [366, 98] width 154 height 18
click at [331, 150] on input "https?:\/\/(?:www\.)?[^\/]+\/.*\/\d+(?:[\/?#].*)?$" at bounding box center [323, 150] width 121 height 20
click at [415, 244] on div "Create Table Select metrics & dimensions" at bounding box center [582, 252] width 845 height 31
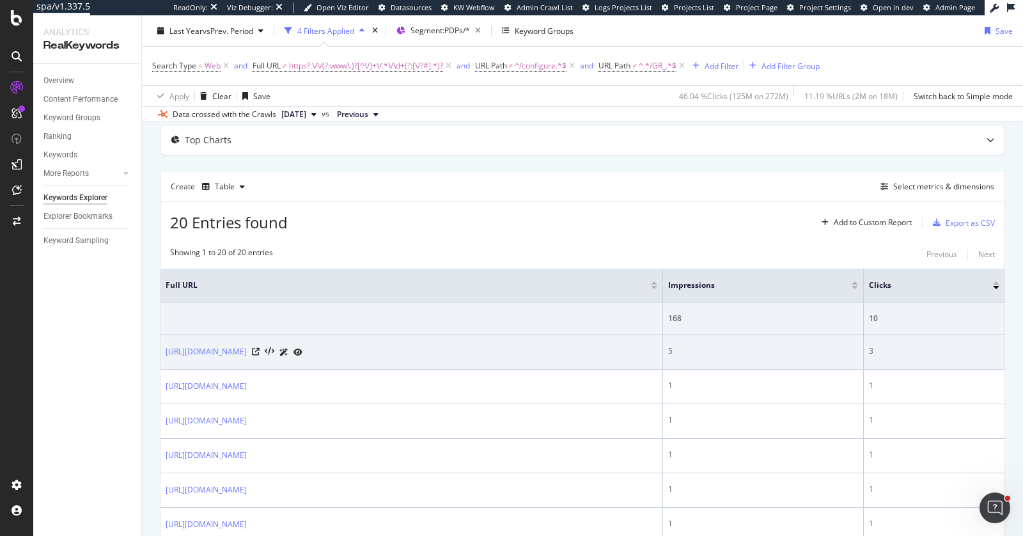
scroll to position [69, 0]
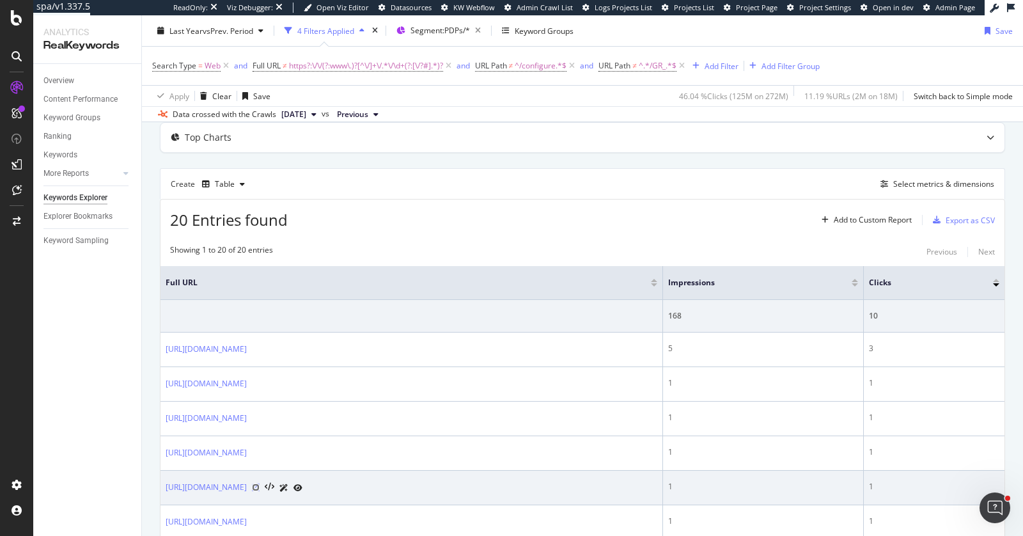
click at [259, 485] on icon at bounding box center [256, 487] width 8 height 8
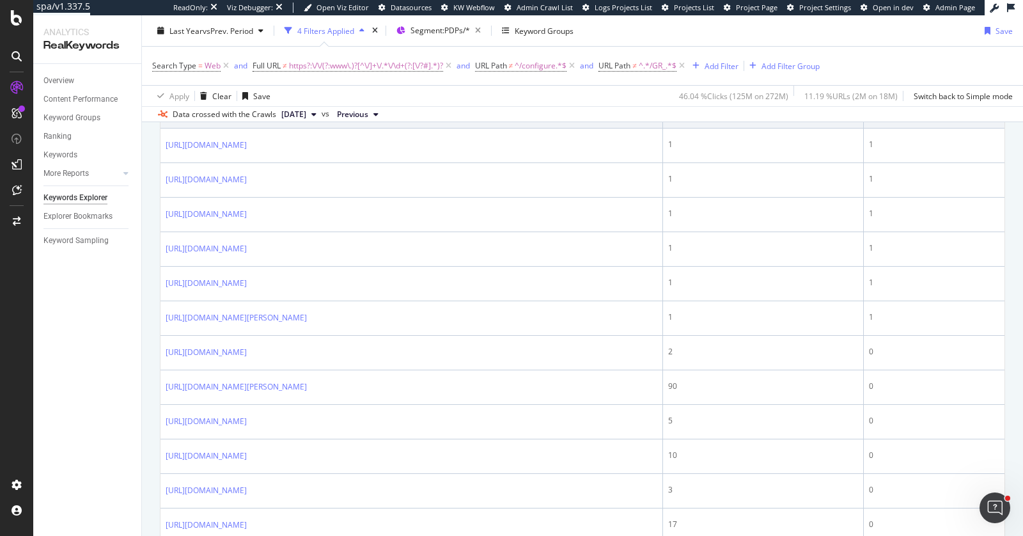
scroll to position [382, 0]
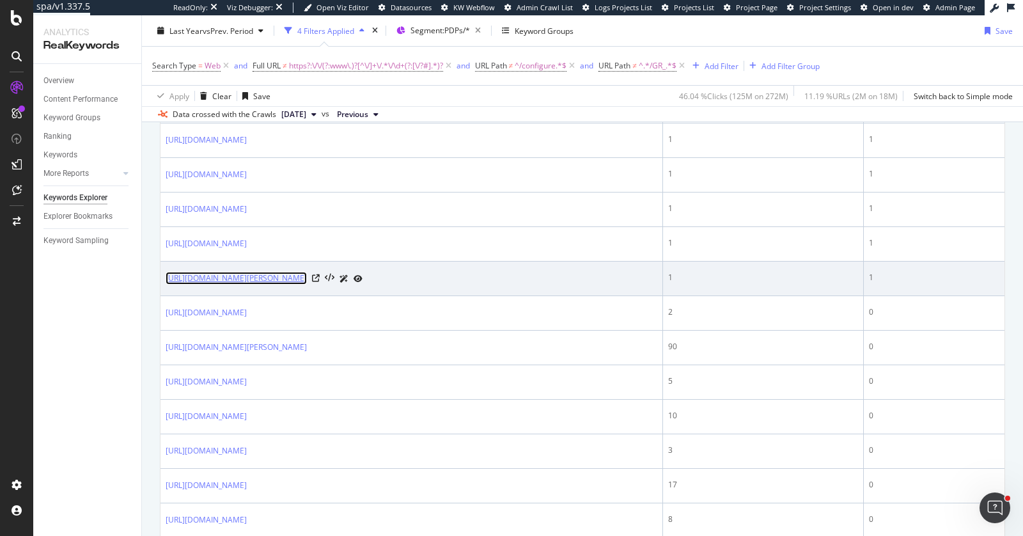
click at [307, 277] on link "[URL][DOMAIN_NAME][PERSON_NAME]" at bounding box center [236, 278] width 141 height 13
click at [320, 274] on icon at bounding box center [316, 278] width 8 height 8
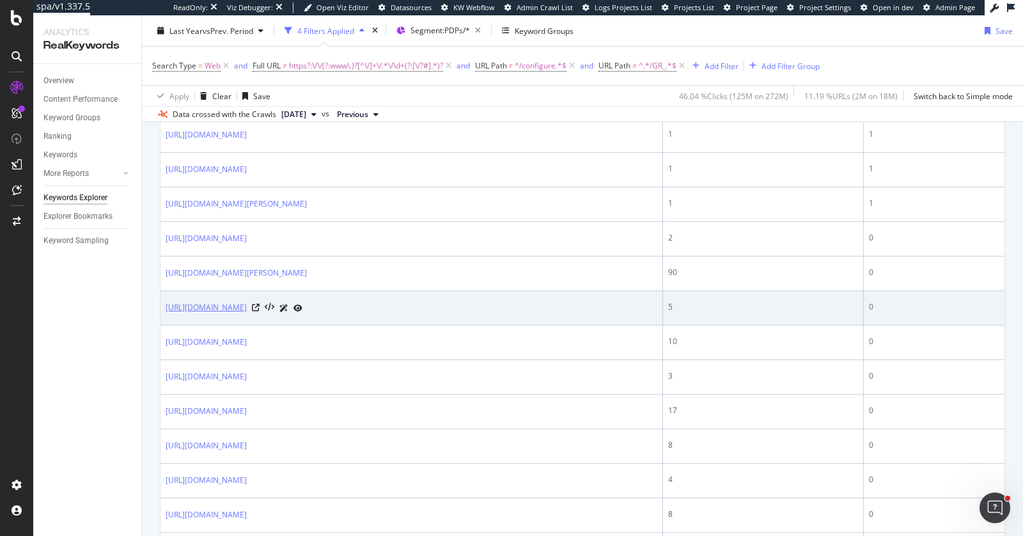
scroll to position [462, 0]
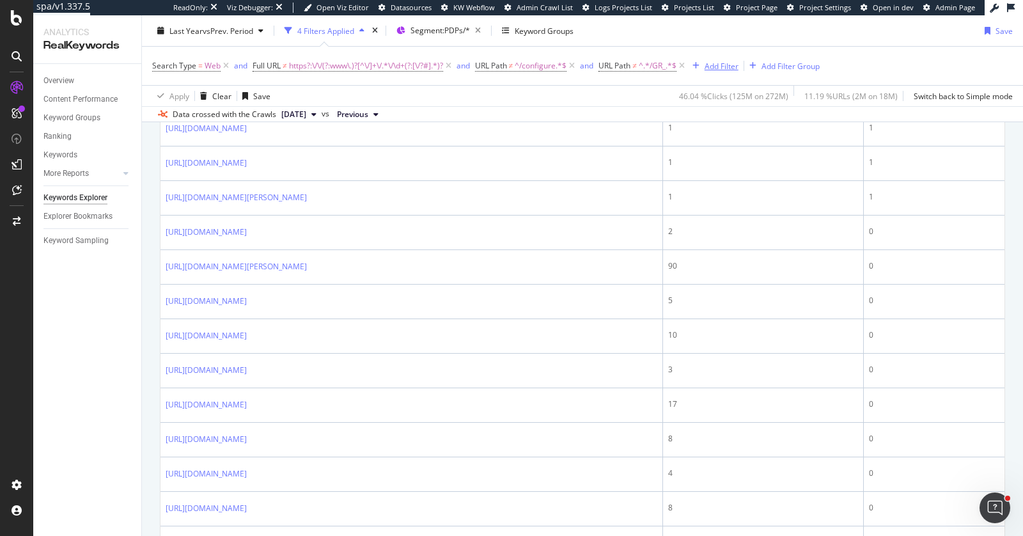
click at [711, 66] on div "Add Filter" at bounding box center [721, 65] width 34 height 11
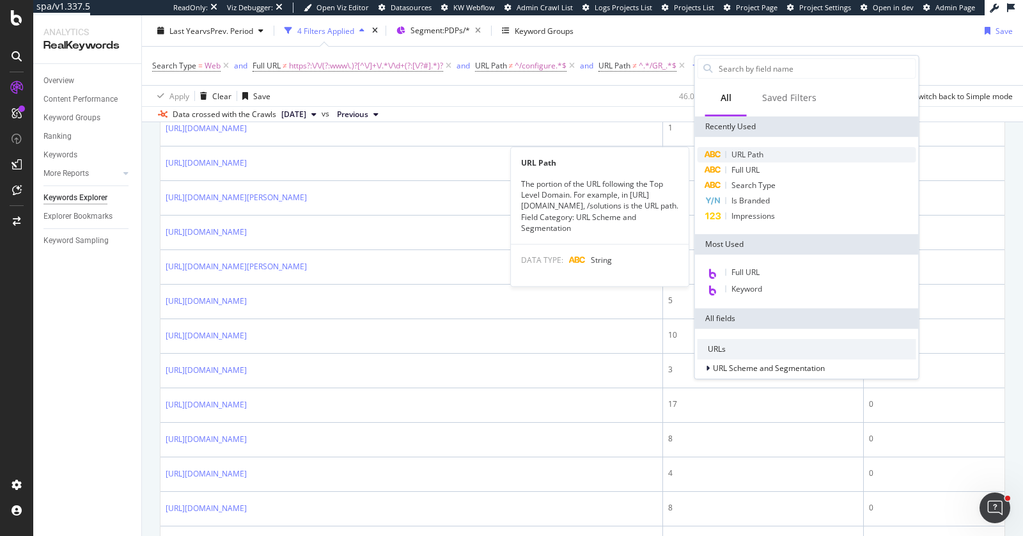
click at [731, 153] on span "URL Path" at bounding box center [747, 154] width 32 height 11
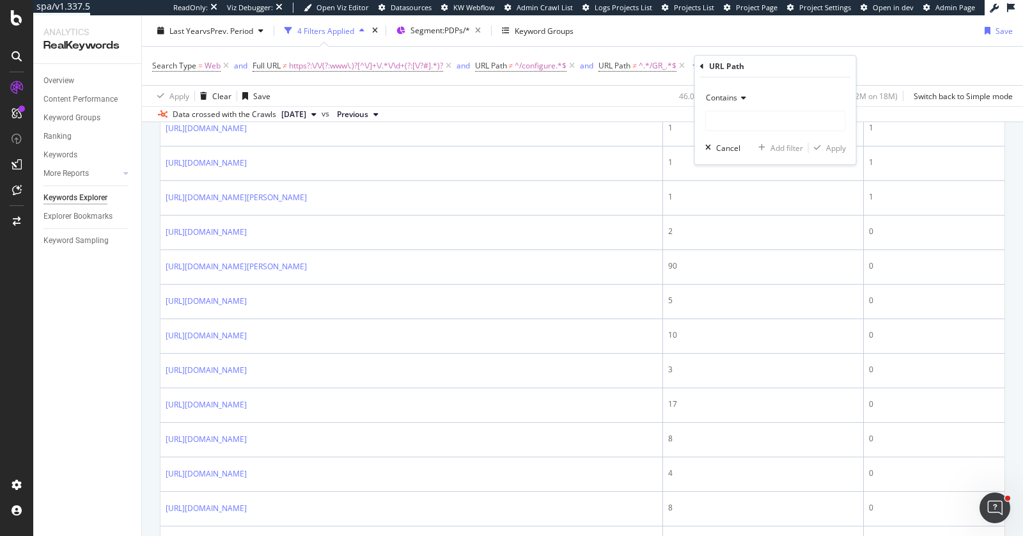
click at [728, 94] on span "Contains" at bounding box center [721, 97] width 31 height 11
click at [739, 208] on span "Doesn't end with" at bounding box center [740, 207] width 59 height 11
click at [754, 128] on input "text" at bounding box center [775, 121] width 139 height 20
type input "/CS_"
click at [835, 148] on div "Apply" at bounding box center [836, 148] width 20 height 11
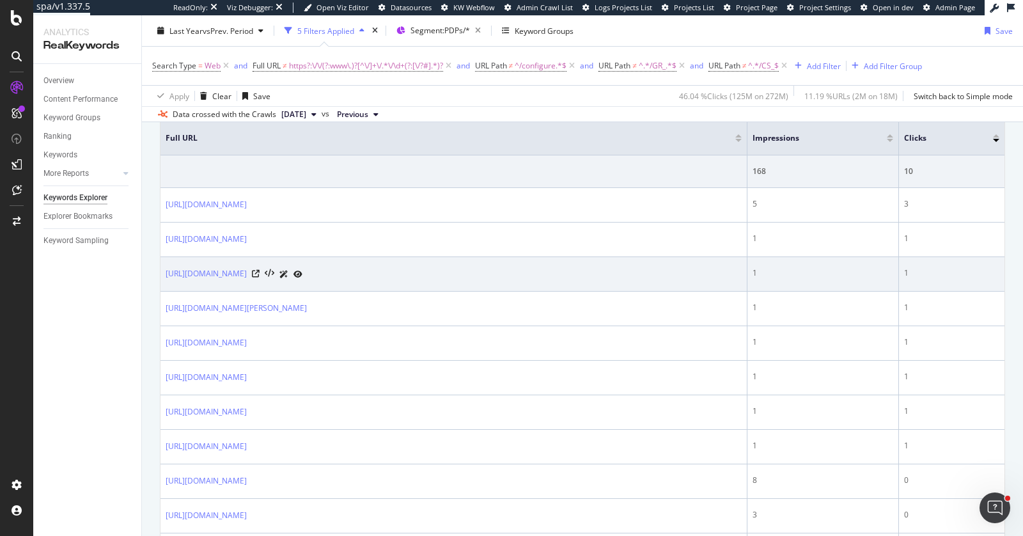
scroll to position [206, 0]
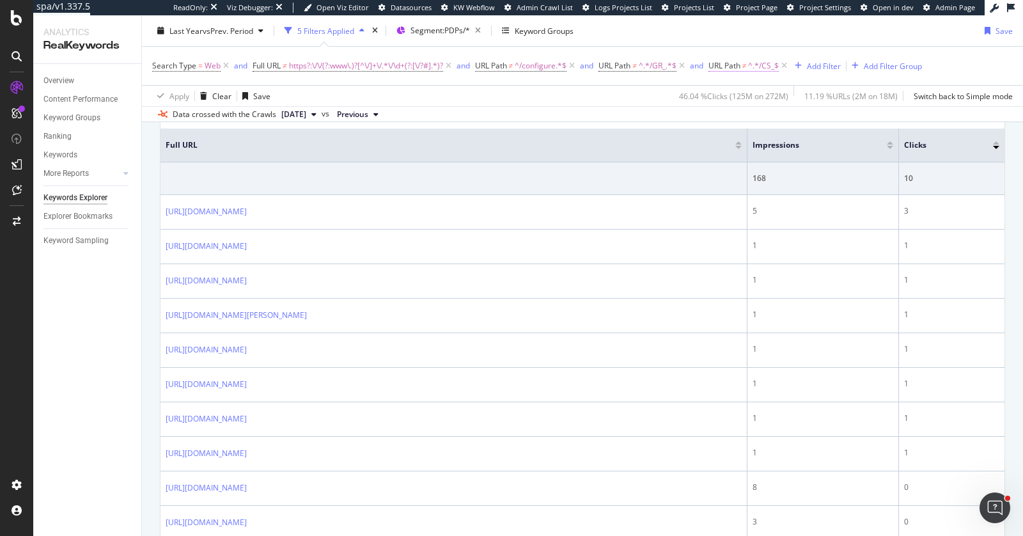
click at [758, 65] on span "^.*/CS_$" at bounding box center [763, 66] width 31 height 18
click at [759, 118] on input "/CS_" at bounding box center [787, 118] width 121 height 20
type input "/CS_*"
click at [836, 146] on icon "button" at bounding box center [838, 145] width 7 height 8
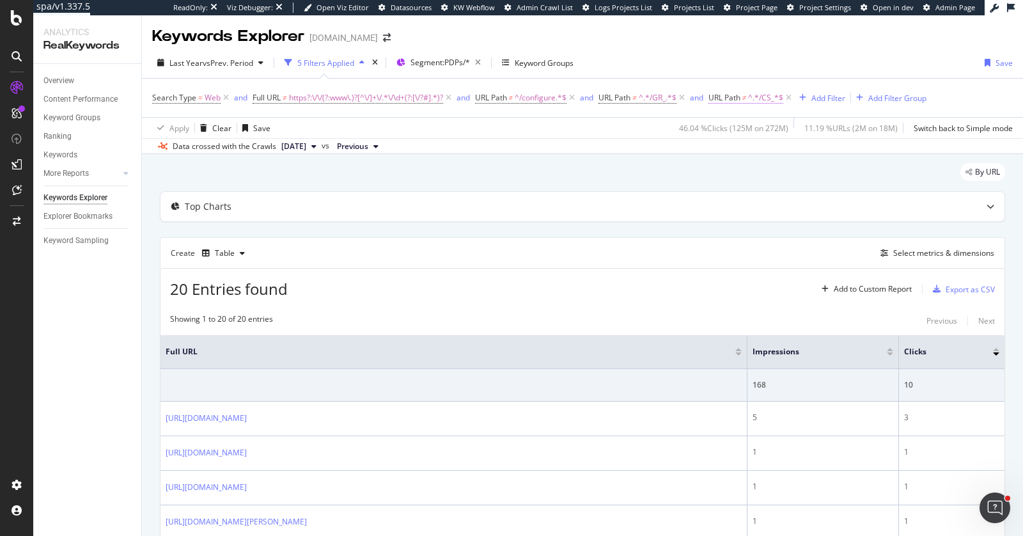
click at [755, 97] on span "URL Path ≠ ^.*/CS_*$" at bounding box center [745, 98] width 75 height 12
click at [743, 130] on span "Doesn't end with" at bounding box center [756, 126] width 59 height 11
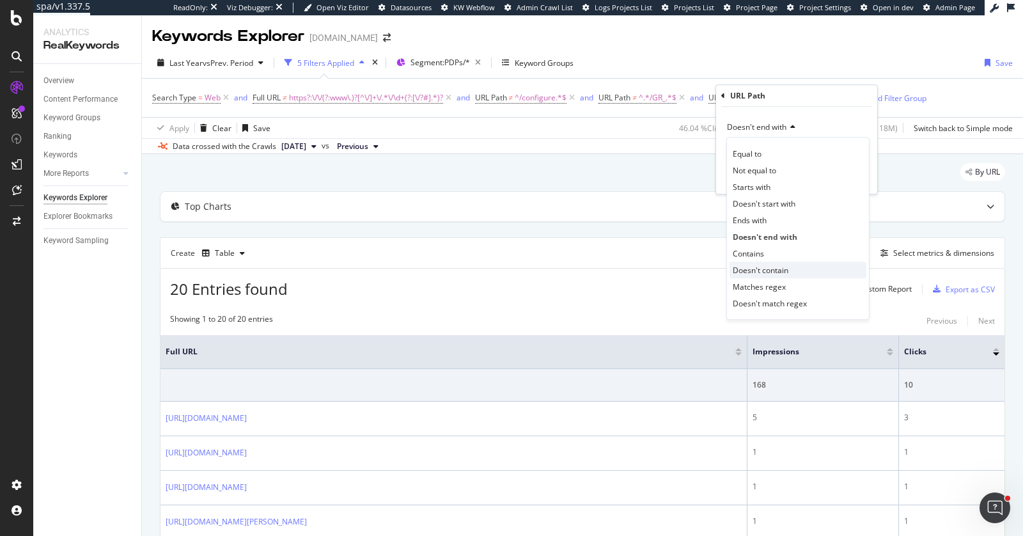
click at [760, 265] on span "Doesn't contain" at bounding box center [760, 270] width 56 height 11
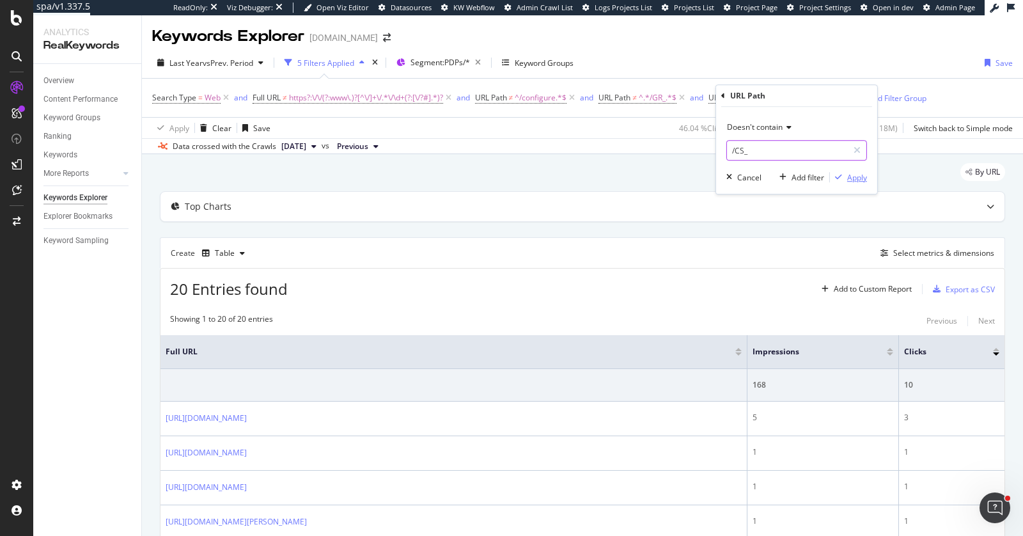
type input "/CS_"
click at [856, 174] on div "Apply" at bounding box center [857, 177] width 20 height 11
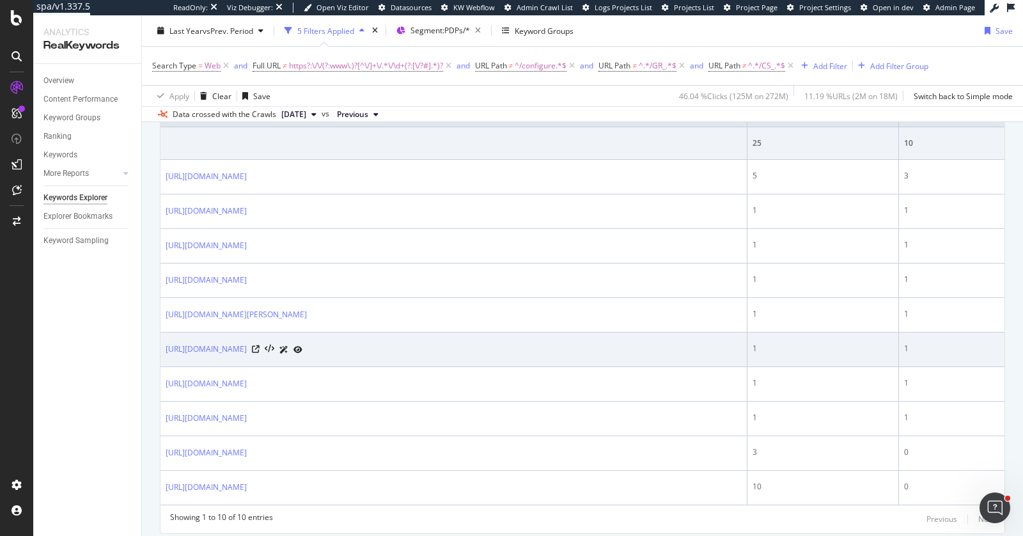
scroll to position [241, 0]
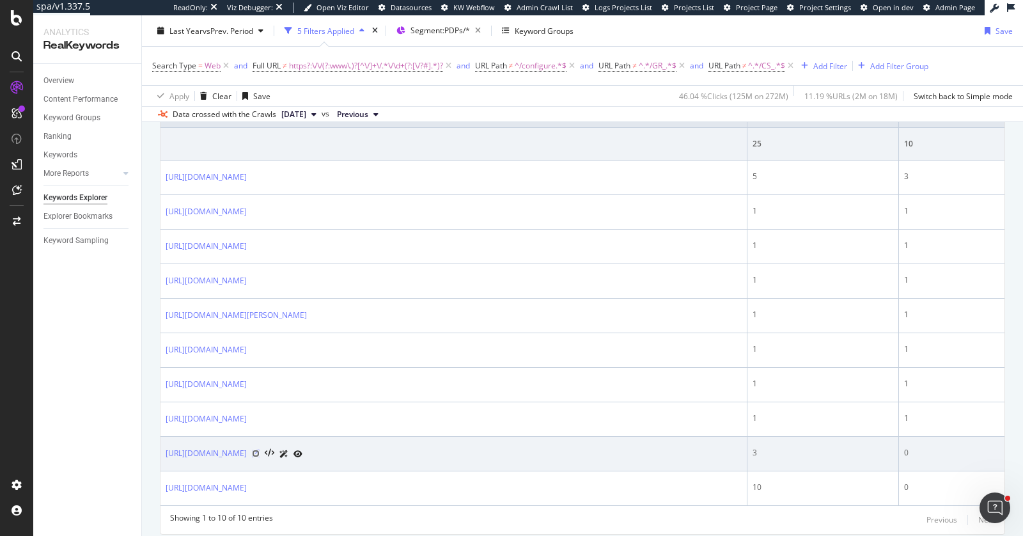
click at [259, 449] on icon at bounding box center [256, 453] width 8 height 8
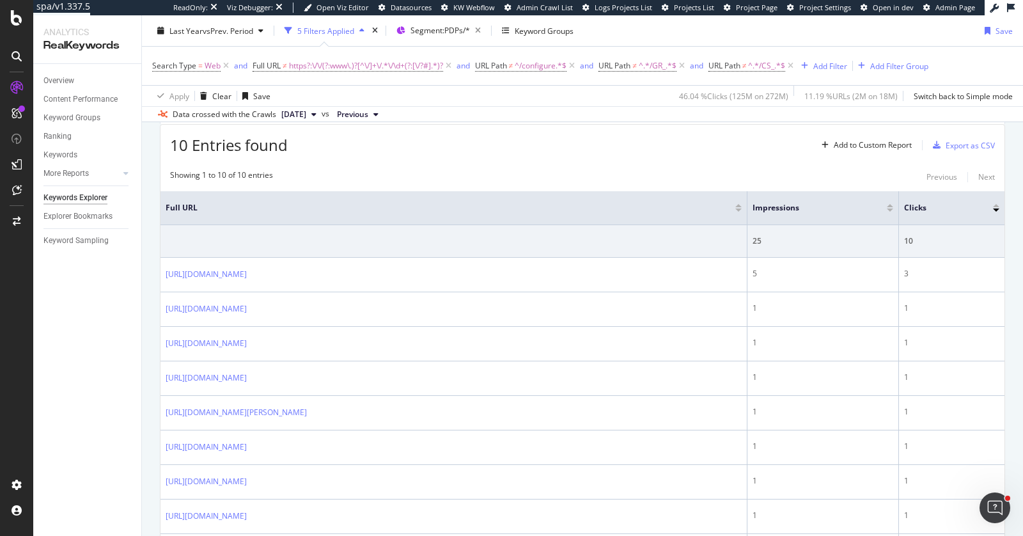
scroll to position [254, 0]
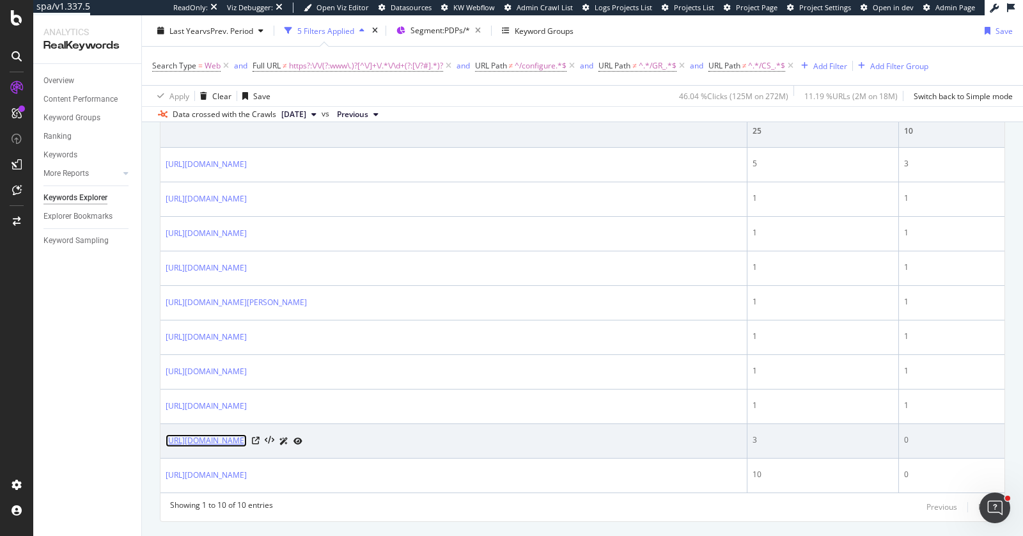
click at [247, 434] on link "https://www.lowes.com/collections/outdoor-wall-mount-lights/c1730" at bounding box center [206, 440] width 81 height 13
click at [259, 436] on icon at bounding box center [256, 440] width 8 height 8
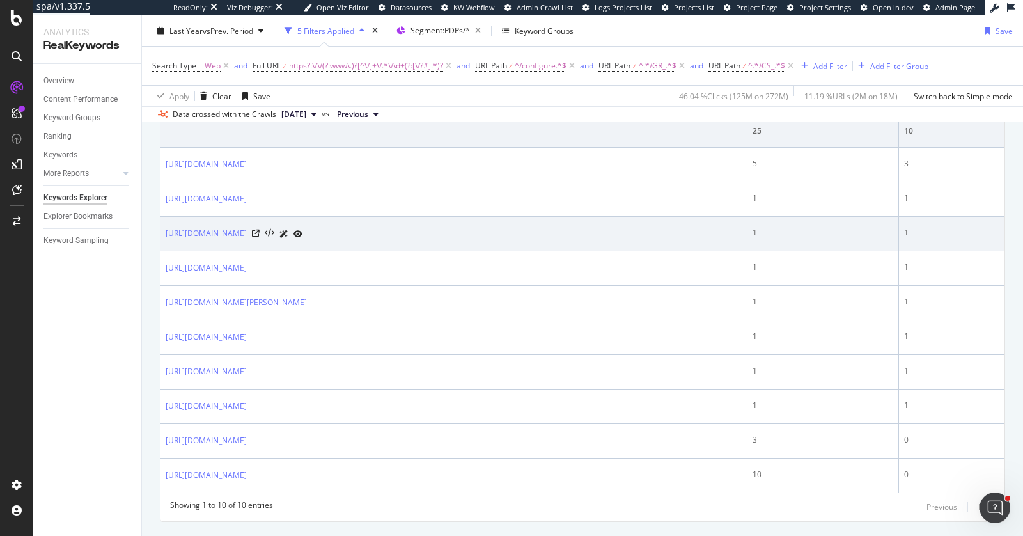
scroll to position [0, 0]
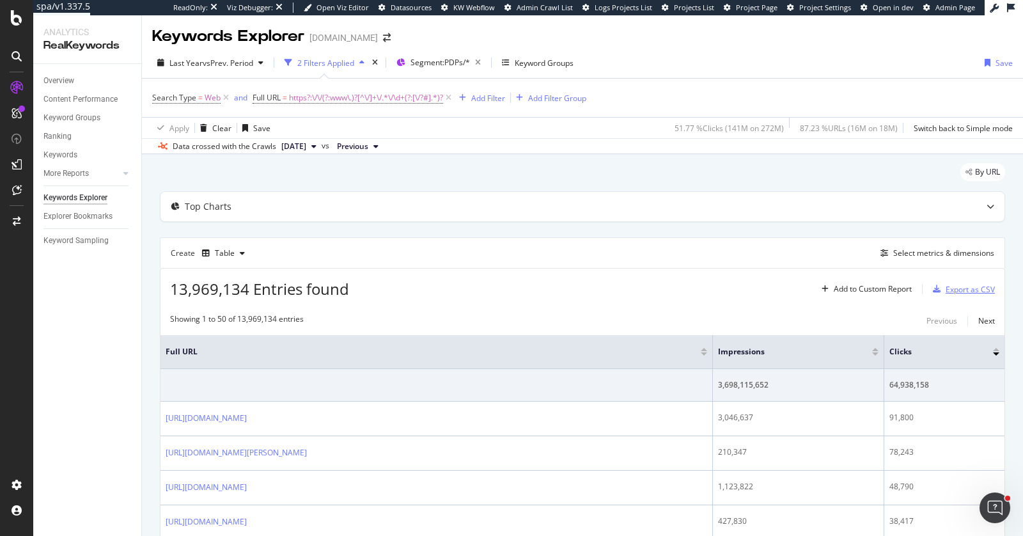
click at [952, 286] on div "Export as CSV" at bounding box center [969, 289] width 49 height 11
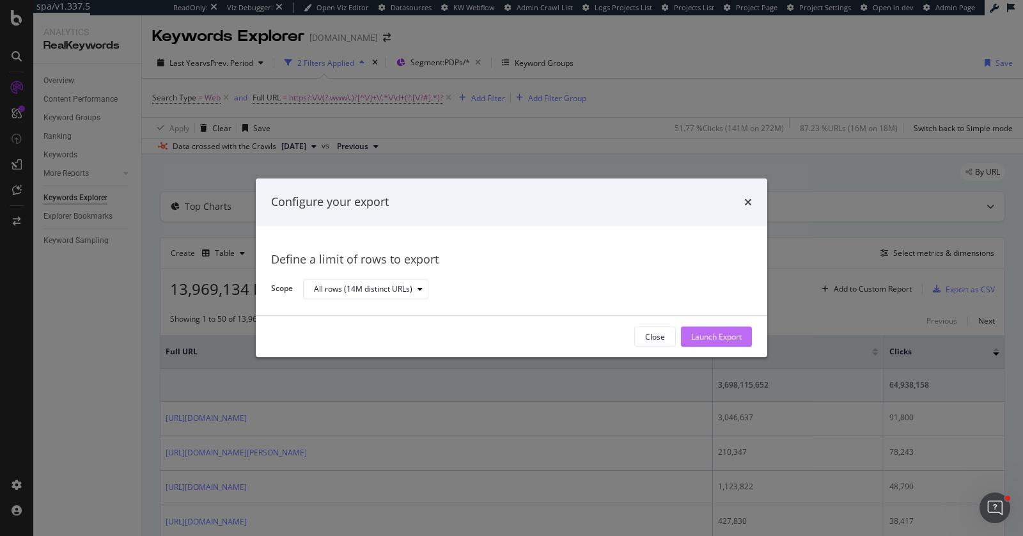
click at [694, 333] on div "Launch Export" at bounding box center [716, 336] width 50 height 11
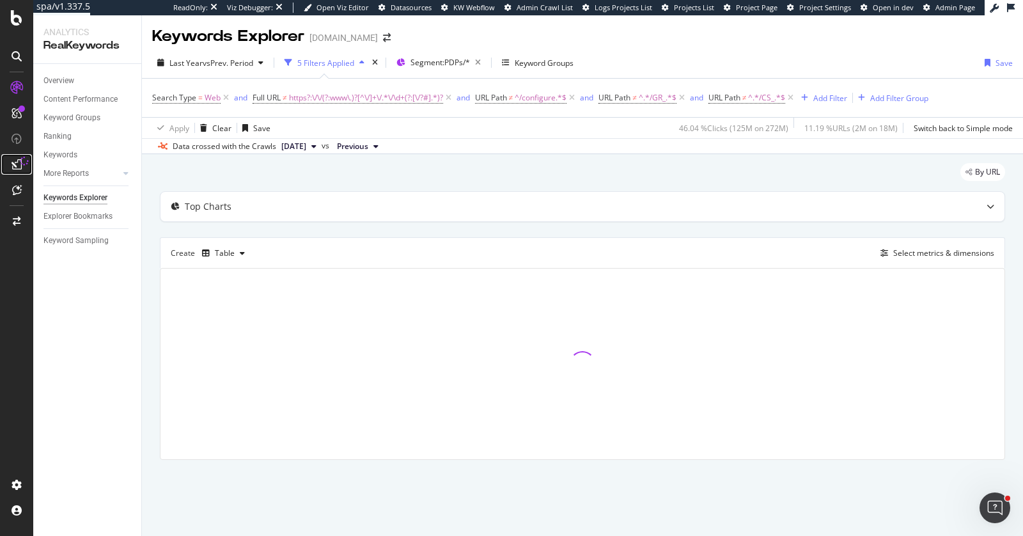
click at [19, 161] on icon at bounding box center [25, 161] width 12 height 12
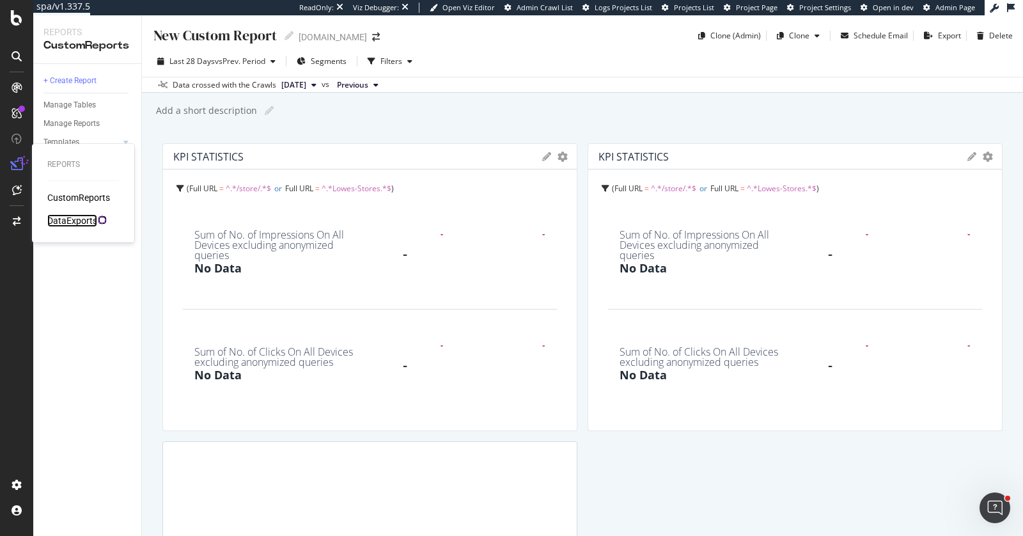
click at [55, 216] on div "DataExports" at bounding box center [72, 220] width 50 height 13
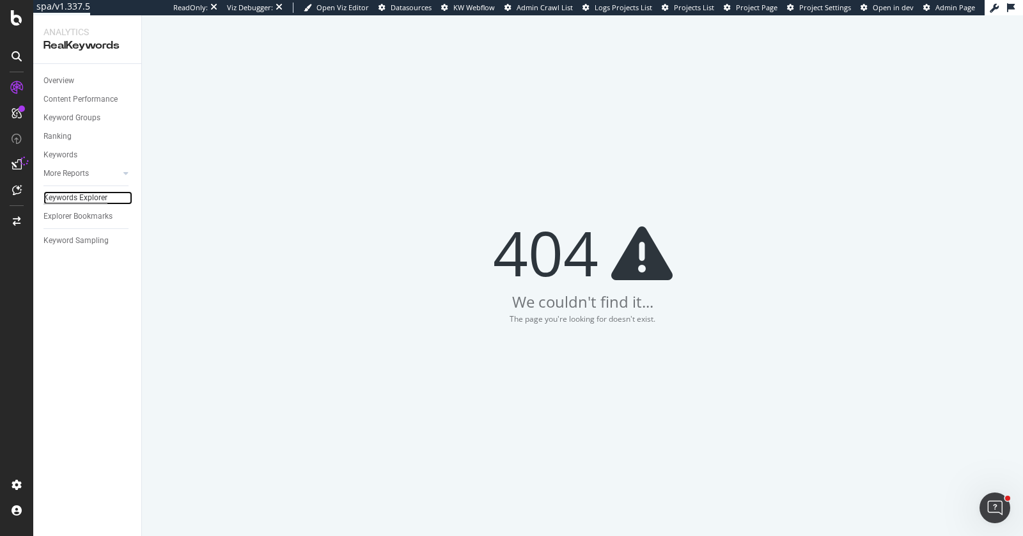
click at [65, 195] on div "Keywords Explorer" at bounding box center [75, 197] width 64 height 13
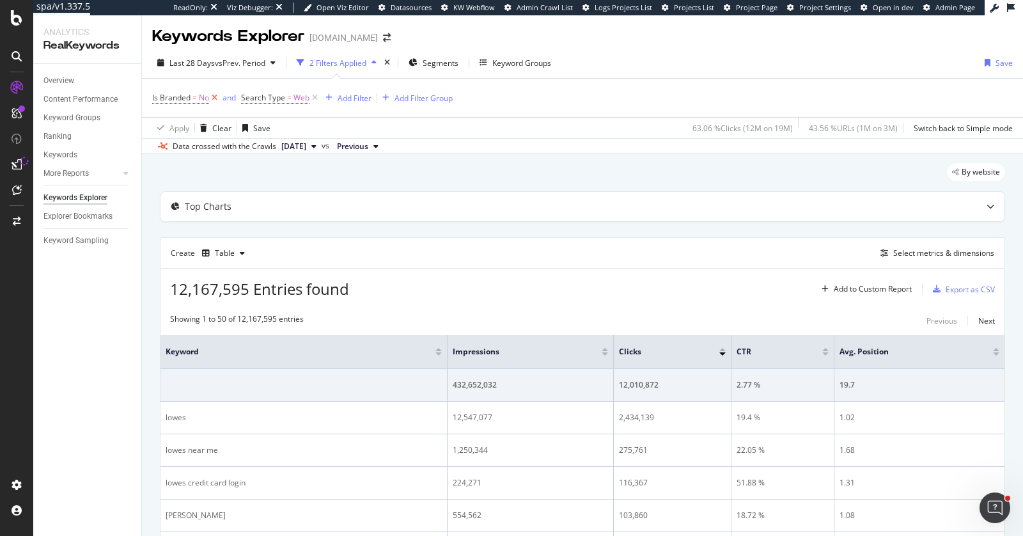
click at [214, 97] on icon at bounding box center [214, 97] width 11 height 13
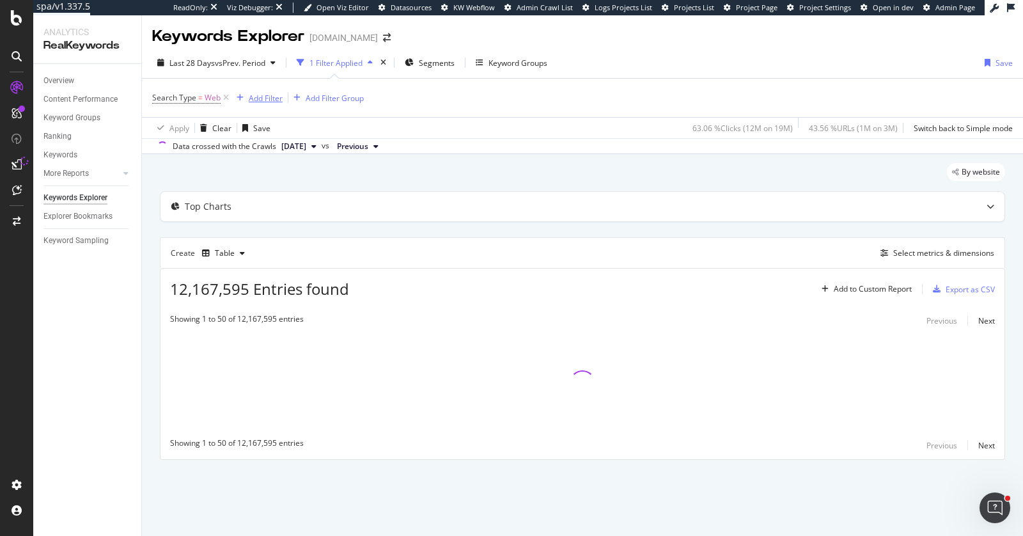
click at [263, 99] on div "Add Filter" at bounding box center [266, 98] width 34 height 11
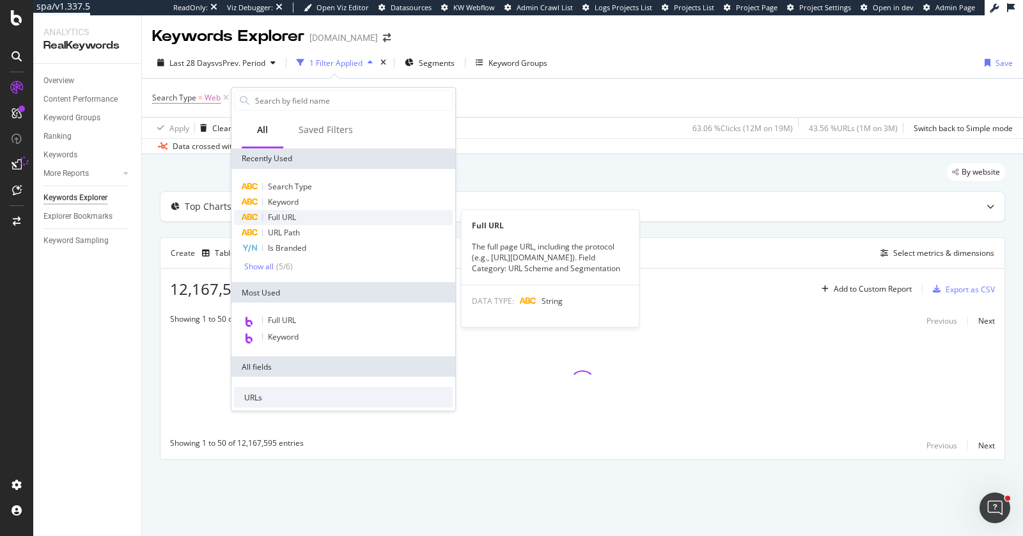
click at [281, 217] on span "Full URL" at bounding box center [282, 217] width 28 height 11
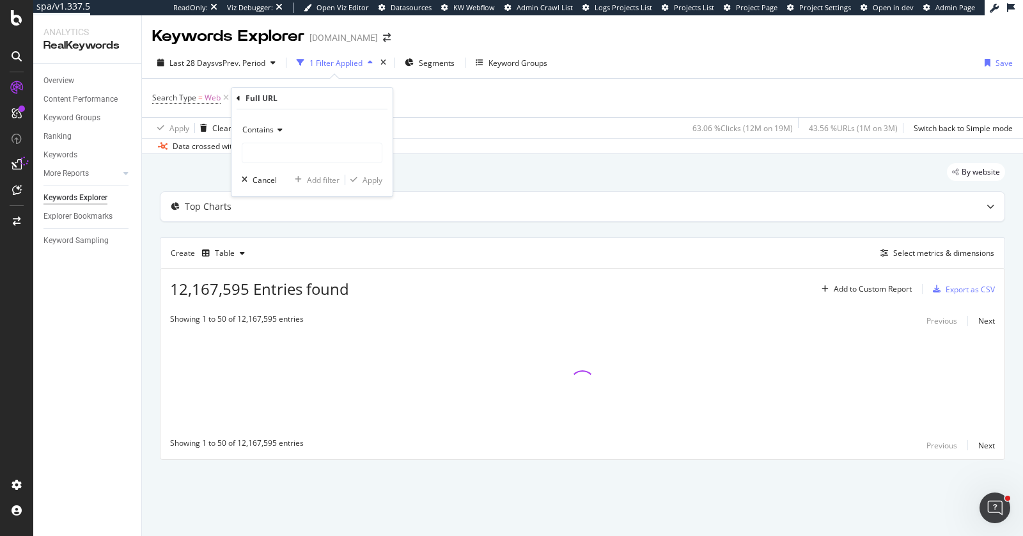
click at [259, 121] on div "Contains" at bounding box center [312, 130] width 141 height 20
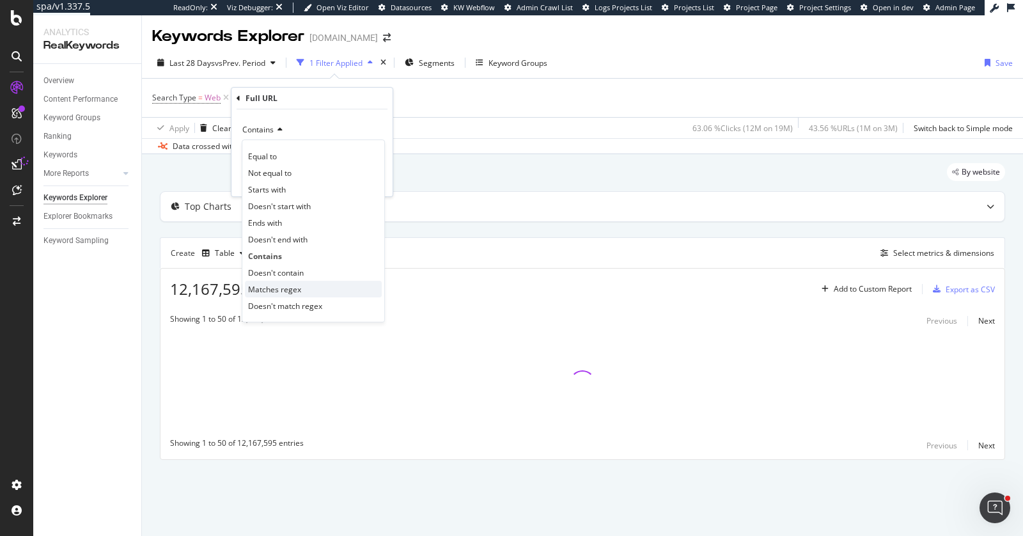
click at [265, 285] on span "Matches regex" at bounding box center [274, 289] width 53 height 11
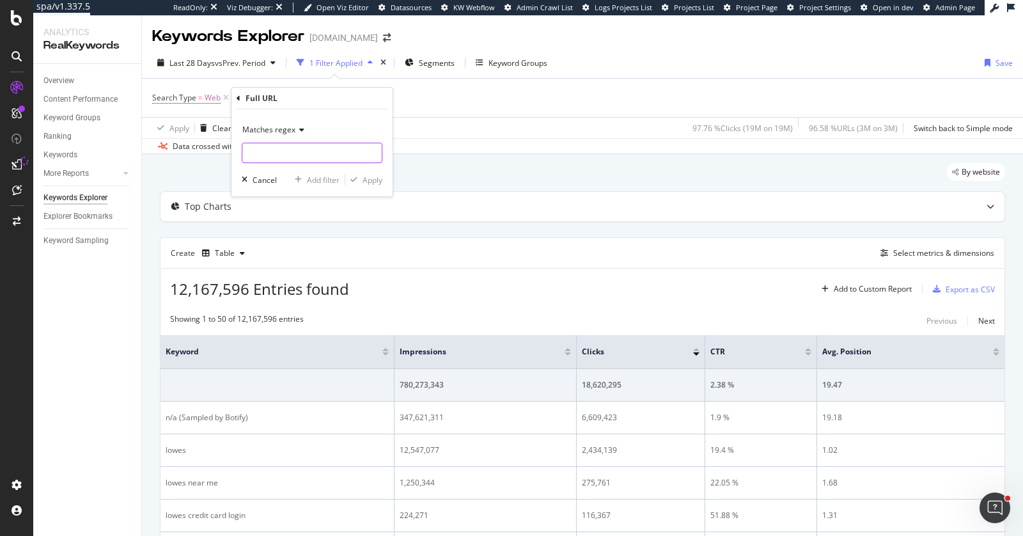
click at [281, 148] on input "text" at bounding box center [311, 153] width 139 height 20
paste input "https?:\/\/(?:www\.)?[^\/]+\/.*\/\d+(?:[\/?#].*)?$"
type input "https?:\/\/(?:www\.)?[^\/]+\/.*\/\d+(?:[\/?#].*)?$"
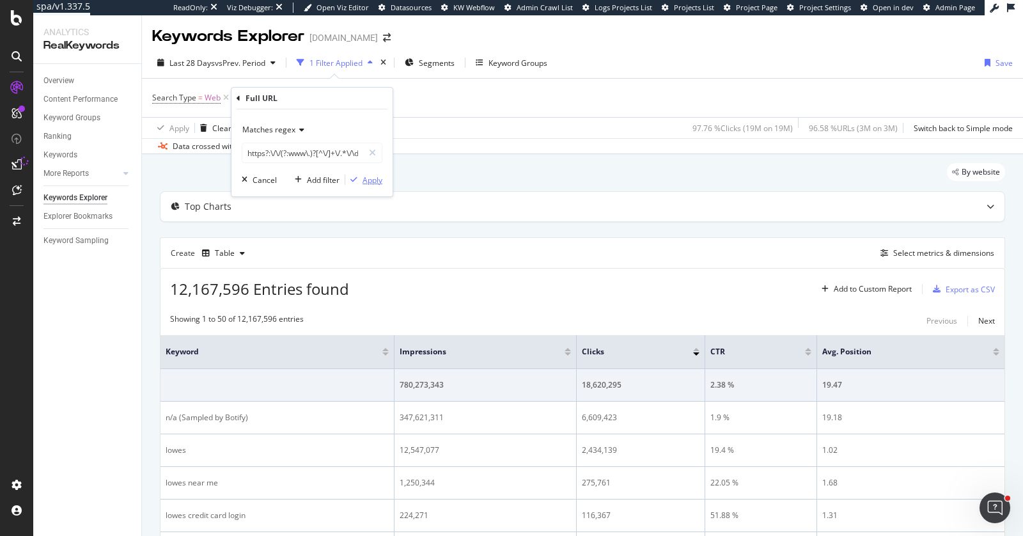
click at [370, 178] on div "Apply" at bounding box center [372, 179] width 20 height 11
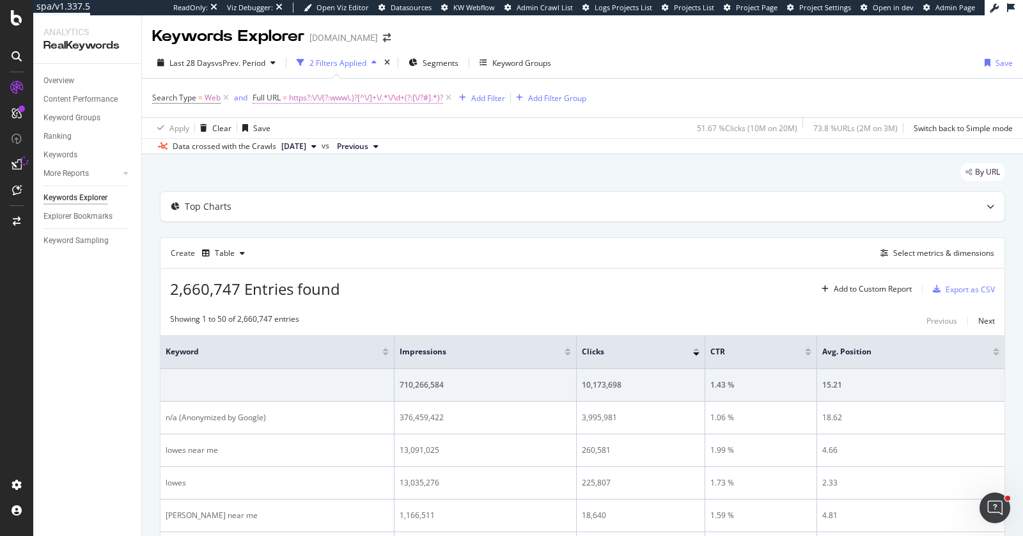
click at [313, 97] on span "https?:\/\/(?:www\.)?[^\/]+\/.*\/\d+(?:[\/?#].*)?" at bounding box center [366, 98] width 154 height 18
click at [448, 129] on div "Apply Clear Save 51.67 % Clicks ( 10M on 20M ) 73.8 % URLs ( 2M on 3M ) Switch …" at bounding box center [582, 127] width 881 height 21
click at [906, 245] on button "Select metrics & dimensions" at bounding box center [934, 252] width 119 height 15
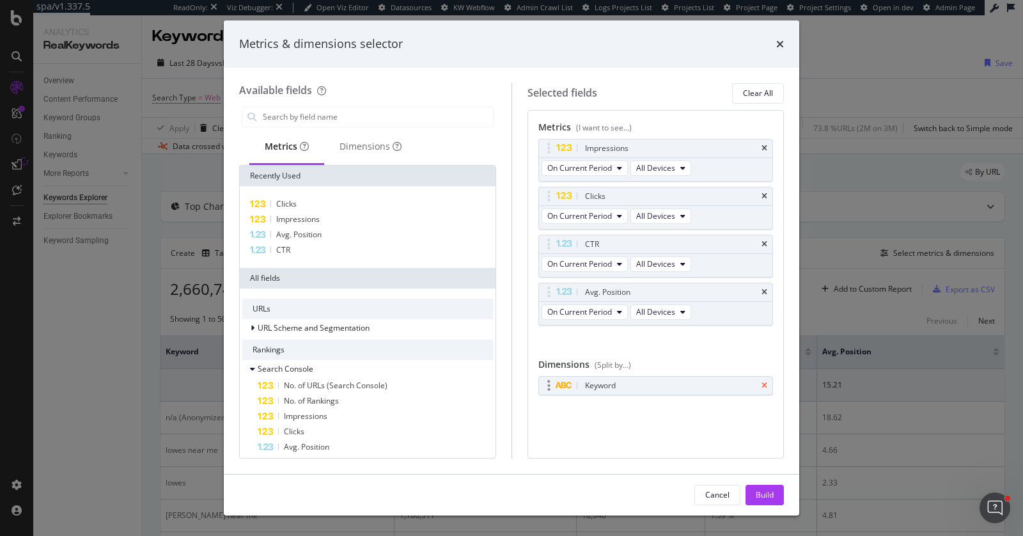
click at [763, 382] on icon "times" at bounding box center [764, 386] width 6 height 8
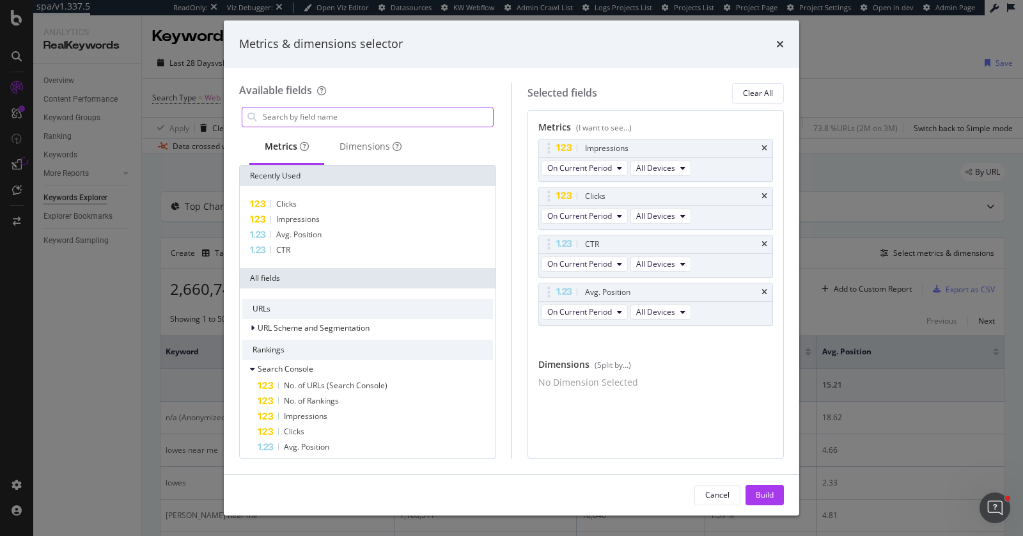
click at [344, 114] on input "modal" at bounding box center [376, 116] width 231 height 19
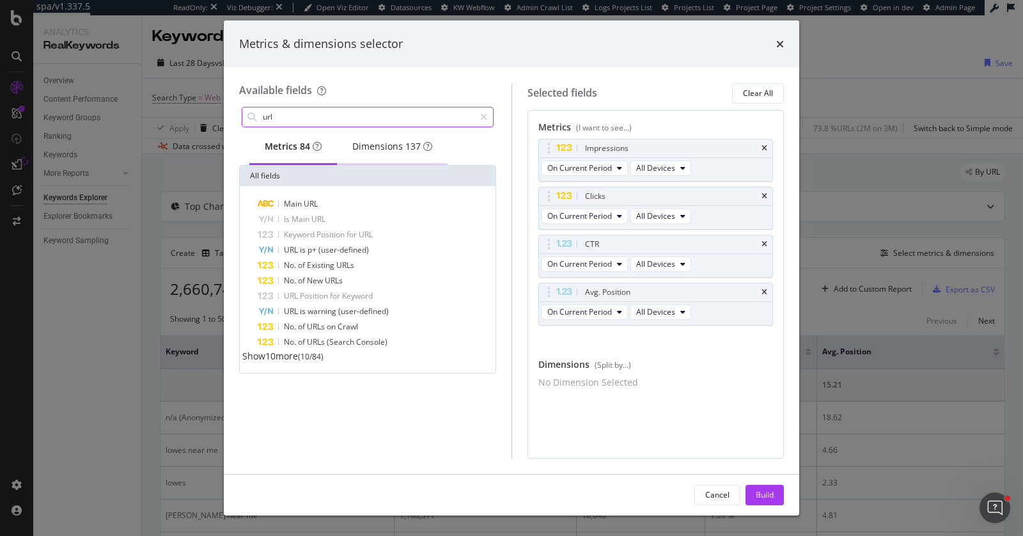
type input "url"
click at [394, 153] on div "Dimensions 137" at bounding box center [392, 146] width 80 height 13
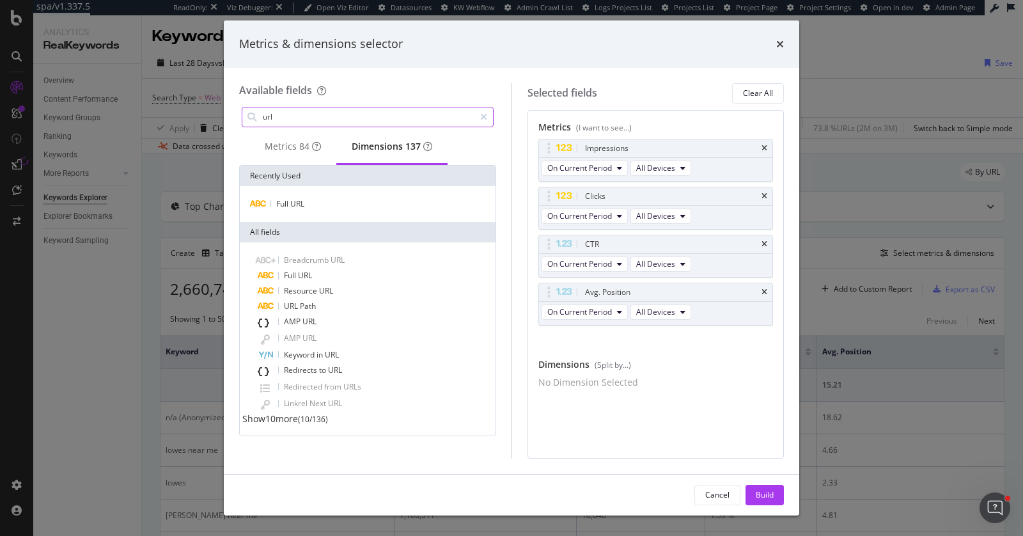
click at [348, 116] on input "url" at bounding box center [367, 116] width 213 height 19
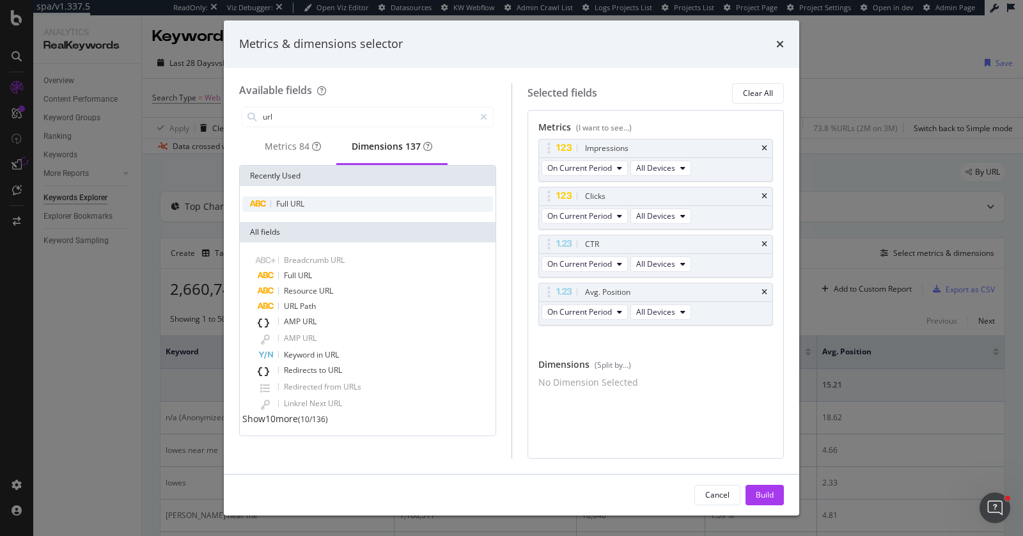
click at [317, 208] on div "Full URL" at bounding box center [367, 203] width 251 height 15
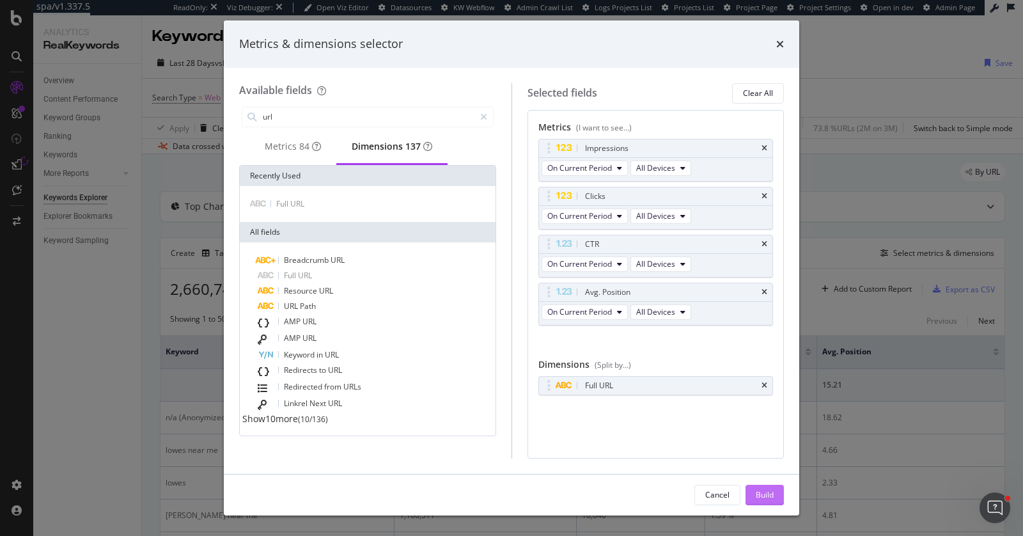
click at [753, 492] on button "Build" at bounding box center [764, 494] width 38 height 20
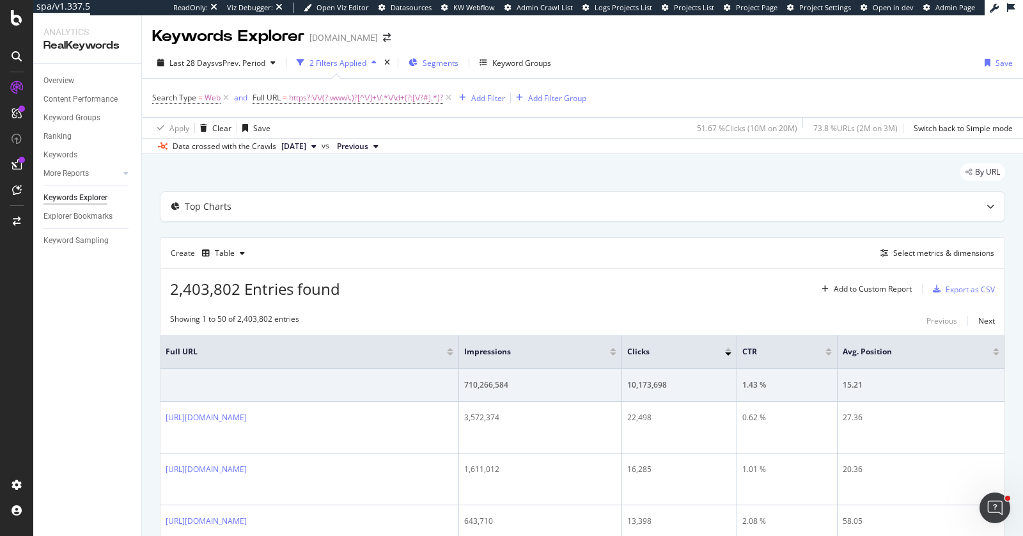
click at [437, 63] on span "Segments" at bounding box center [440, 63] width 36 height 11
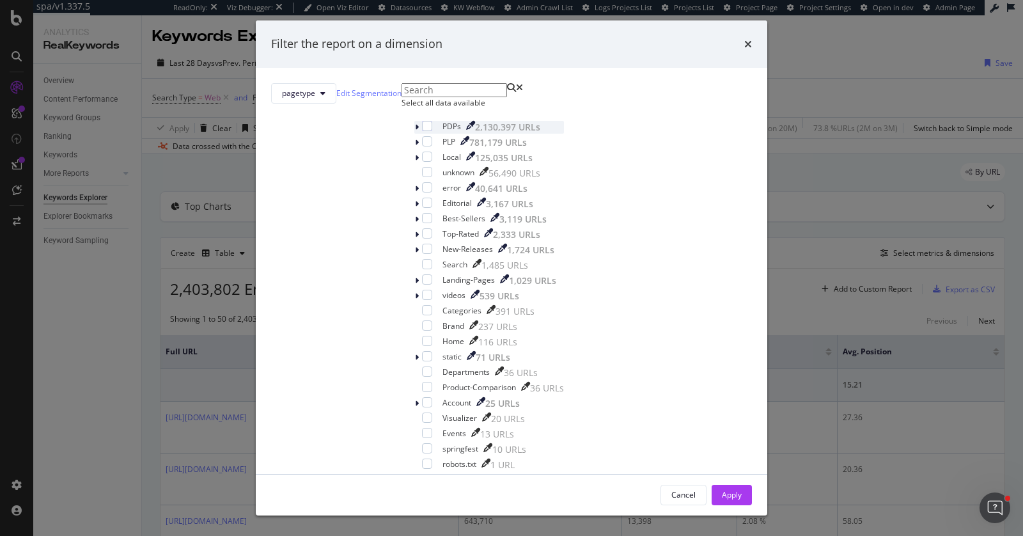
click at [437, 134] on div "PDPs 2,130,397 URLs" at bounding box center [500, 127] width 127 height 13
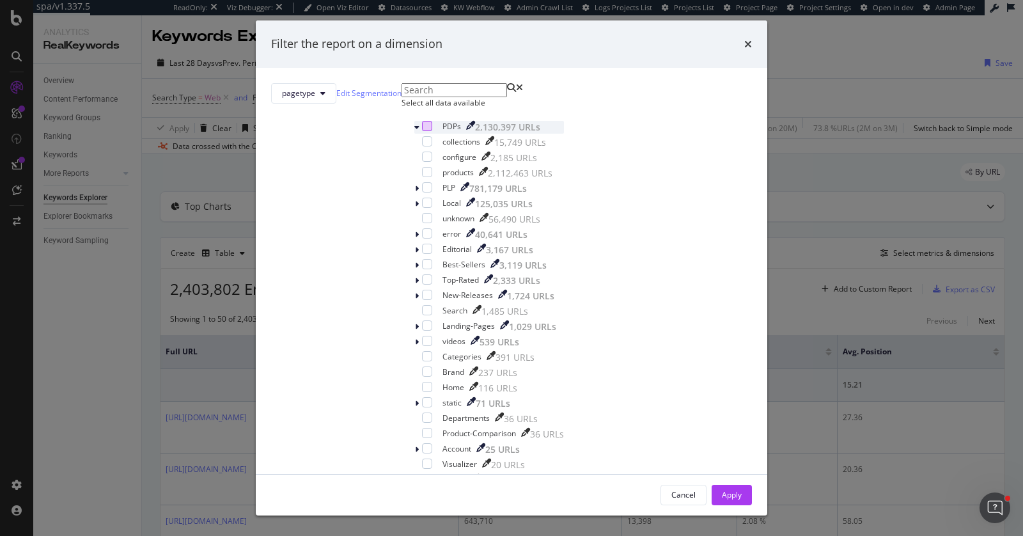
click at [422, 131] on div "modal" at bounding box center [427, 126] width 10 height 10
click at [722, 489] on div "Apply" at bounding box center [732, 494] width 20 height 11
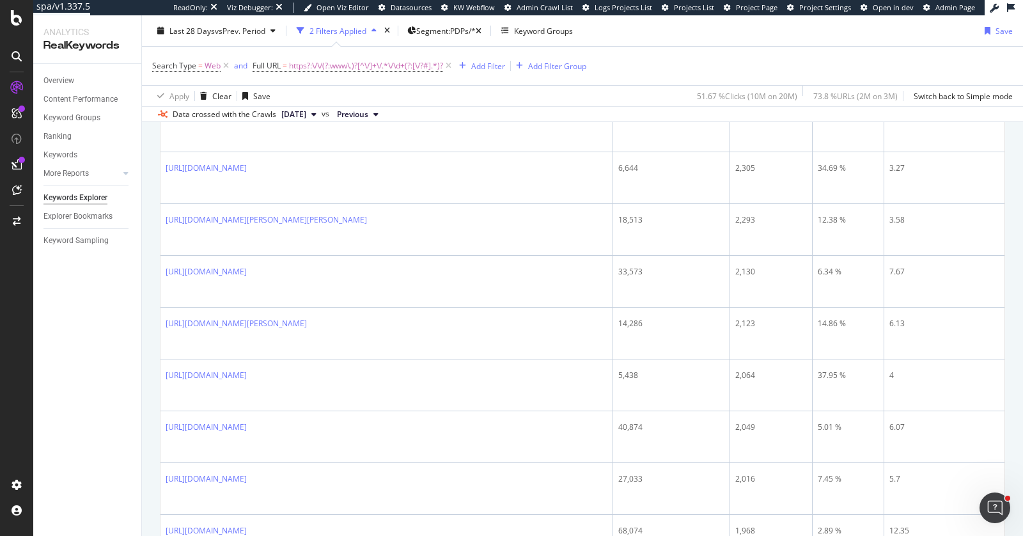
scroll to position [1402, 0]
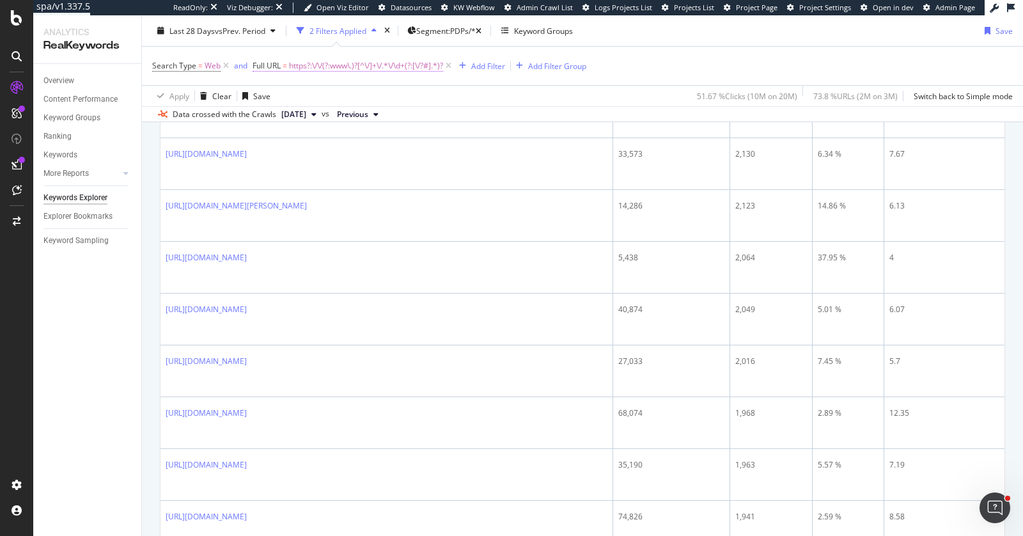
click at [320, 63] on span "https?:\/\/(?:www\.)?[^\/]+\/.*\/\d+(?:[\/?#].*)?" at bounding box center [366, 66] width 154 height 18
click at [307, 120] on input "https?:\/\/(?:www\.)?[^\/]+\/.*\/\d+(?:[\/?#].*)?$" at bounding box center [323, 118] width 121 height 20
paste input "https?:\/\/(?:www\.)?[^\/]+\/.*\/\d+(?:[\/?#].*)?$"
type input "https?:\/\/(?:www\.)?[^\/]+\/.*\/\d+(?:[\/?#].*)?$"
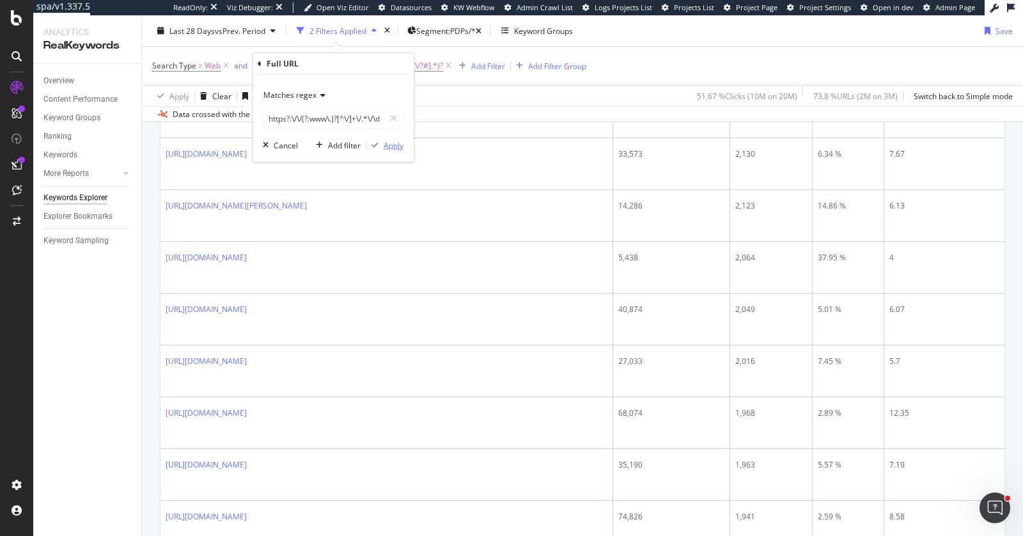
click at [391, 143] on div "Apply" at bounding box center [393, 144] width 20 height 11
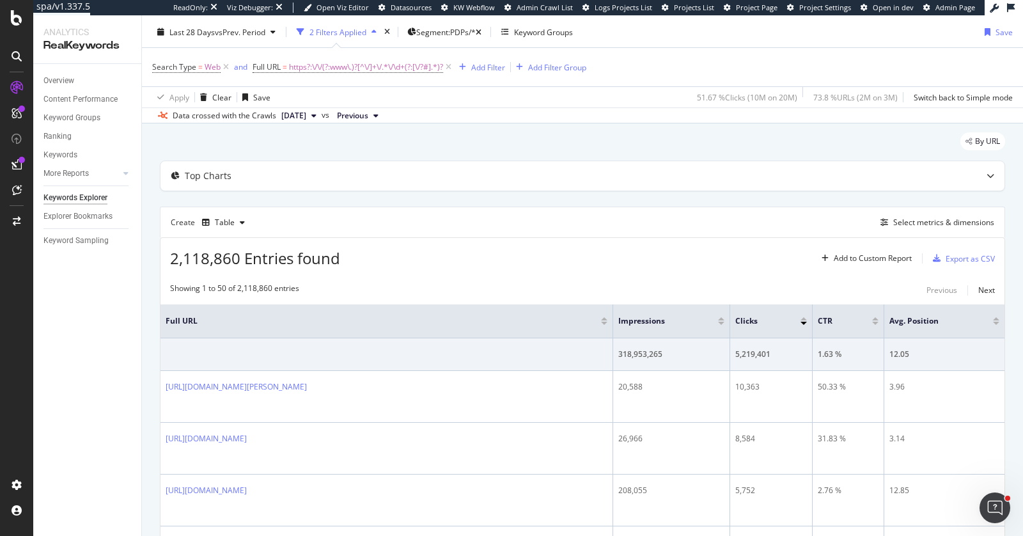
scroll to position [32, 0]
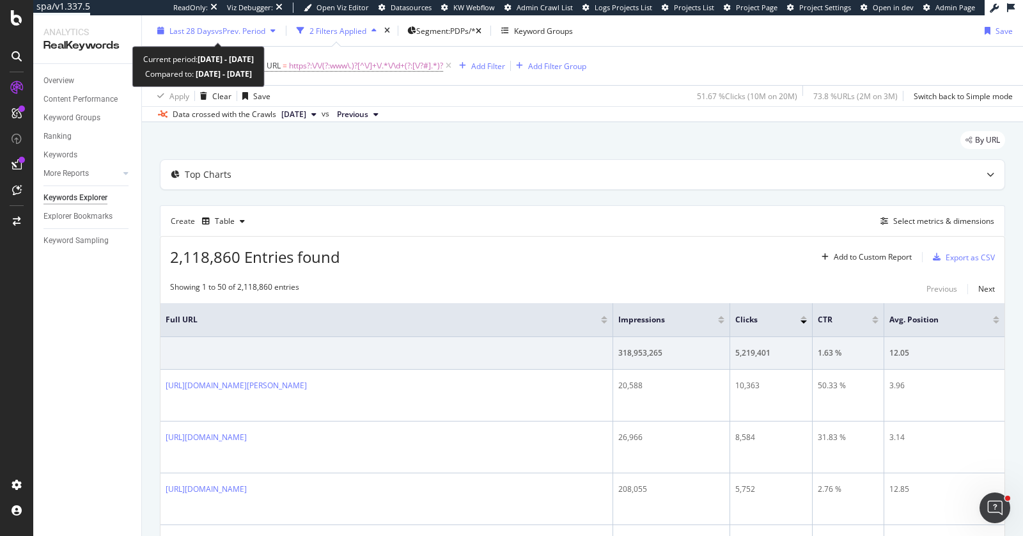
click at [194, 35] on span "Last 28 Days" at bounding box center [191, 31] width 45 height 11
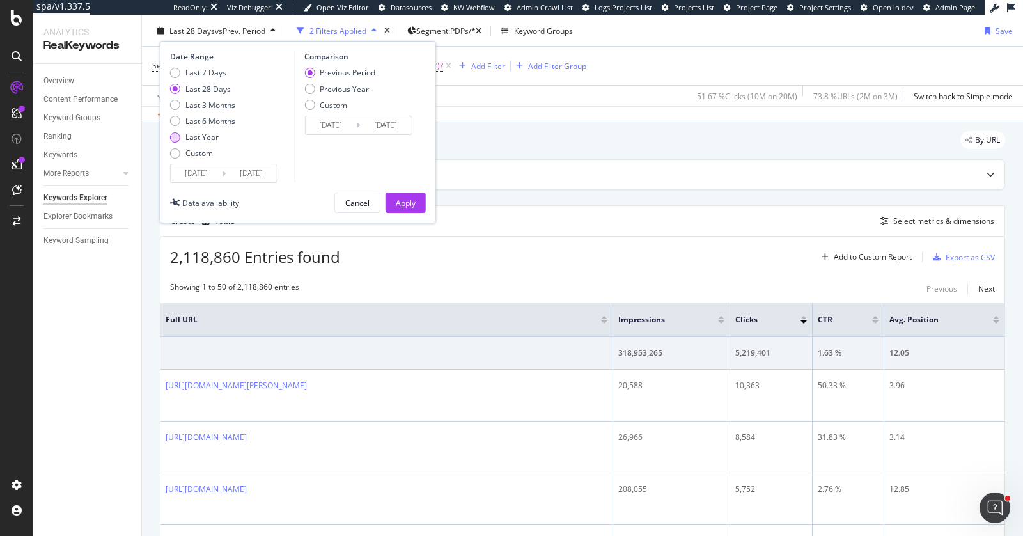
click at [219, 137] on div "Last Year" at bounding box center [202, 137] width 65 height 11
type input "2024/08/27"
type input "2023/08/28"
type input "2024/08/26"
click at [409, 201] on div "Apply" at bounding box center [406, 202] width 20 height 11
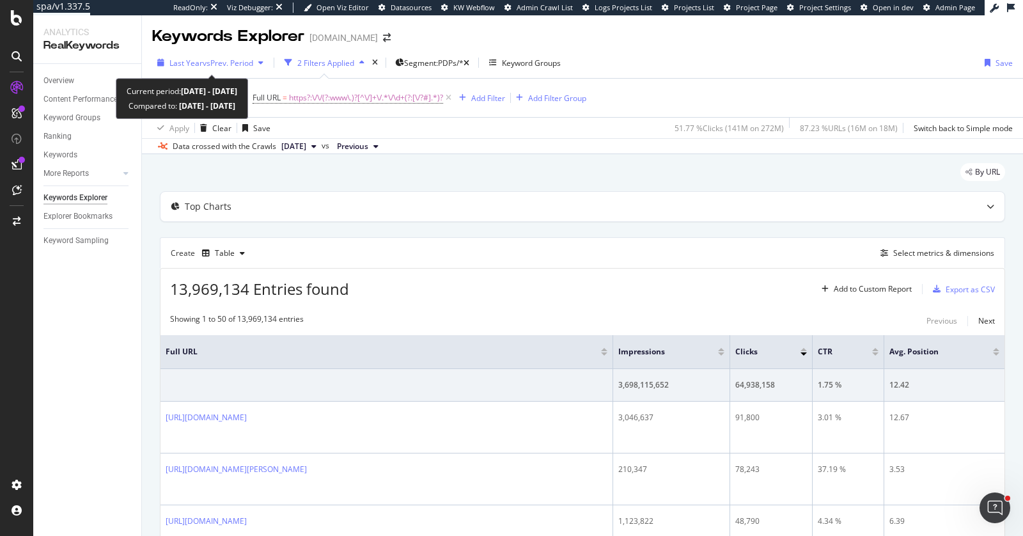
click at [222, 59] on span "vs Prev. Period" at bounding box center [228, 63] width 50 height 11
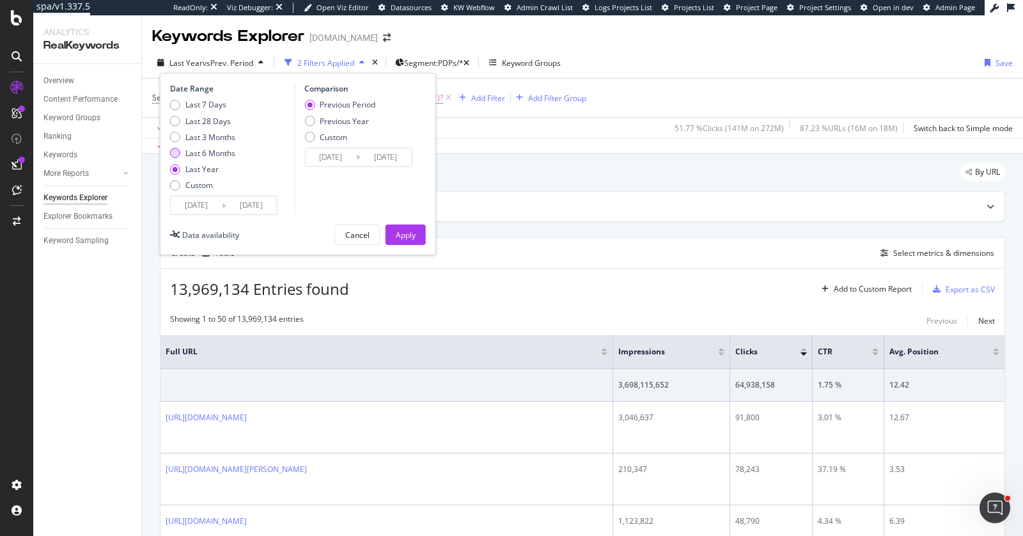
click at [231, 150] on div "Last 6 Months" at bounding box center [210, 153] width 50 height 11
type input "2025/02/27"
type input "2024/08/29"
type input "2025/02/26"
click at [413, 238] on div "Apply" at bounding box center [406, 234] width 20 height 11
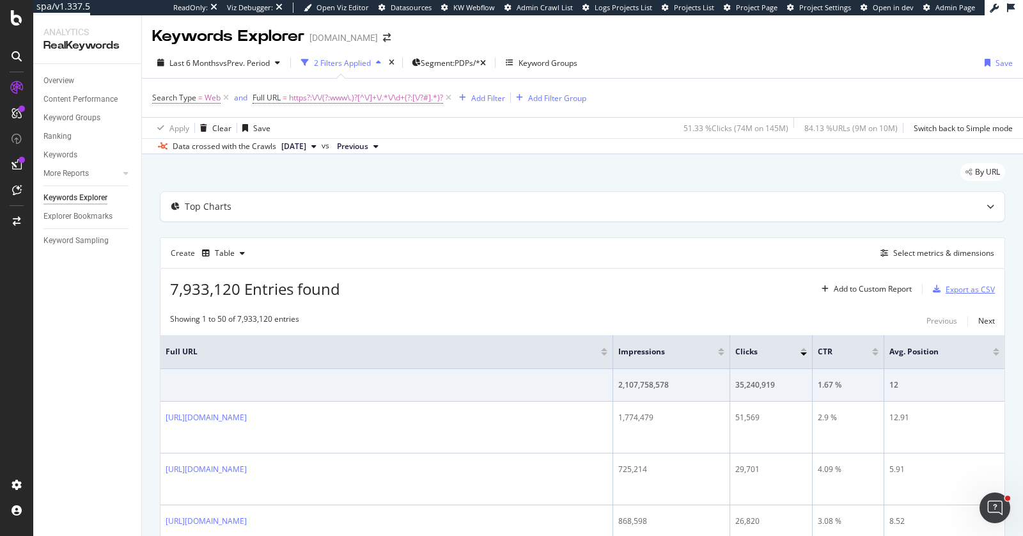
click at [964, 287] on div "Export as CSV" at bounding box center [969, 289] width 49 height 11
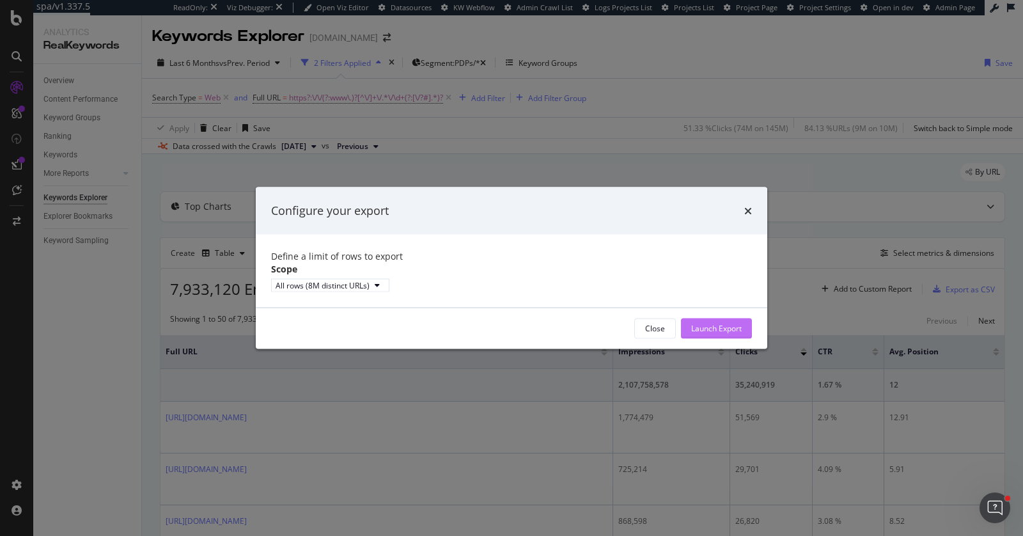
click at [711, 332] on div "Launch Export" at bounding box center [716, 328] width 50 height 11
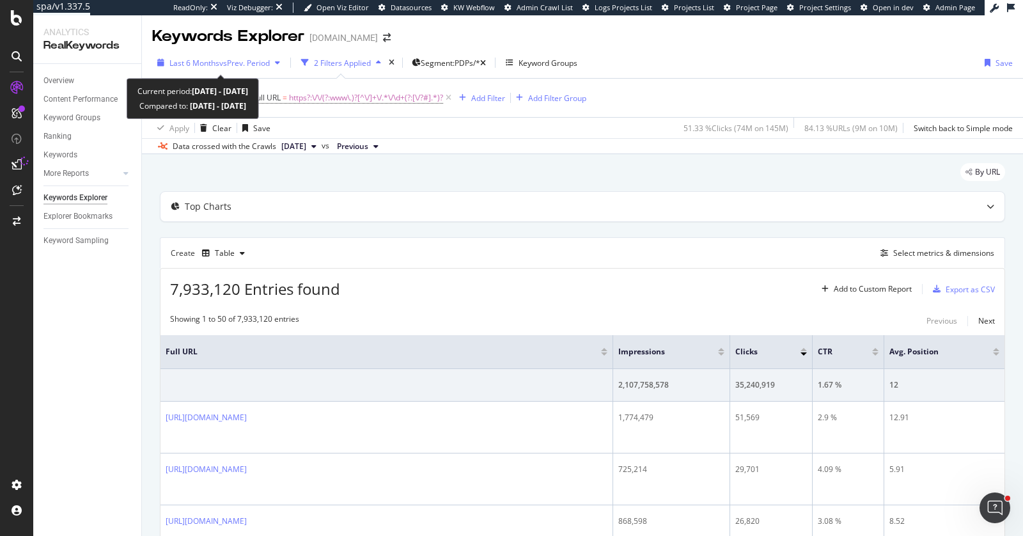
click at [196, 65] on span "Last 6 Months" at bounding box center [194, 63] width 50 height 11
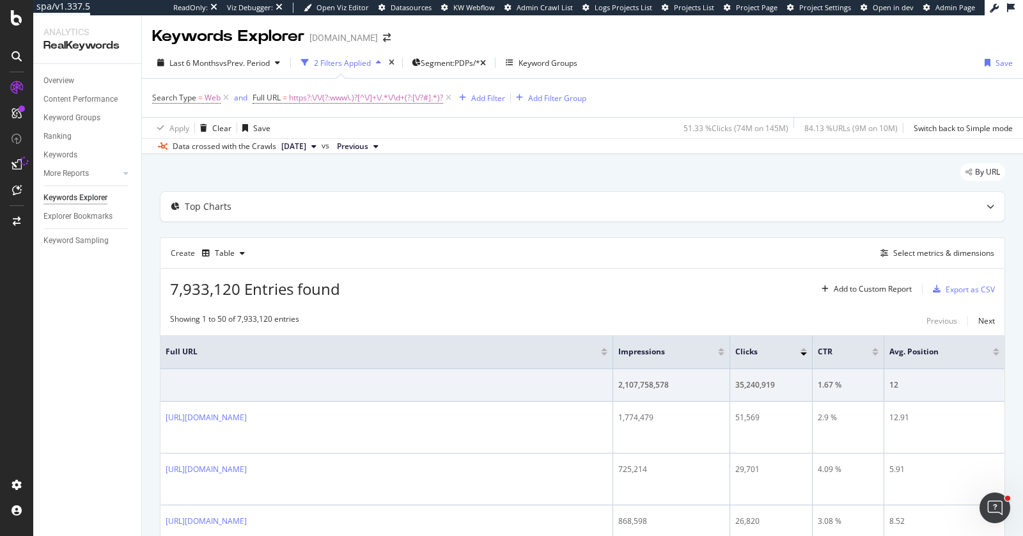
click at [66, 381] on div "Overview Content Performance Keyword Groups Ranking Keywords More Reports Count…" at bounding box center [87, 300] width 108 height 472
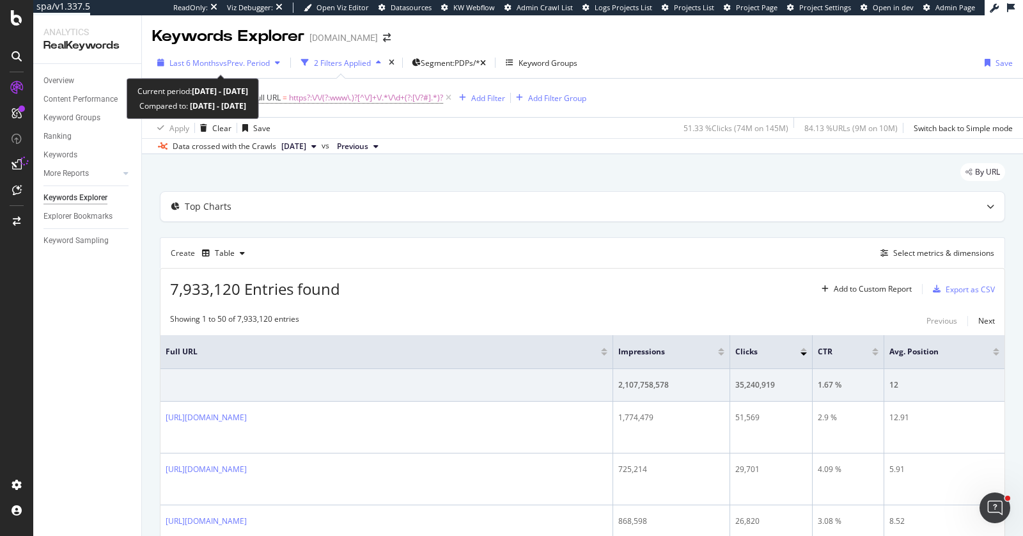
click at [211, 58] on span "Last 6 Months" at bounding box center [194, 63] width 50 height 11
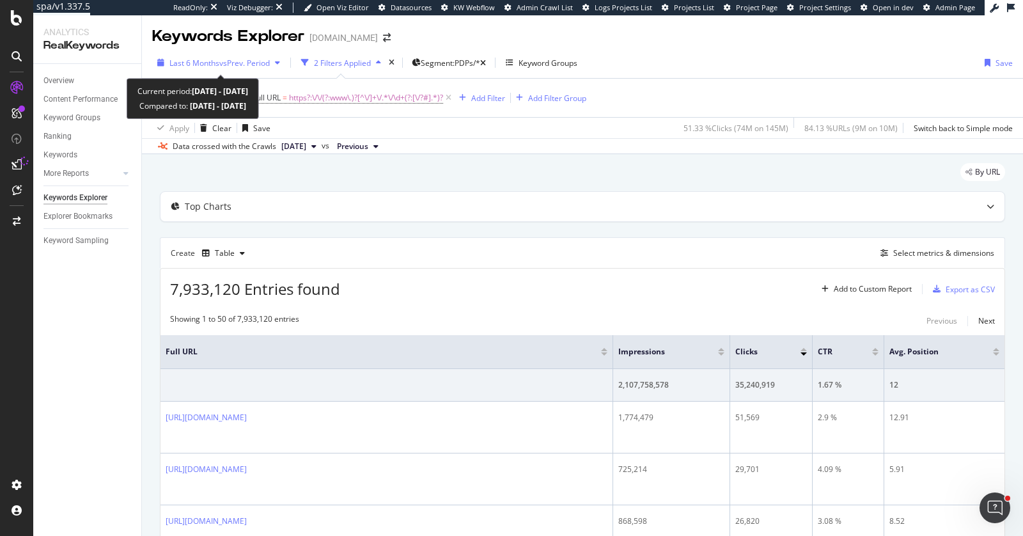
click at [222, 62] on span "vs Prev. Period" at bounding box center [244, 63] width 50 height 11
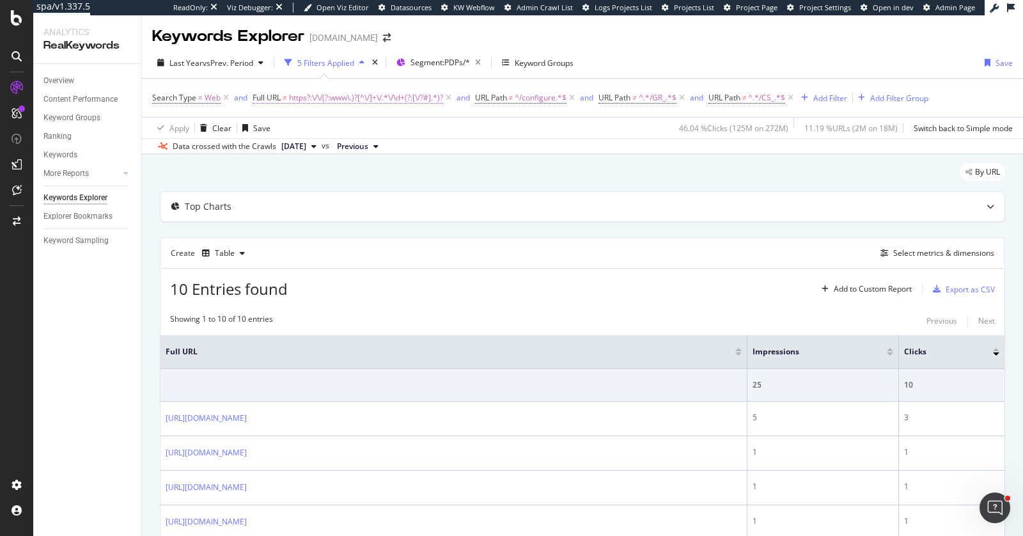
click at [368, 95] on span "https?:\/\/(?:www\.)?[^\/]+\/.*\/\d+(?:[\/?#].*)?" at bounding box center [366, 98] width 154 height 18
click at [313, 129] on span "Doesn't match regex" at bounding box center [300, 126] width 74 height 11
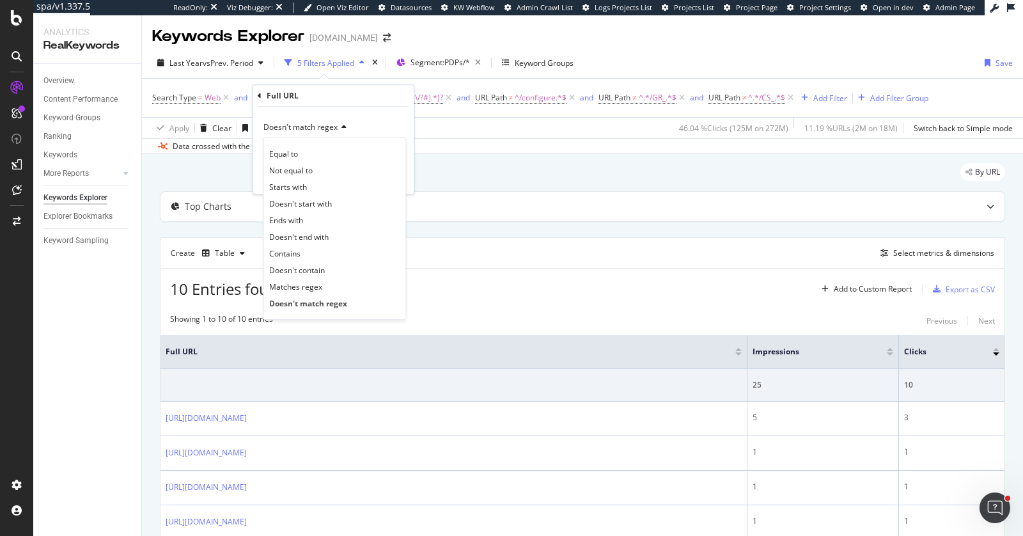
click at [328, 89] on div "Full URL" at bounding box center [333, 96] width 151 height 22
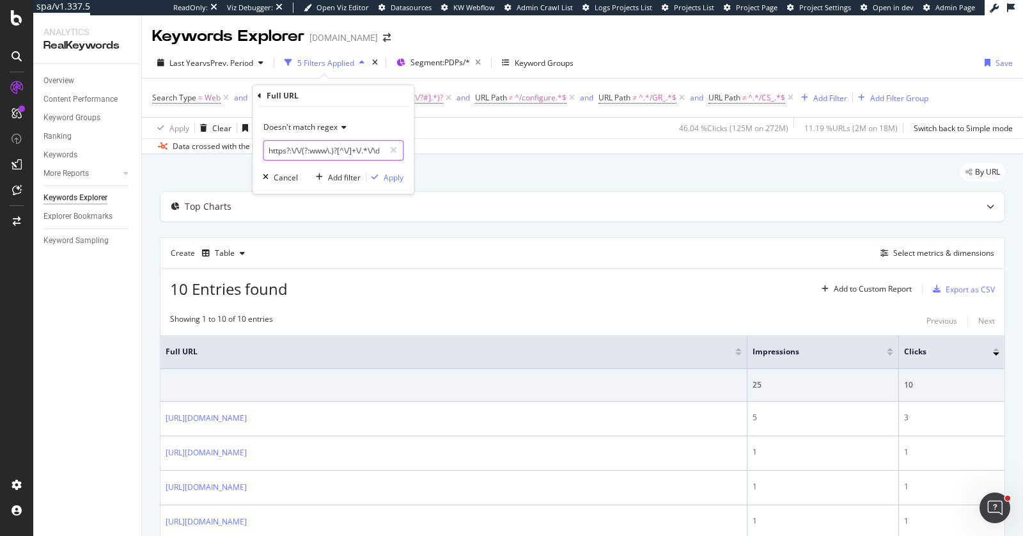
click at [300, 149] on input "https?:\/\/(?:www\.)?[^\/]+\/.*\/\d+(?:[\/?#].*)?$" at bounding box center [323, 150] width 121 height 20
click at [482, 200] on div "Top Charts" at bounding box center [556, 206] width 793 height 13
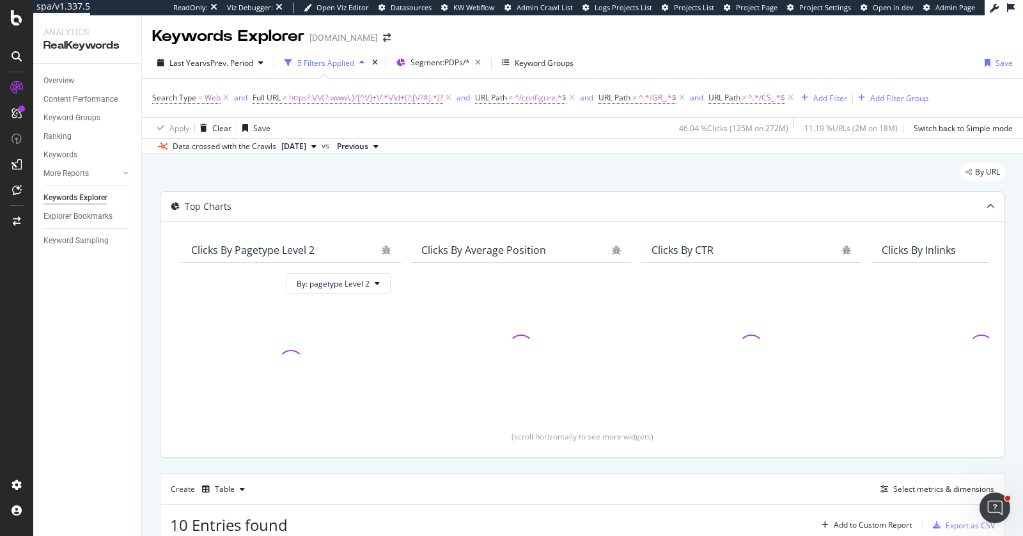
click at [482, 200] on div "Top Charts" at bounding box center [556, 206] width 793 height 13
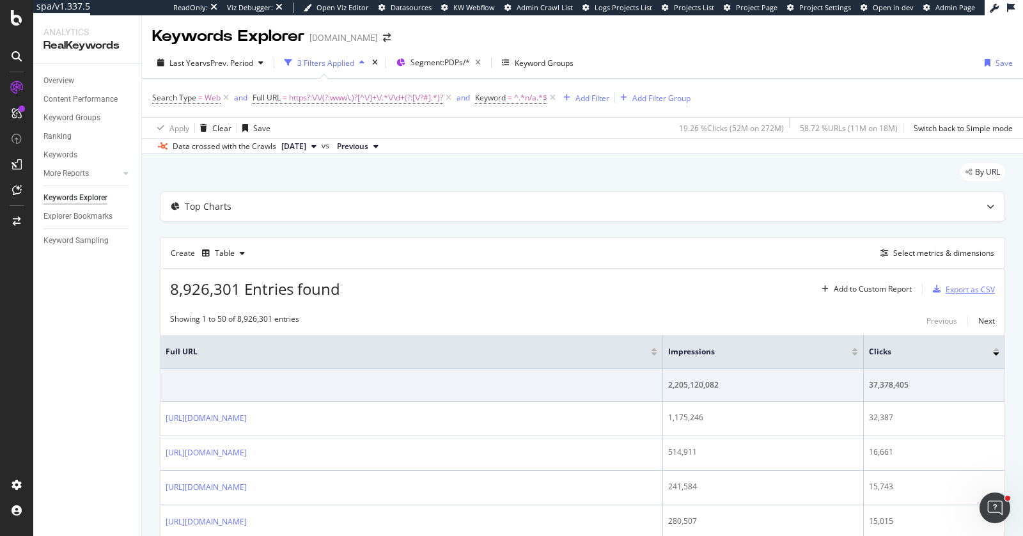
click at [962, 288] on div "Export as CSV" at bounding box center [969, 289] width 49 height 11
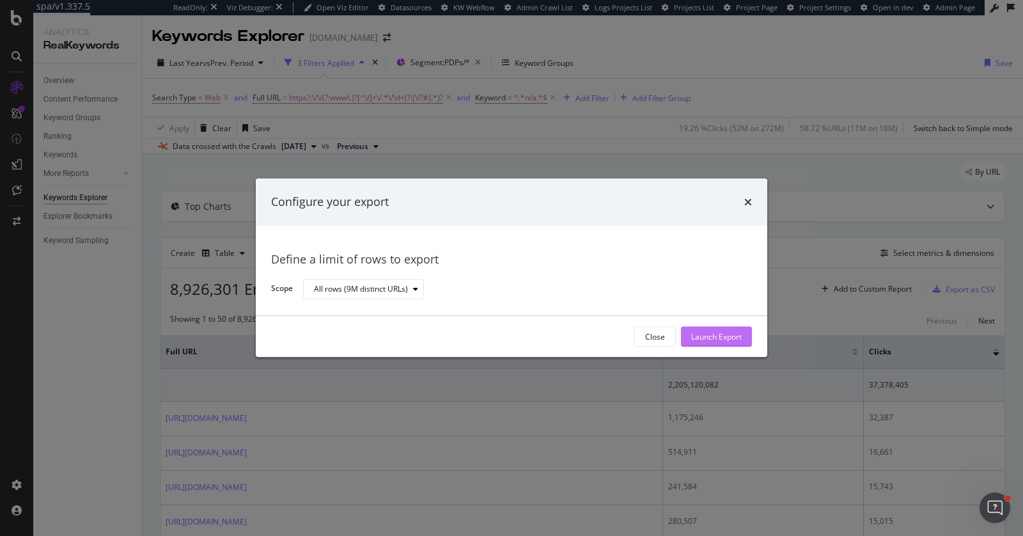
click at [716, 338] on div "Launch Export" at bounding box center [716, 336] width 50 height 11
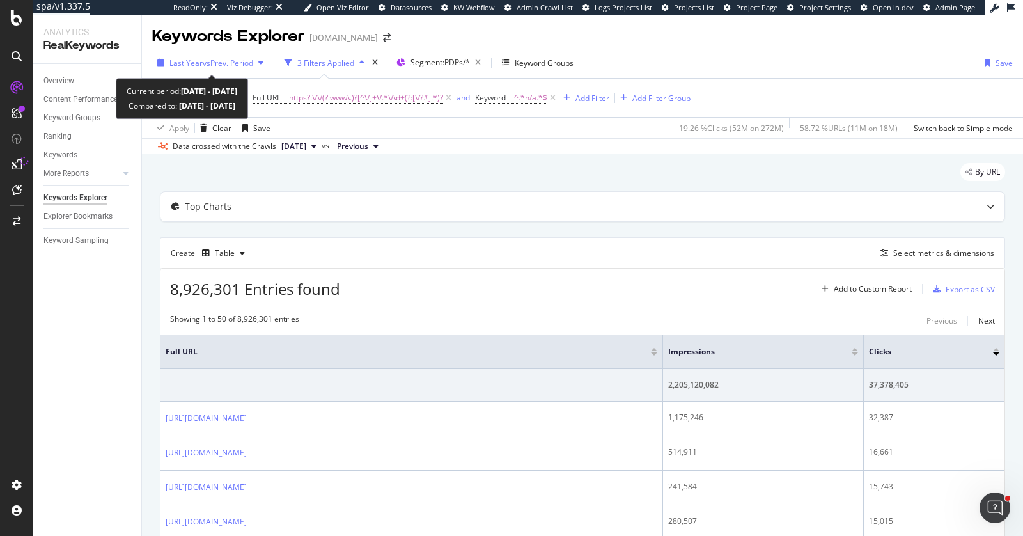
click at [194, 70] on div "Last Year vs Prev. Period" at bounding box center [210, 62] width 116 height 19
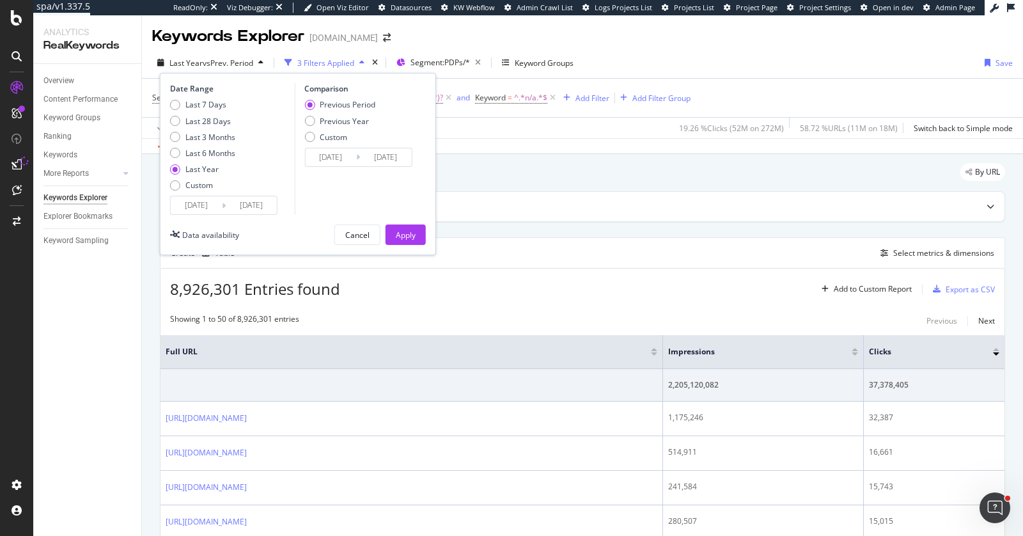
click at [212, 206] on input "[DATE]" at bounding box center [196, 205] width 51 height 18
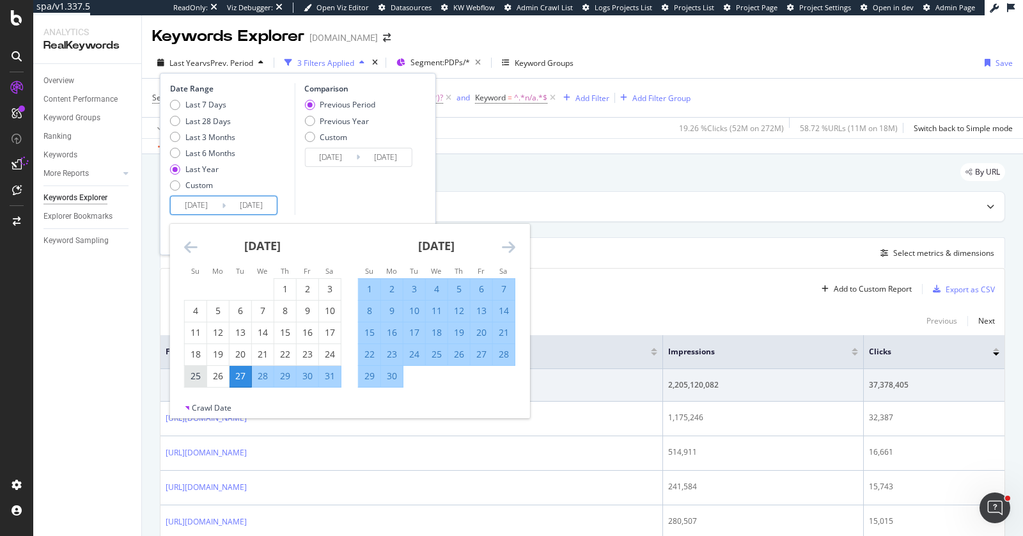
click at [195, 381] on div "25" at bounding box center [196, 375] width 22 height 13
type input "[DATE]"
click at [298, 189] on div "Comparison Previous Period Previous Year Custom 2023/08/24 Navigate forward to …" at bounding box center [354, 149] width 121 height 132
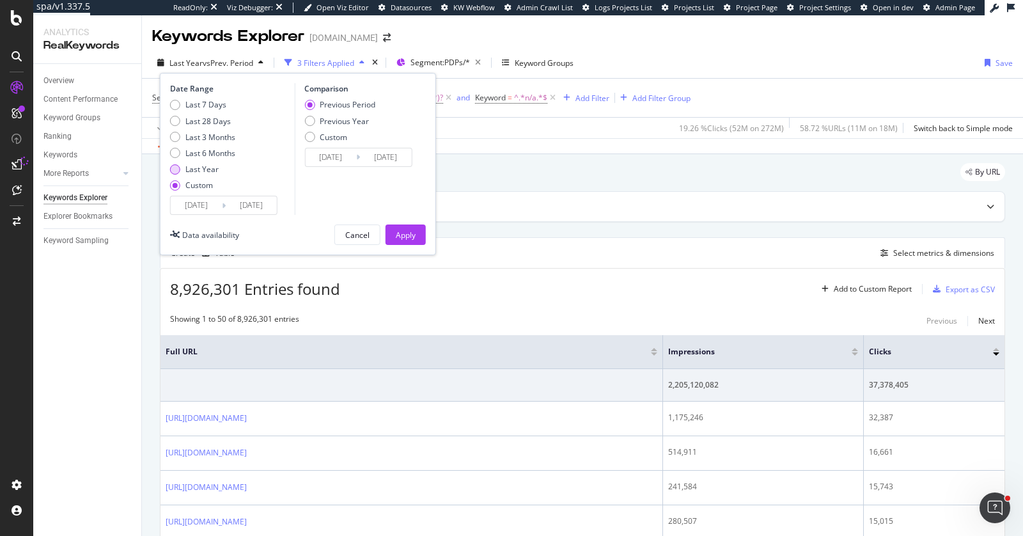
click at [201, 169] on div "Last Year" at bounding box center [201, 169] width 33 height 11
type input "[DATE]"
type input "2023/08/28"
type input "[DATE]"
click at [215, 208] on input "[DATE]" at bounding box center [196, 205] width 51 height 18
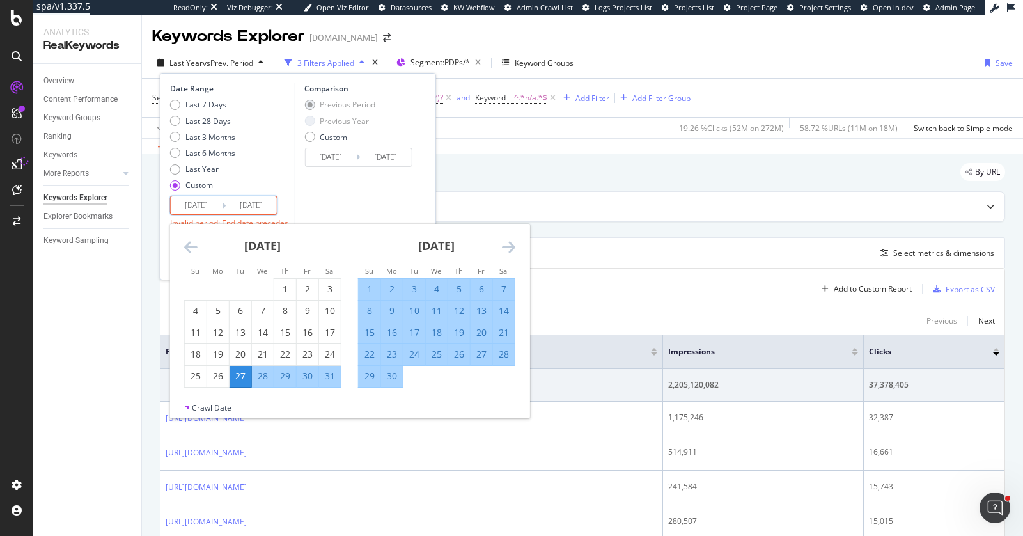
type input "[DATE]"
click at [409, 192] on div "Comparison Previous Period Previous Year Custom 2023/08/24 Navigate forward to …" at bounding box center [354, 149] width 121 height 132
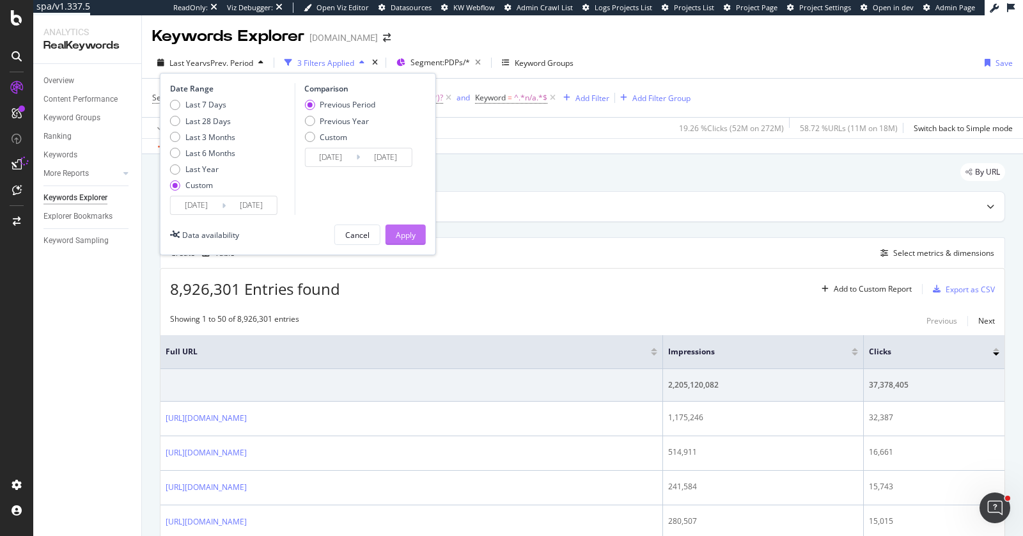
click at [398, 235] on div "Apply" at bounding box center [406, 234] width 20 height 11
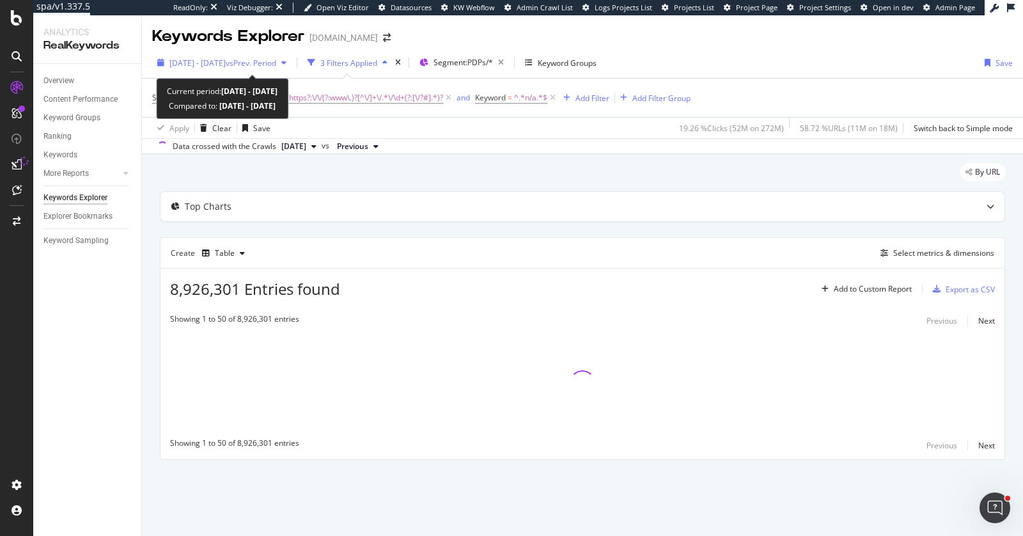
click at [187, 68] on div "2024 Aug. 25th - 2025 Aug. 26th vs Prev. Period" at bounding box center [221, 62] width 139 height 19
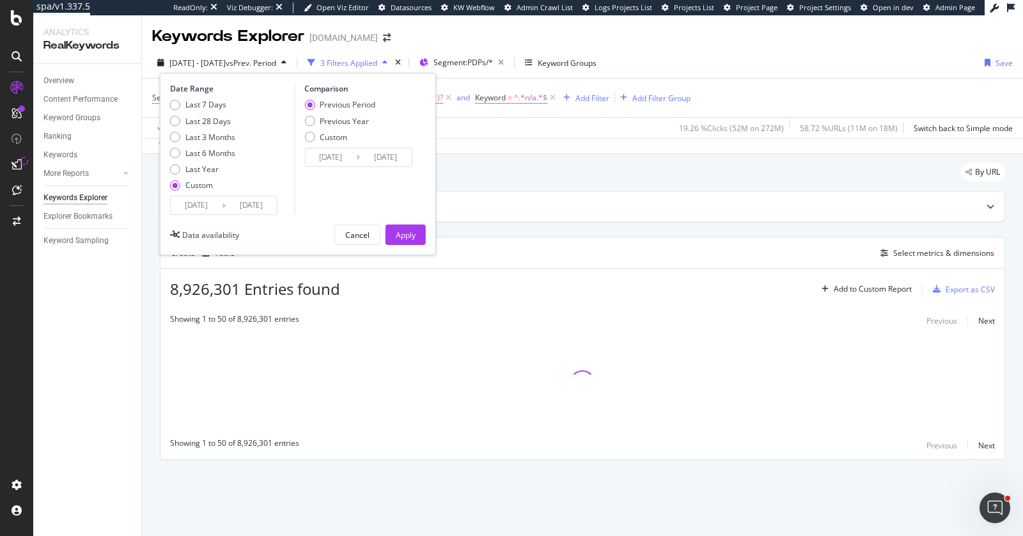
click at [196, 185] on div "Custom" at bounding box center [198, 185] width 27 height 11
type input "2025/07/30"
type input "2025/07/02"
type input "2025/07/29"
click at [207, 166] on div "Last Year" at bounding box center [201, 169] width 33 height 11
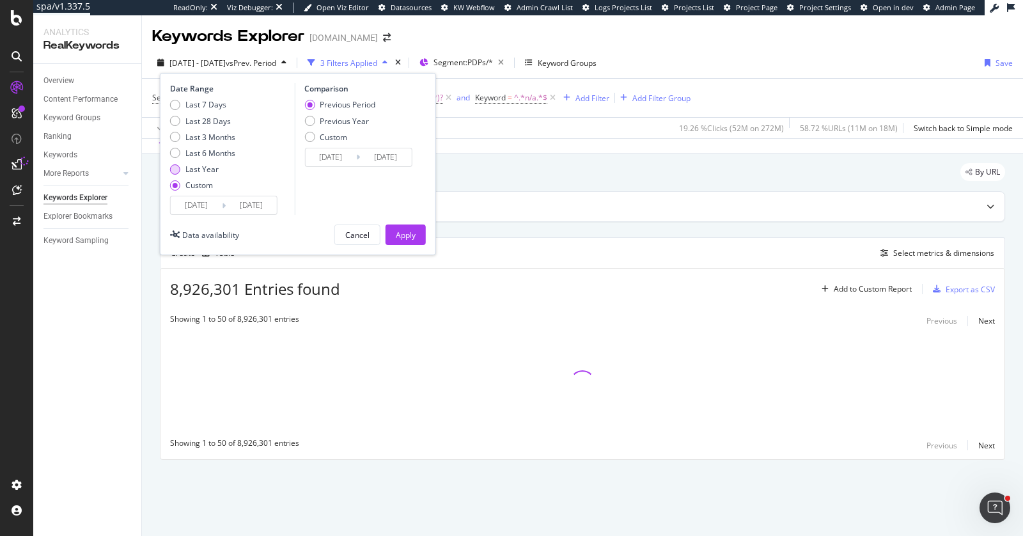
type input "2024/08/27"
type input "2023/08/28"
type input "2024/08/26"
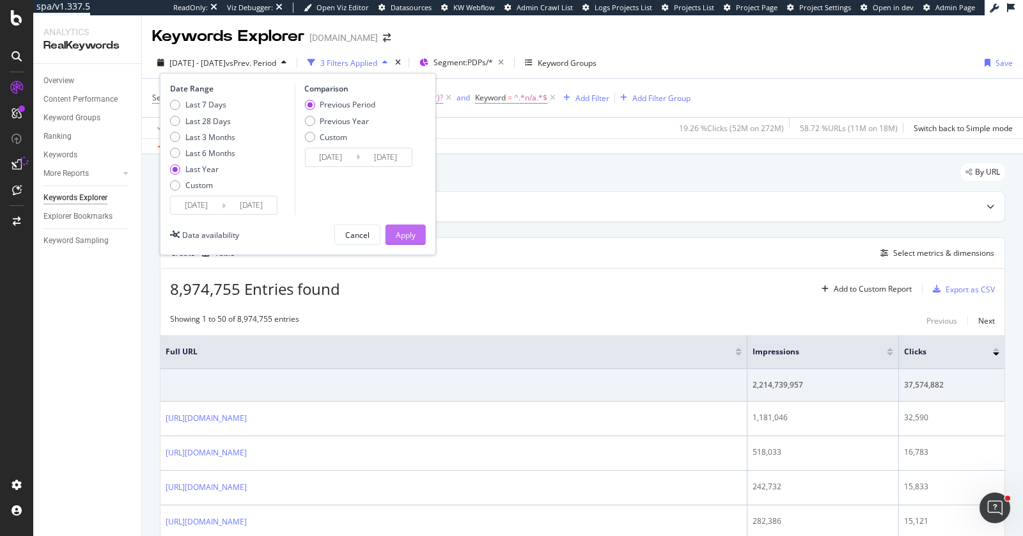
click at [405, 229] on div "Apply" at bounding box center [406, 234] width 20 height 11
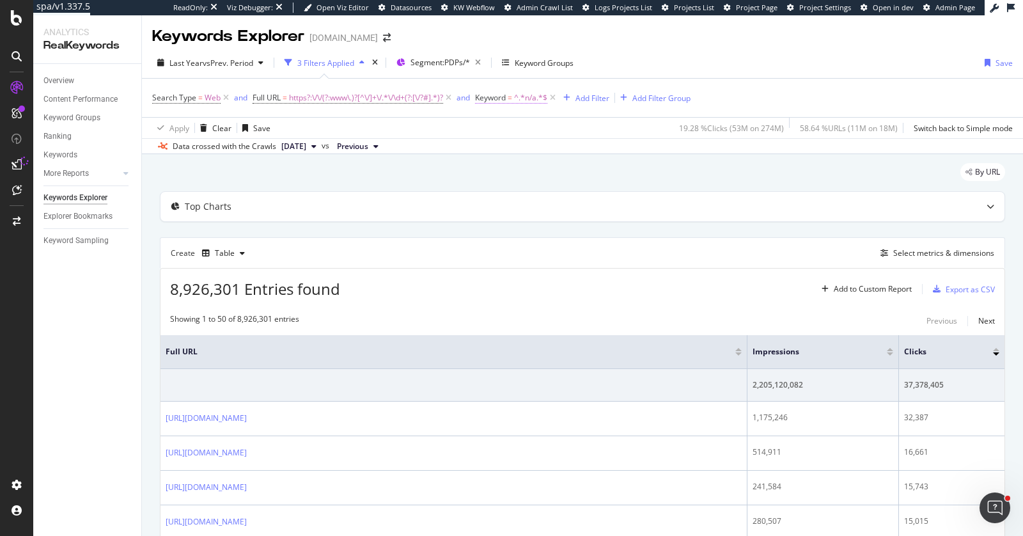
click at [535, 100] on span "^.*n/a.*$" at bounding box center [530, 98] width 33 height 18
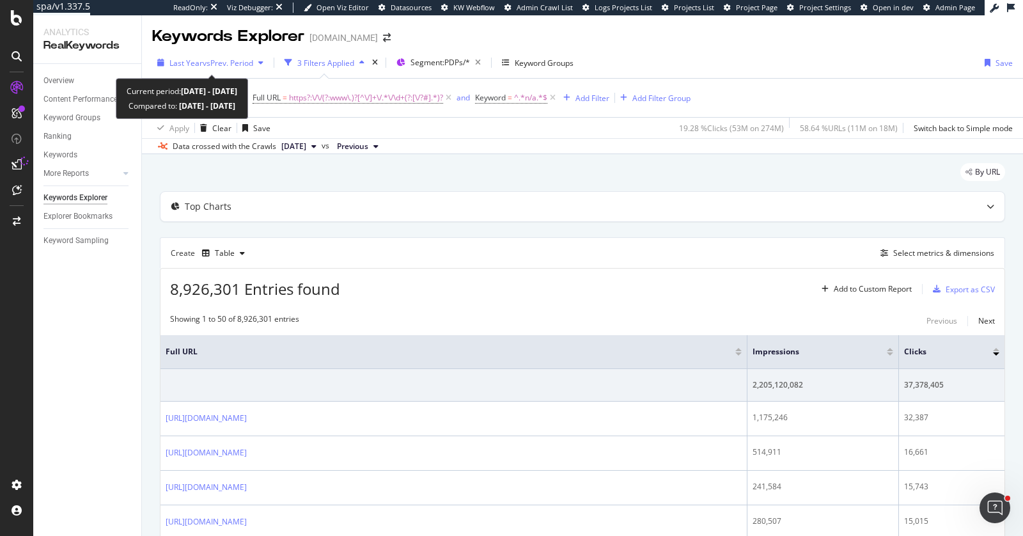
click at [178, 59] on span "Last Year" at bounding box center [185, 63] width 33 height 11
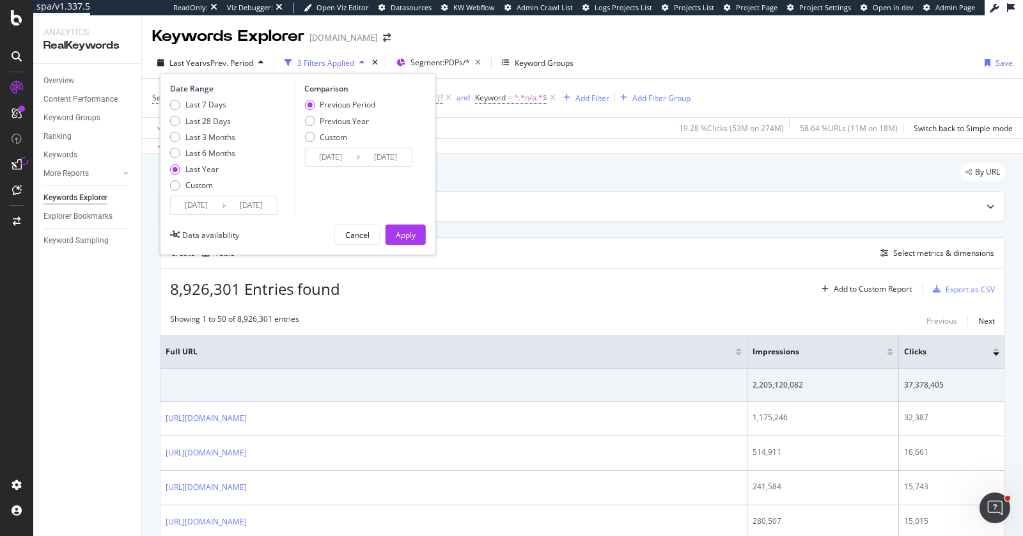
click at [470, 163] on div "By URL" at bounding box center [582, 177] width 845 height 28
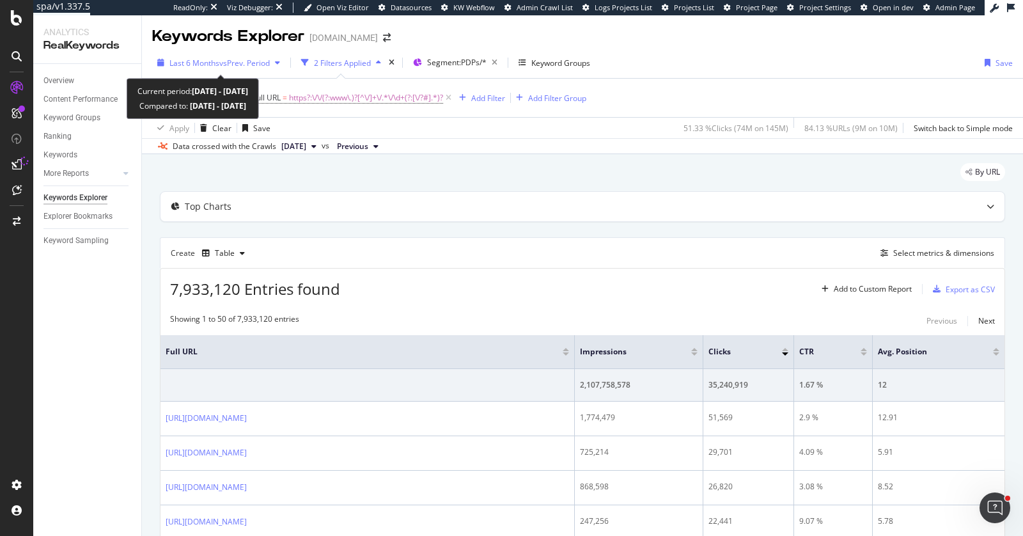
click at [216, 58] on span "Last 6 Months" at bounding box center [194, 63] width 50 height 11
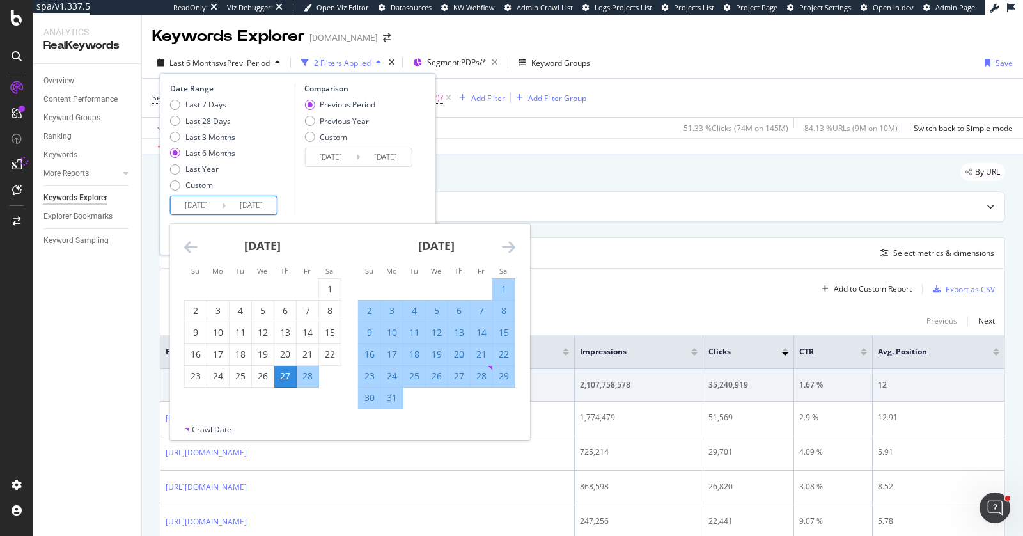
click at [189, 204] on input "[DATE]" at bounding box center [196, 205] width 51 height 18
type input "[DATE]"
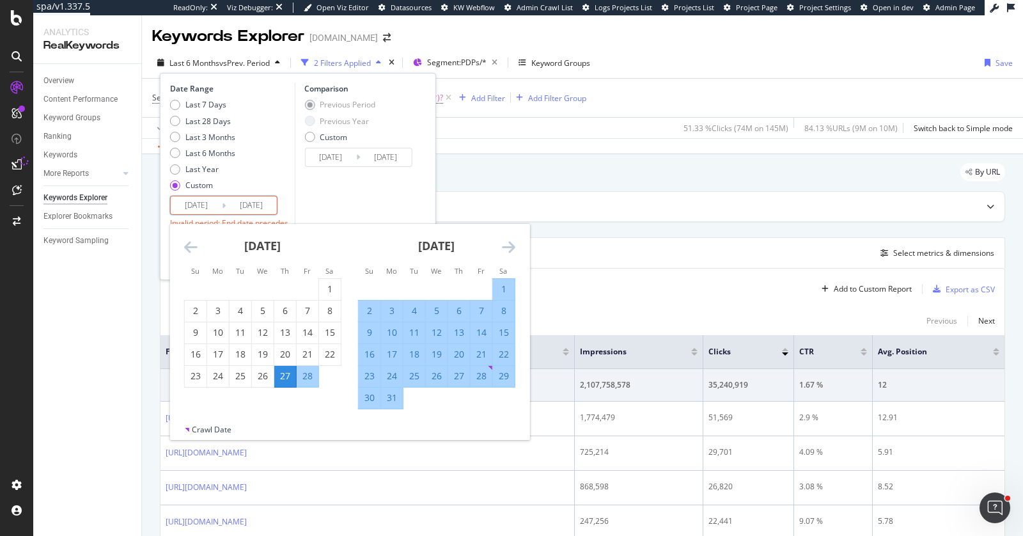
type input "[DATE]"
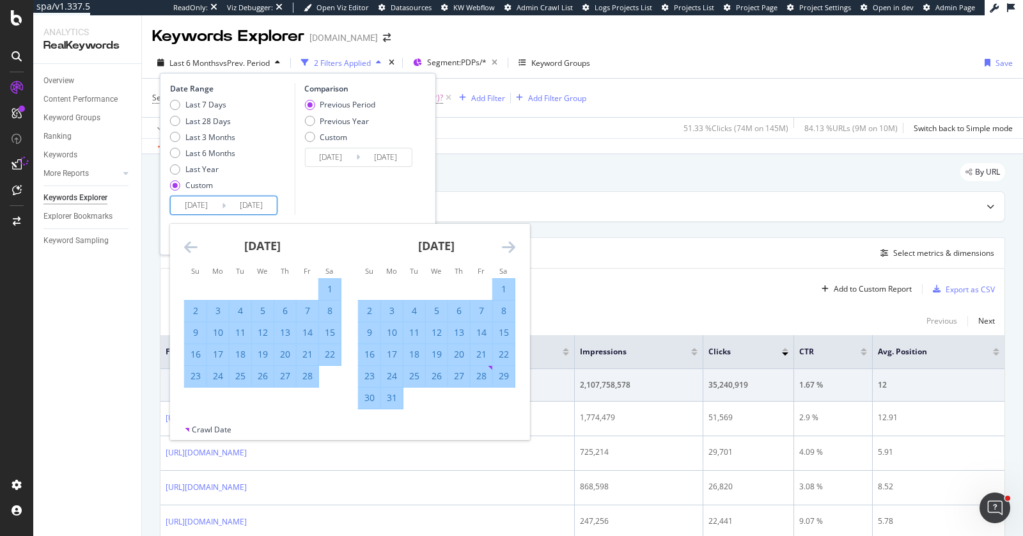
type input "[DATE]"
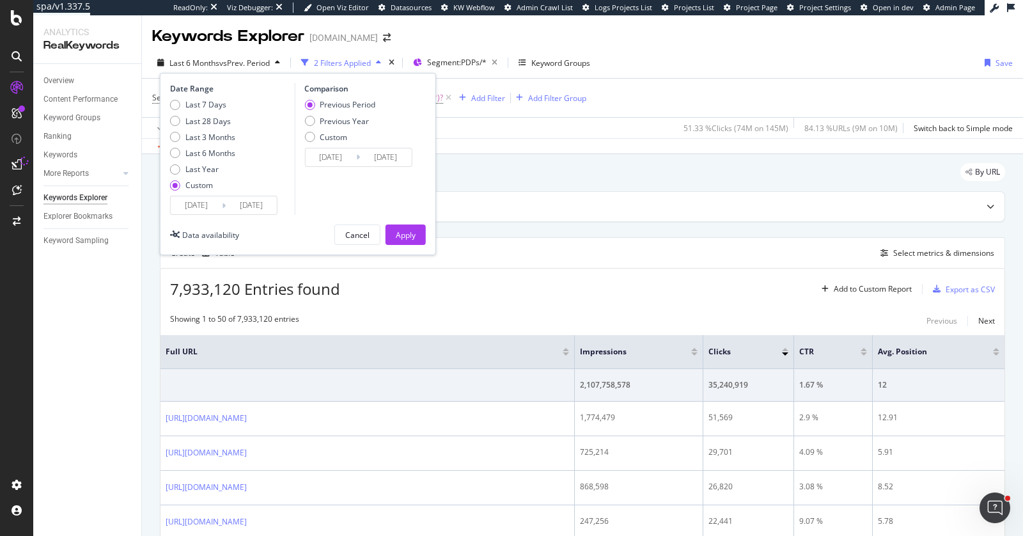
type input "[DATE]"
click at [325, 181] on div "Comparison Previous Period Previous Year Custom [DATE] Navigate forward to inte…" at bounding box center [354, 149] width 121 height 132
click at [408, 239] on div "Apply" at bounding box center [406, 234] width 20 height 11
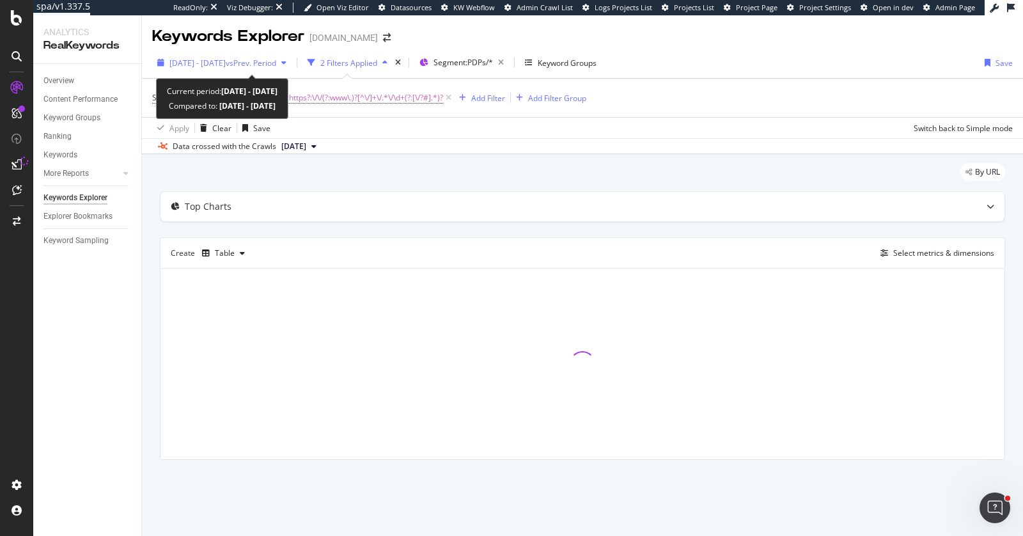
click at [203, 61] on span "[DATE] - [DATE]" at bounding box center [197, 63] width 56 height 11
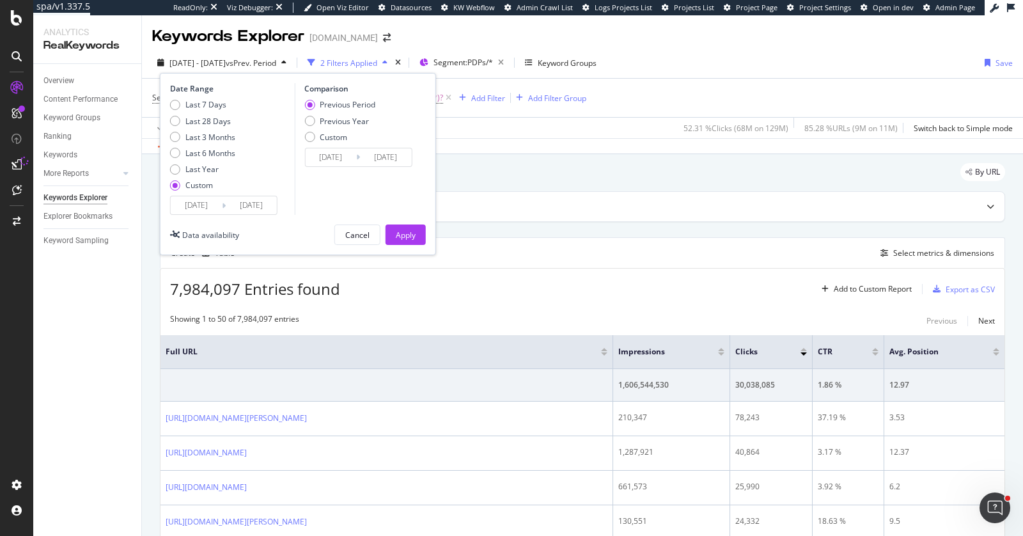
click at [747, 43] on div "Keywords Explorer www.lowessecondary.com" at bounding box center [582, 31] width 881 height 32
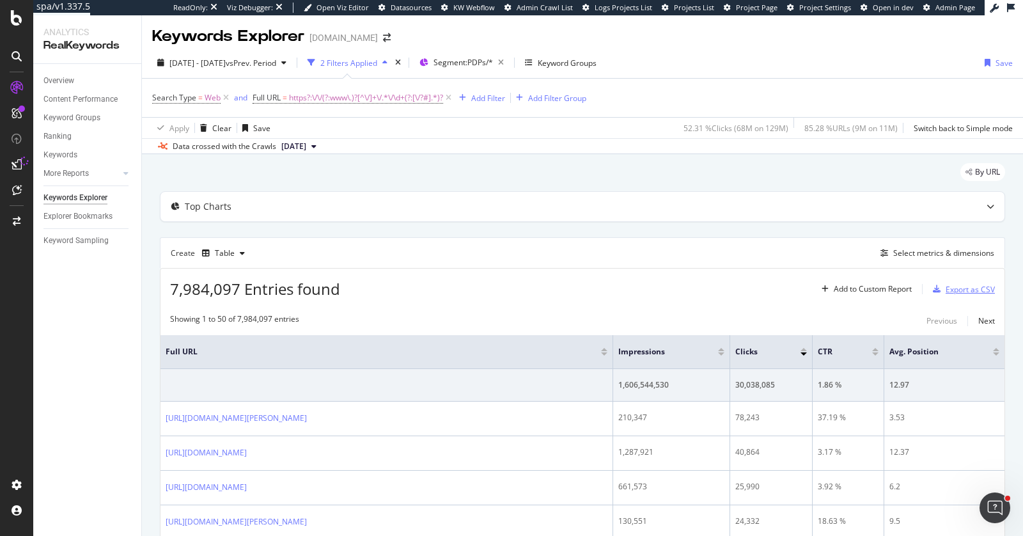
click at [970, 288] on div "Export as CSV" at bounding box center [969, 289] width 49 height 11
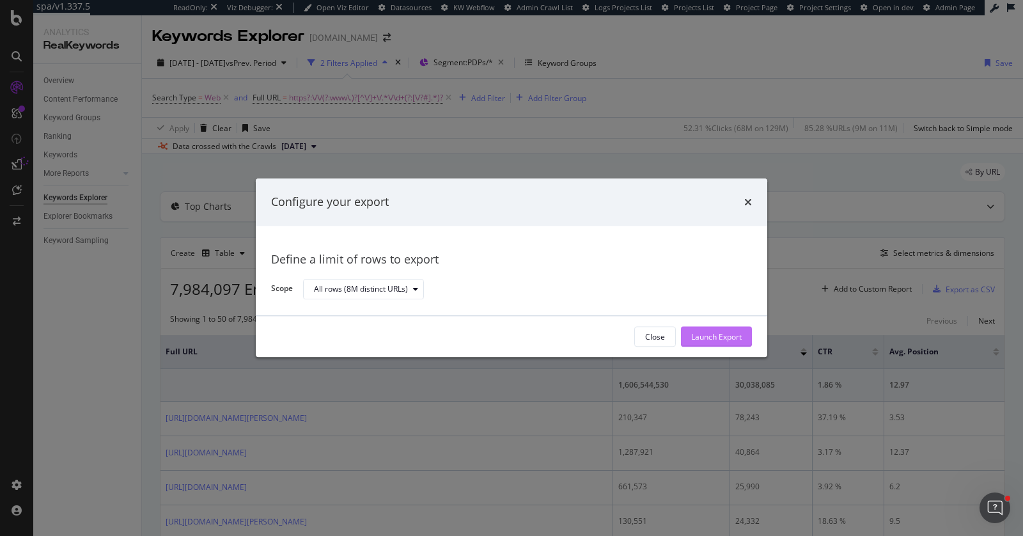
click at [697, 332] on div "Launch Export" at bounding box center [716, 336] width 50 height 11
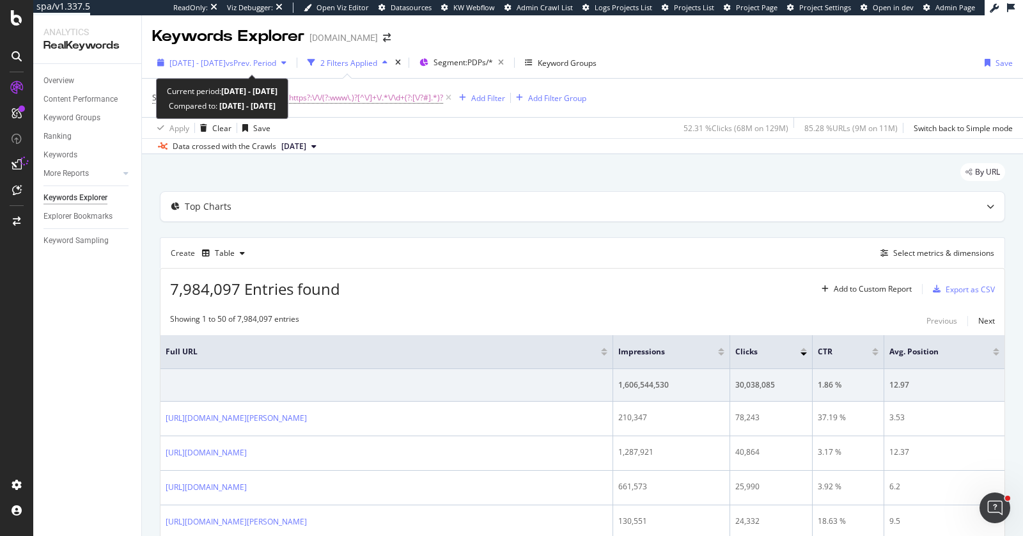
click at [212, 68] on div "2024 Aug. 25th - 2025 Feb. 26th vs Prev. Period" at bounding box center [222, 63] width 107 height 11
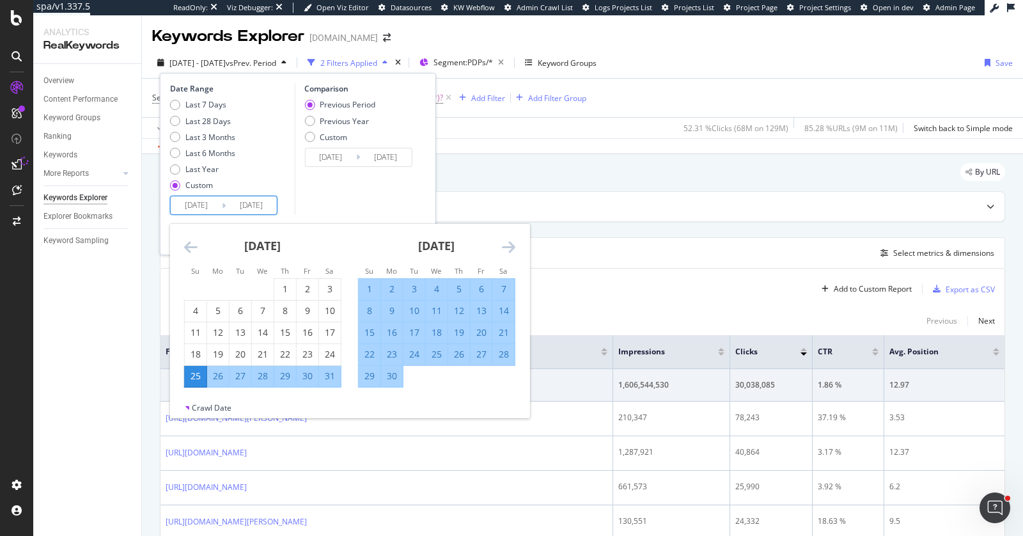
click at [215, 207] on input "2024/08/25" at bounding box center [196, 205] width 51 height 18
type input "2024/08/25"
type input "2024/02/25"
type input "2024/08/26"
type input "2024/08/27"
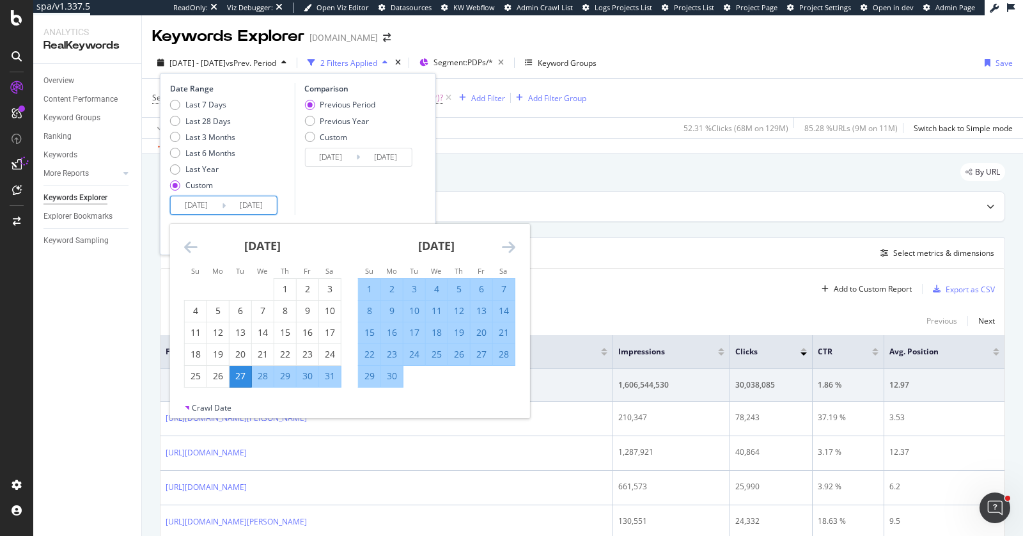
click at [346, 196] on div "Comparison Previous Period Previous Year Custom 2024/02/25 Navigate forward to …" at bounding box center [354, 149] width 121 height 132
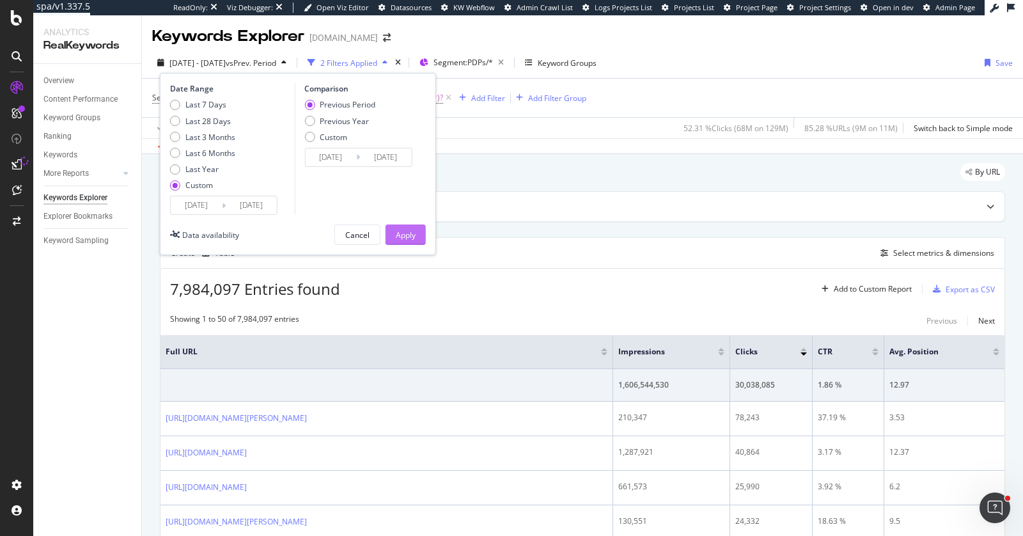
click at [398, 232] on div "Apply" at bounding box center [406, 234] width 20 height 11
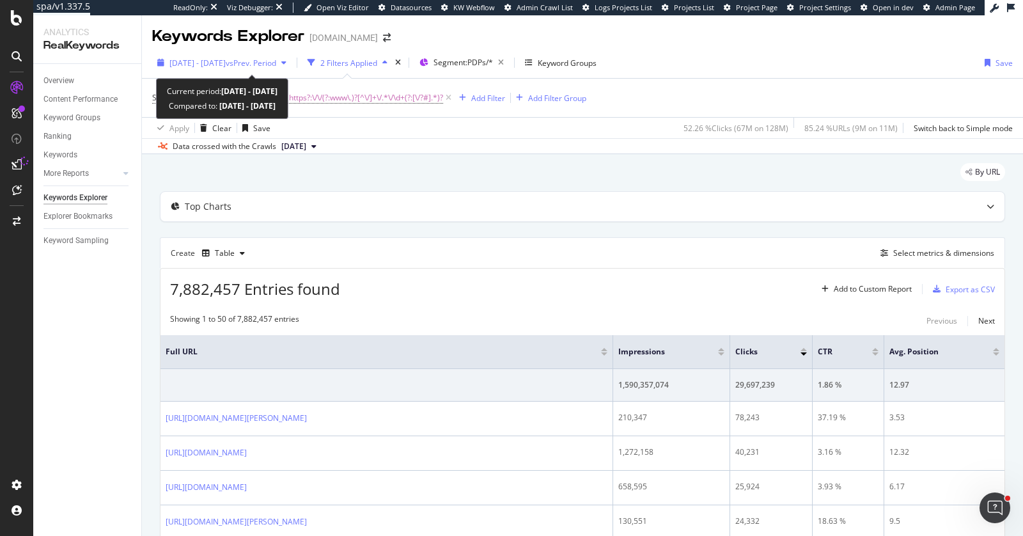
click at [209, 67] on span "2024 Aug. 27th - 2025 Feb. 26th" at bounding box center [197, 63] width 56 height 11
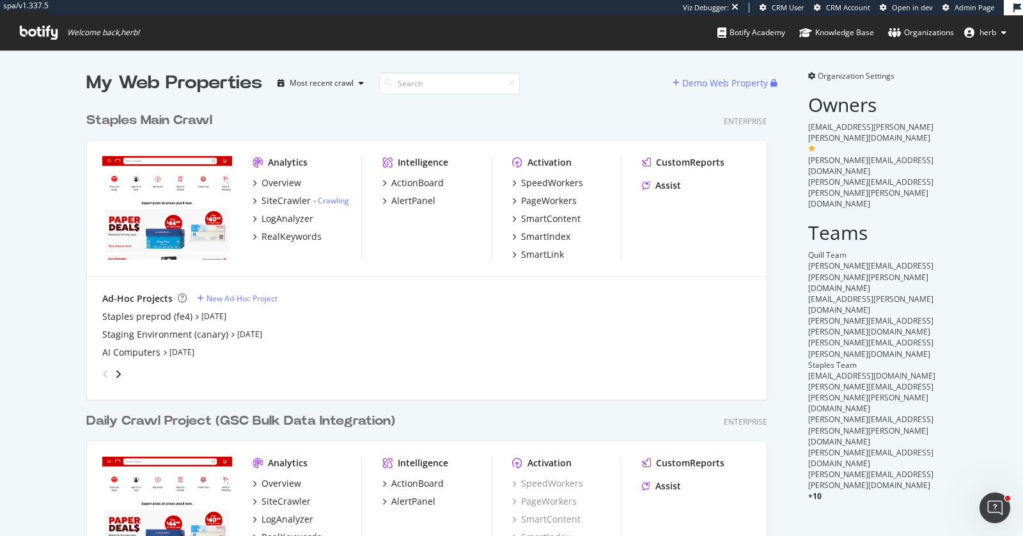
click at [879, 75] on span "Organization Settings" at bounding box center [855, 75] width 77 height 11
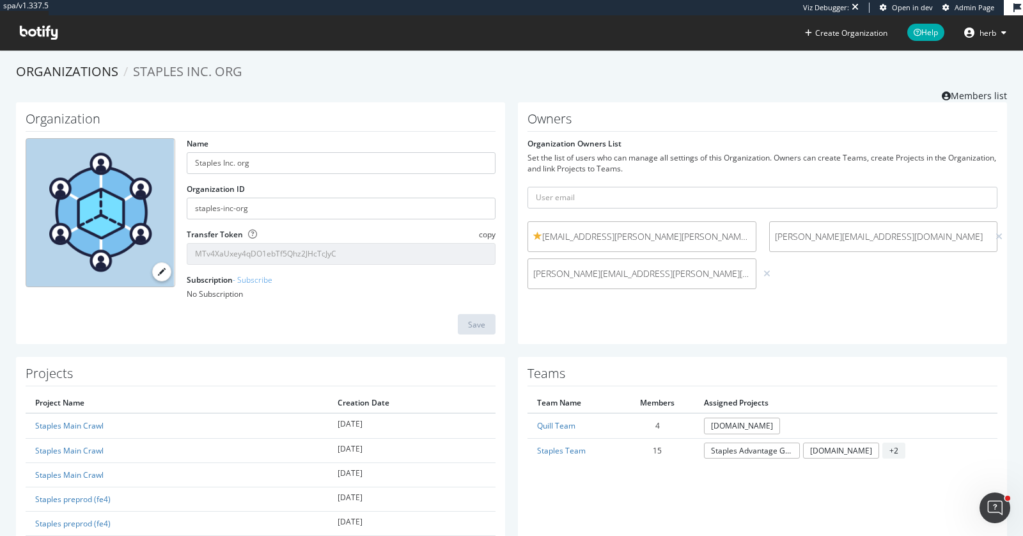
scroll to position [9, 0]
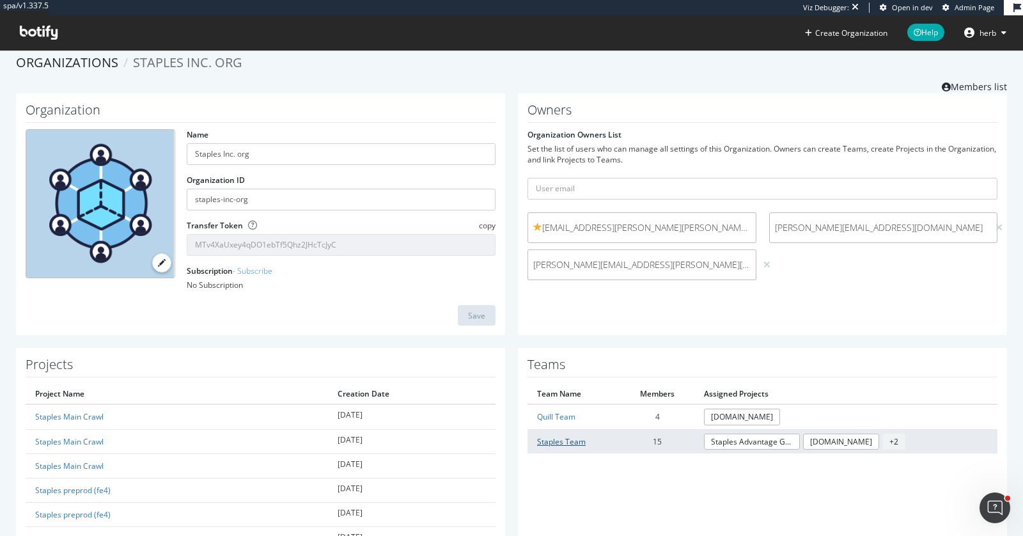
click at [546, 441] on link "Staples Team" at bounding box center [561, 441] width 49 height 11
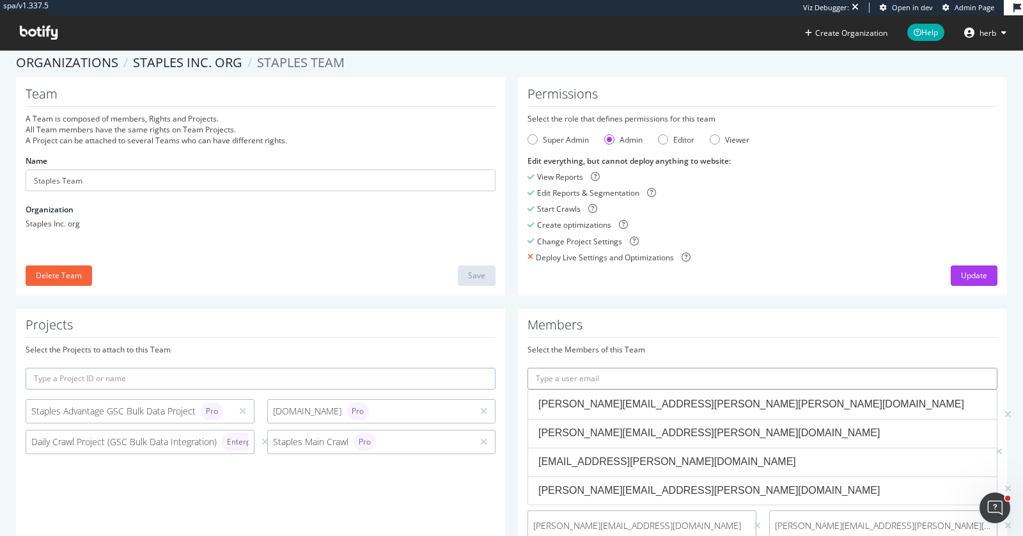
click at [589, 374] on input "text" at bounding box center [762, 378] width 470 height 22
paste input "[PERSON_NAME][EMAIL_ADDRESS][PERSON_NAME][PERSON_NAME][DOMAIN_NAME]"
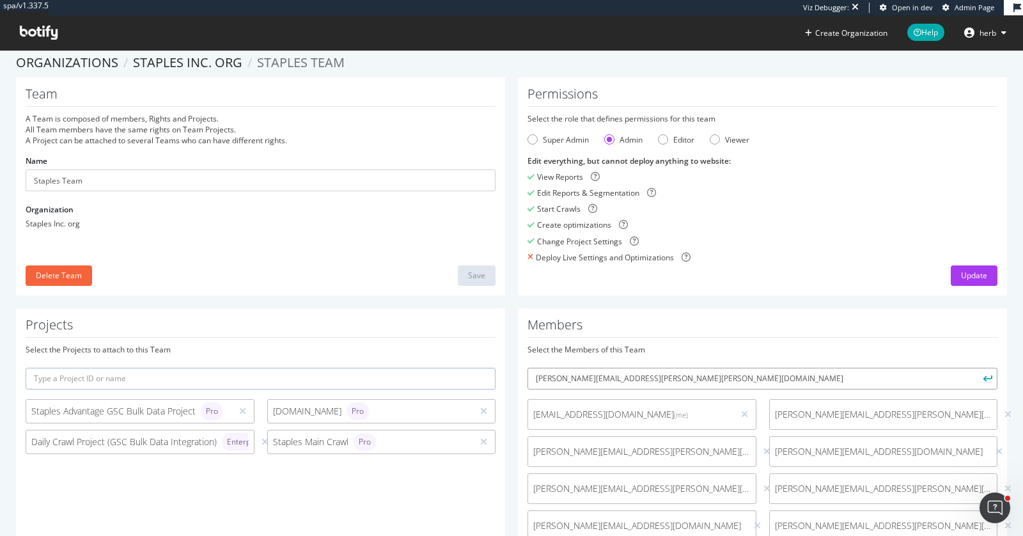
scroll to position [33, 0]
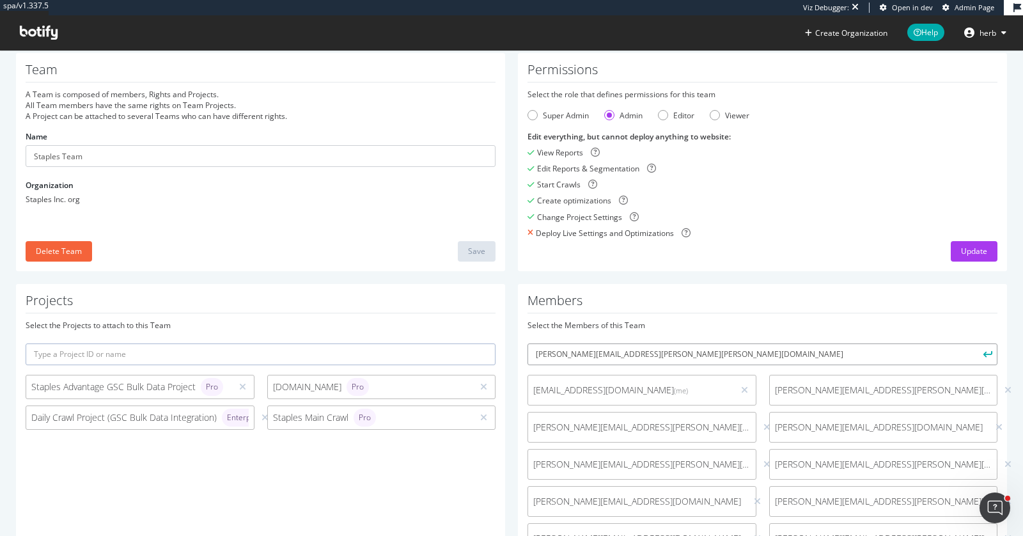
type input "[PERSON_NAME][EMAIL_ADDRESS][PERSON_NAME][PERSON_NAME][DOMAIN_NAME]"
click at [975, 343] on button "submit" at bounding box center [986, 354] width 22 height 22
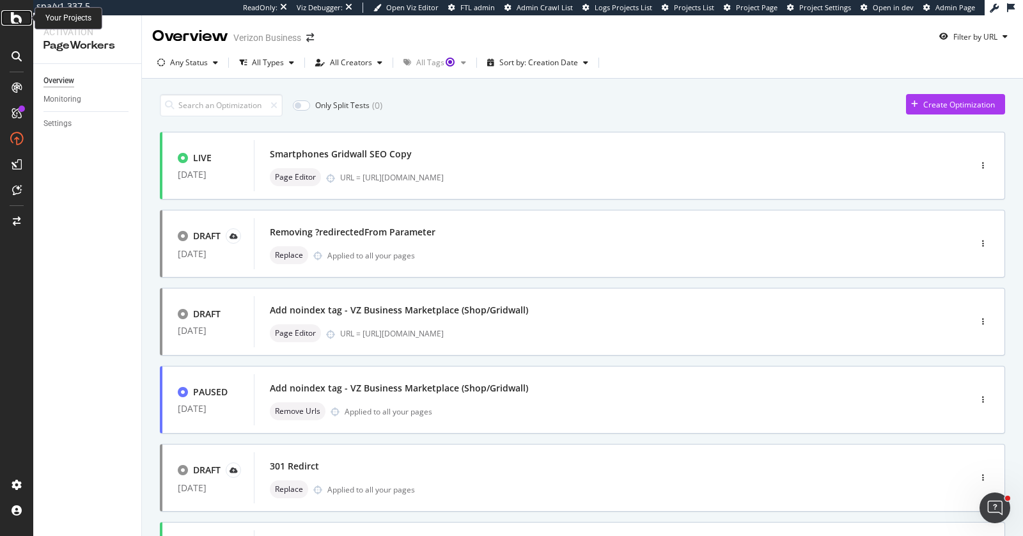
click at [10, 18] on div at bounding box center [16, 17] width 31 height 15
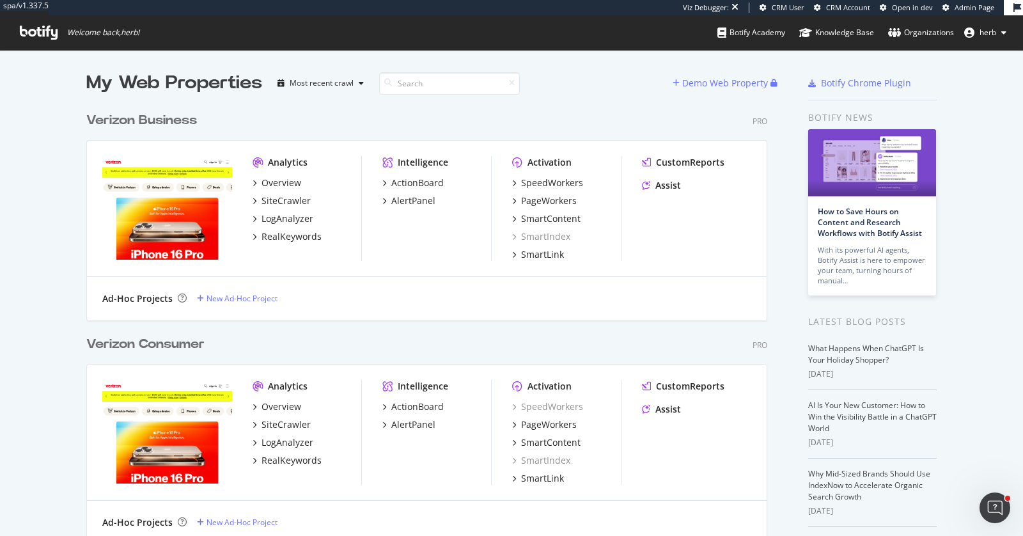
scroll to position [56, 0]
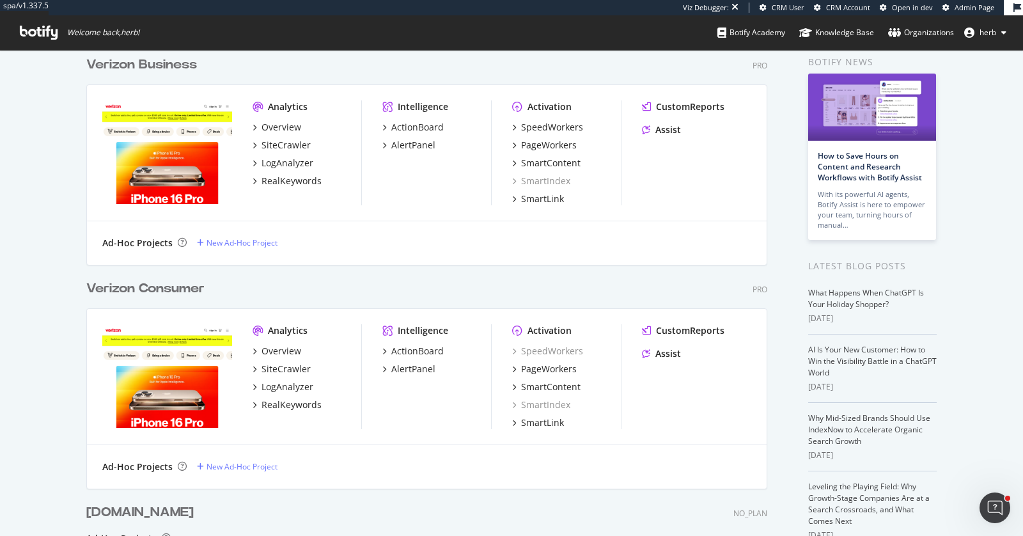
click at [181, 288] on div "Verizon Consumer" at bounding box center [145, 288] width 118 height 19
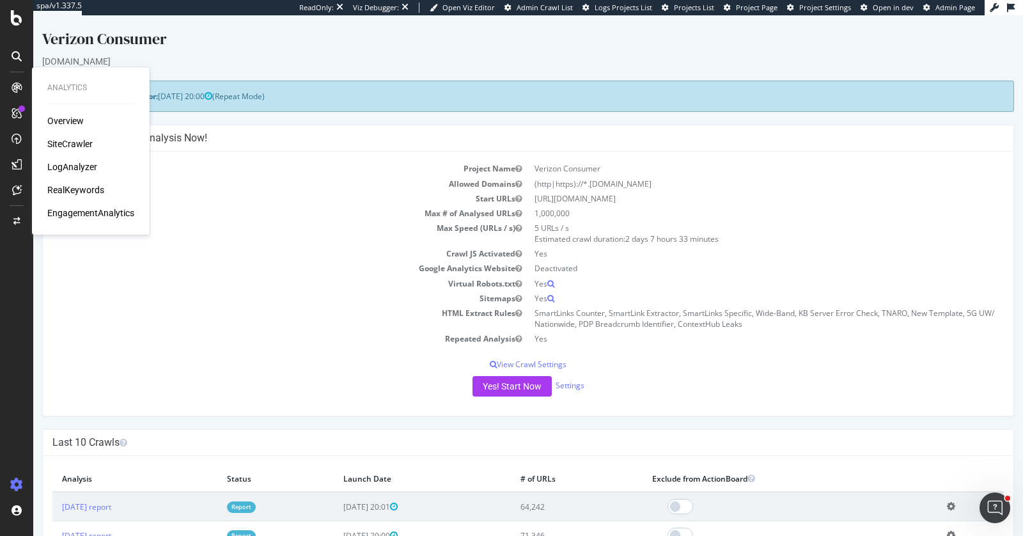
click at [104, 216] on div "EngagementAnalytics" at bounding box center [90, 212] width 87 height 13
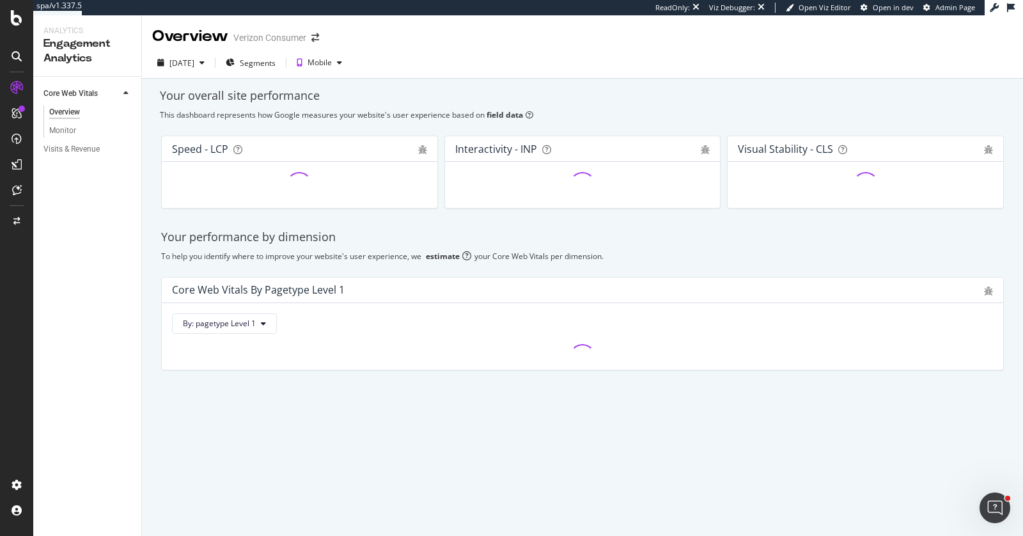
click at [75, 141] on div "Visits & Revenue" at bounding box center [92, 149] width 98 height 19
click at [74, 149] on div "Visits & Revenue" at bounding box center [71, 149] width 56 height 13
